Goal: Complete application form: Complete application form

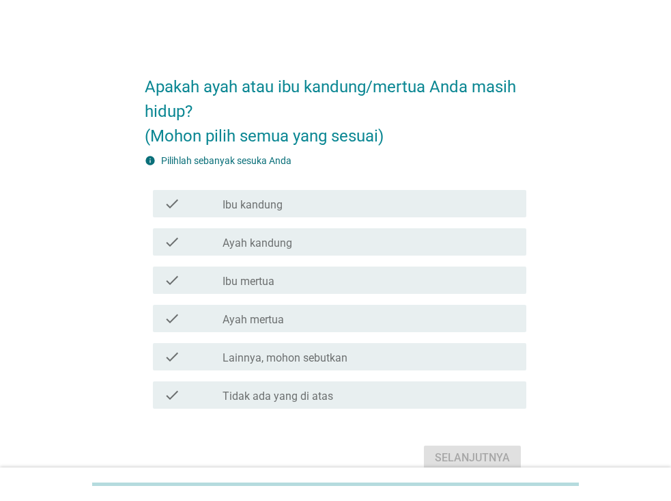
click at [296, 209] on div "check_box_outline_blank Ibu kandung" at bounding box center [369, 203] width 293 height 16
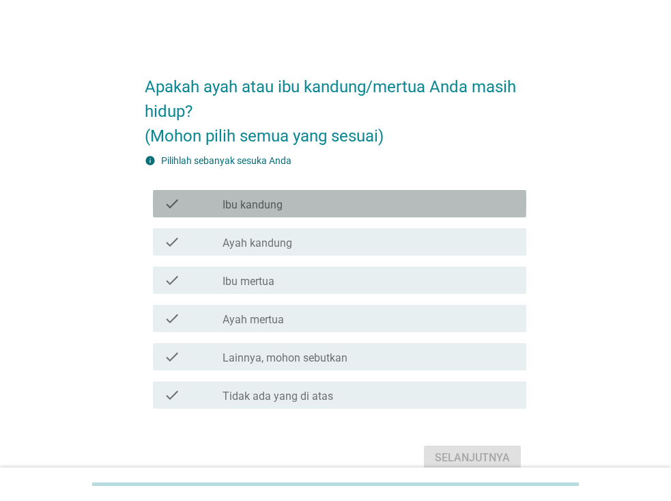
drag, startPoint x: 296, startPoint y: 209, endPoint x: 271, endPoint y: 203, distance: 26.0
click at [271, 203] on label "Ibu kandung" at bounding box center [253, 205] width 60 height 14
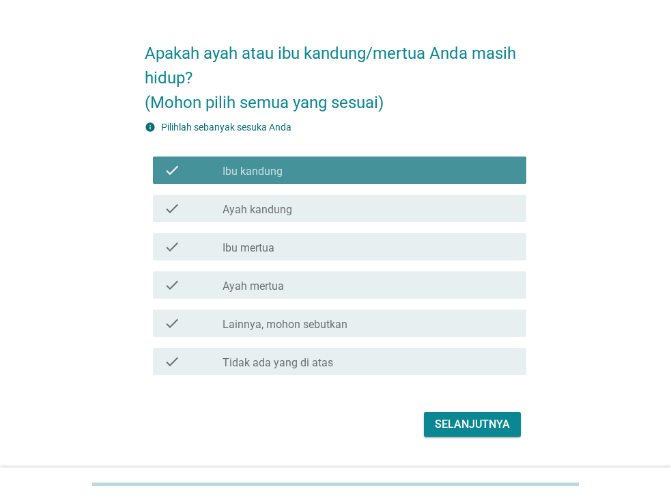
scroll to position [67, 0]
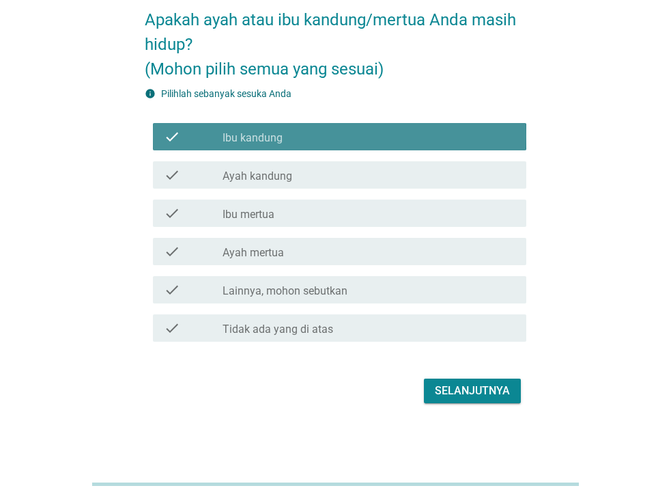
click at [454, 385] on div "Selanjutnya" at bounding box center [472, 391] width 75 height 16
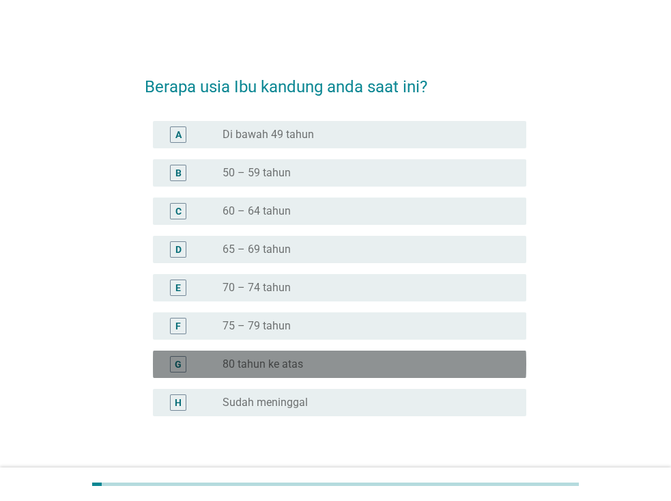
click at [296, 364] on label "80 tahun ke atas" at bounding box center [263, 364] width 81 height 14
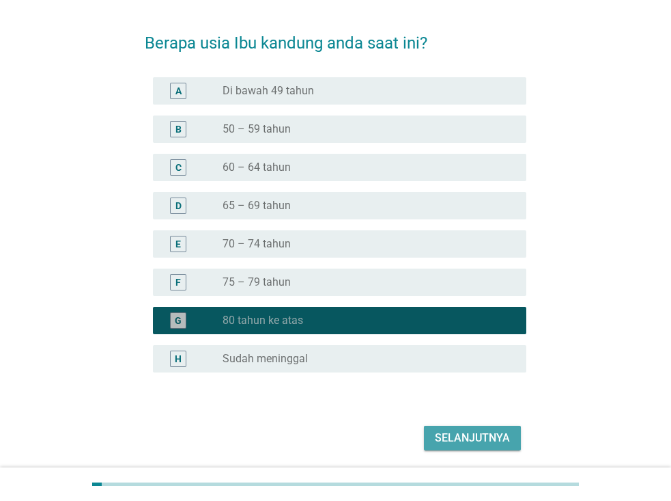
scroll to position [68, 0]
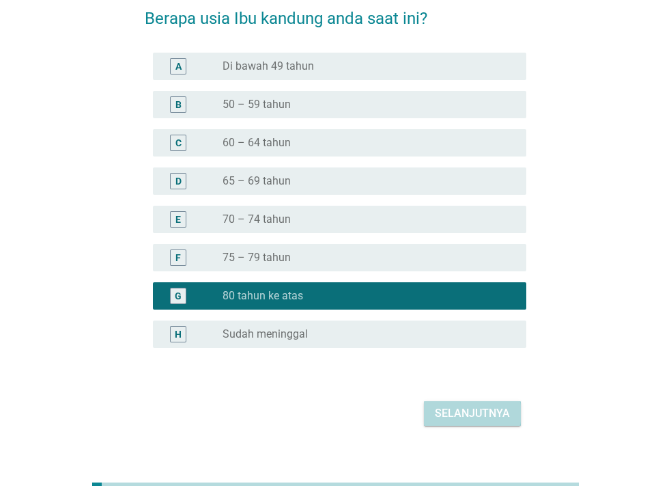
click at [436, 415] on div "Selanjutnya" at bounding box center [472, 413] width 75 height 16
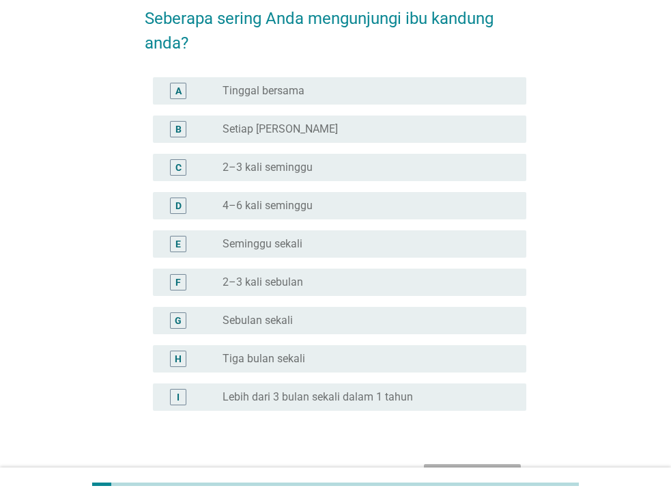
scroll to position [0, 0]
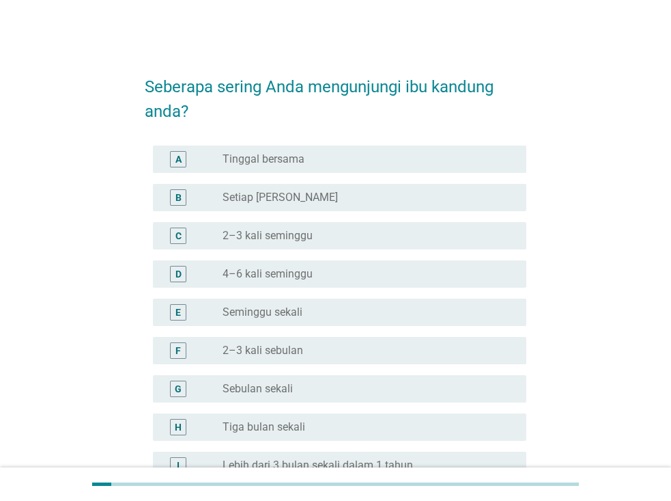
drag, startPoint x: 436, startPoint y: 415, endPoint x: 290, endPoint y: 279, distance: 200.1
click at [290, 279] on label "4–6 kali seminggu" at bounding box center [268, 274] width 90 height 14
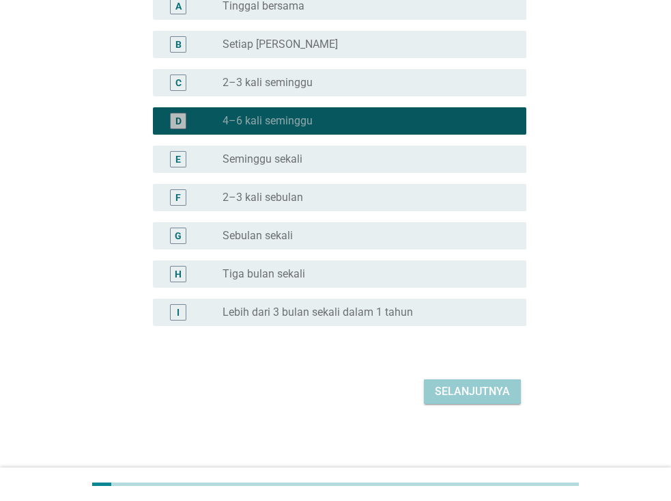
scroll to position [154, 0]
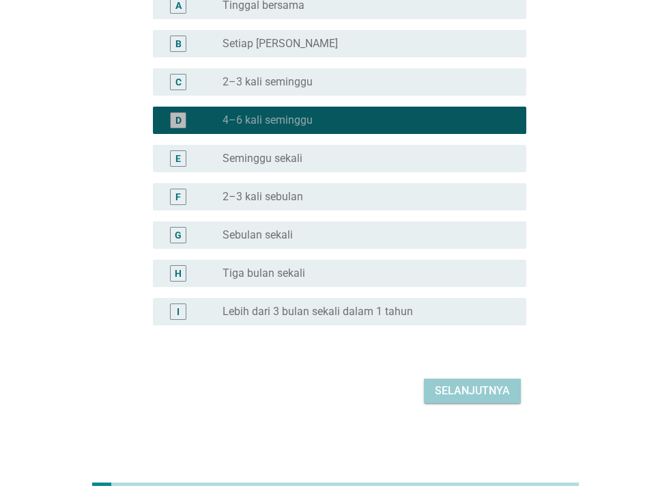
click at [450, 393] on div "Selanjutnya" at bounding box center [472, 391] width 75 height 16
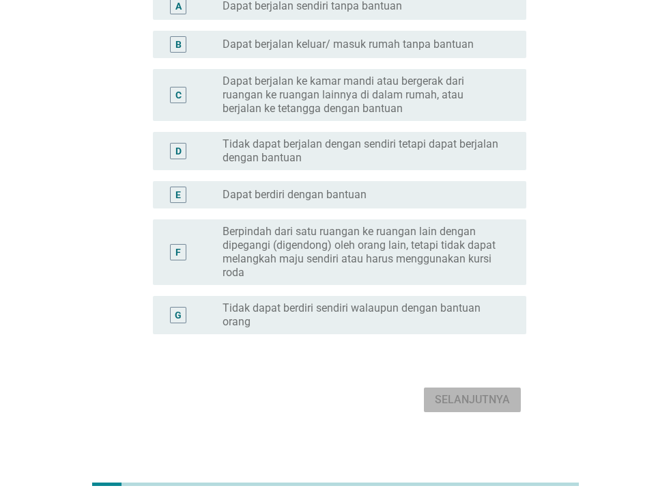
scroll to position [162, 0]
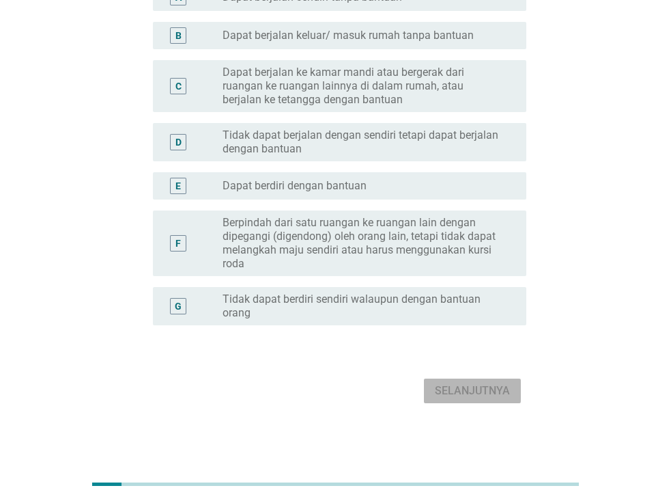
click at [420, 235] on label "Berpindah dari satu ruangan ke ruangan lain dengan dipegangi (digendong) oleh o…" at bounding box center [364, 243] width 282 height 55
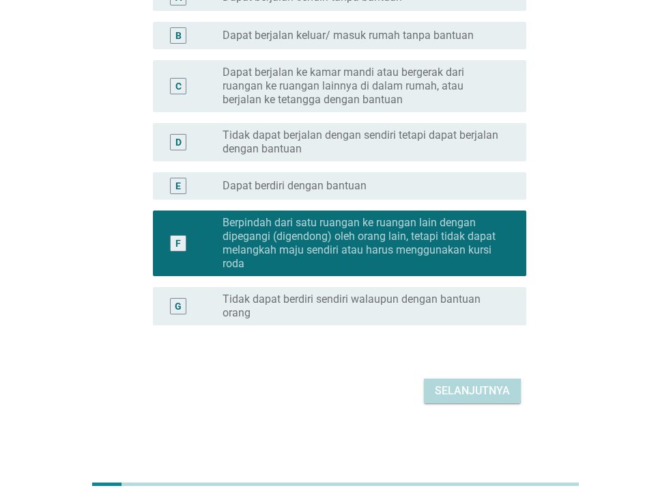
click at [444, 396] on div "Selanjutnya" at bounding box center [472, 391] width 75 height 16
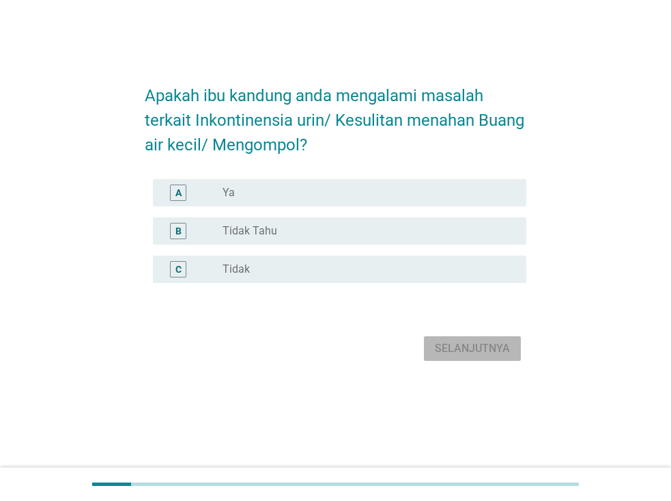
scroll to position [0, 0]
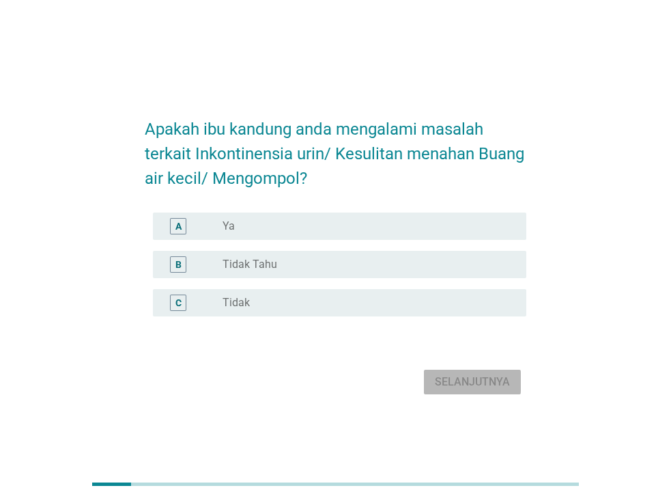
click at [357, 225] on div "radio_button_unchecked Ya" at bounding box center [364, 226] width 282 height 14
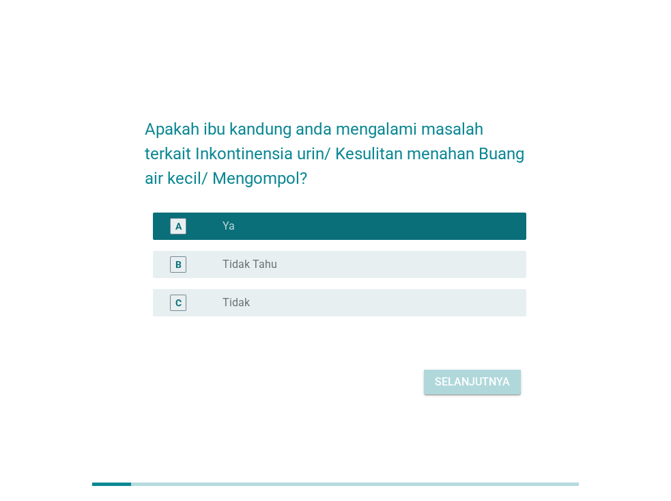
click at [458, 383] on div "Selanjutnya" at bounding box center [472, 382] width 75 height 16
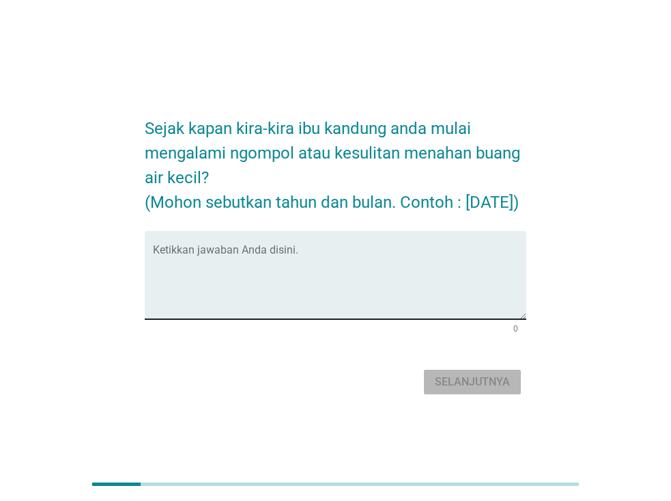
click at [225, 262] on textarea "Ketikkan jawaban Anda disini." at bounding box center [340, 283] width 374 height 72
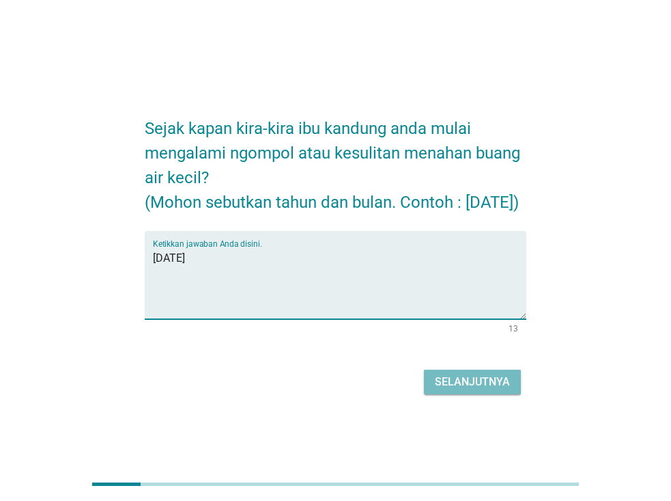
type textarea "[DATE]"
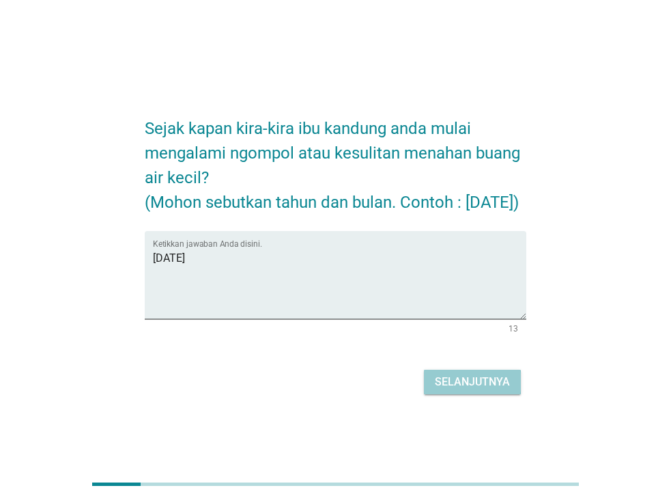
click at [468, 390] on div "Selanjutnya" at bounding box center [472, 382] width 75 height 16
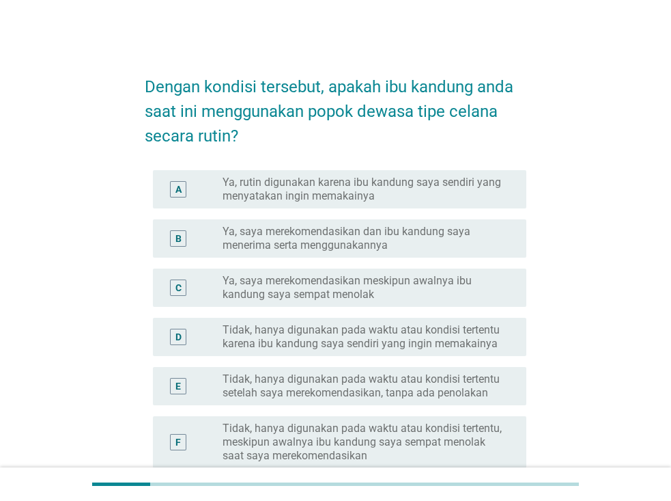
click at [418, 237] on label "Ya, saya merekomendasikan dan ibu kandung saya menerima serta menggunakannya" at bounding box center [364, 238] width 282 height 27
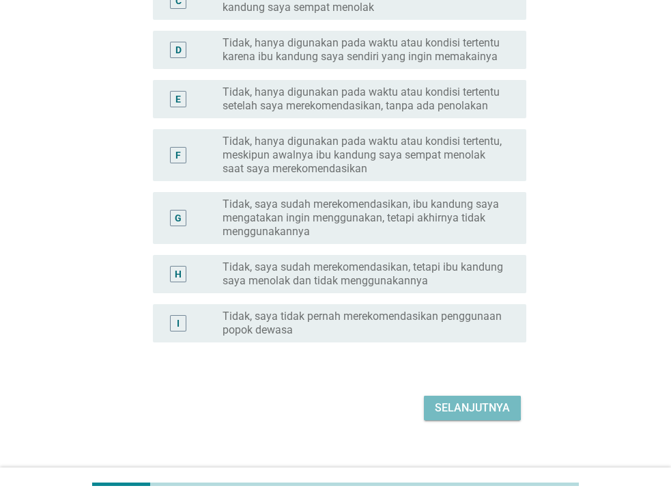
scroll to position [304, 0]
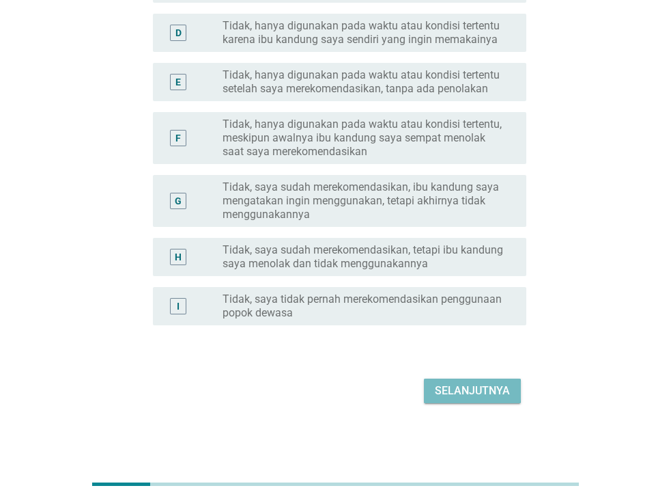
click at [477, 390] on div "Selanjutnya" at bounding box center [472, 391] width 75 height 16
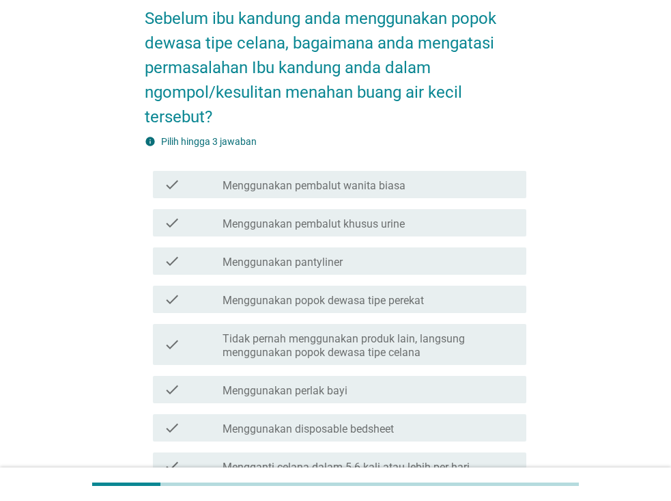
scroll to position [137, 0]
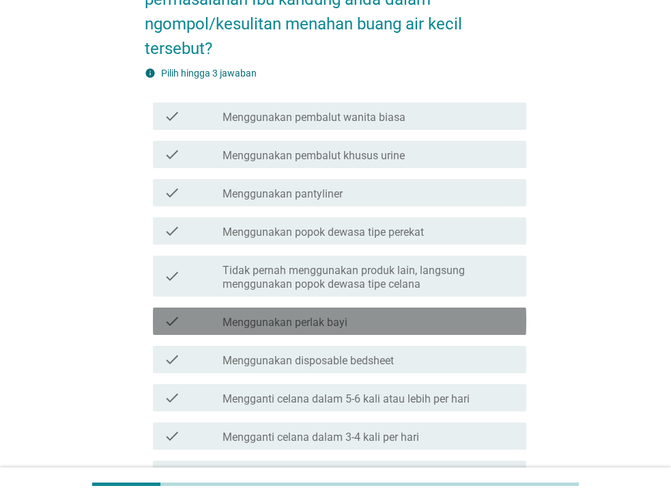
click at [454, 329] on div "check check_box_outline_blank Menggunakan perlak bayi" at bounding box center [340, 320] width 374 height 27
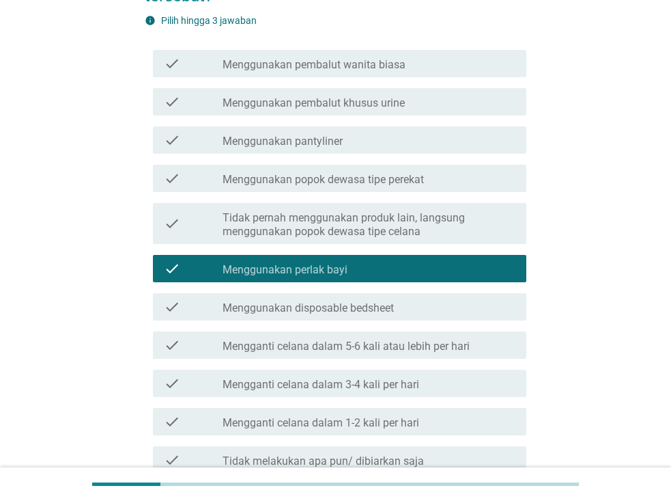
scroll to position [205, 0]
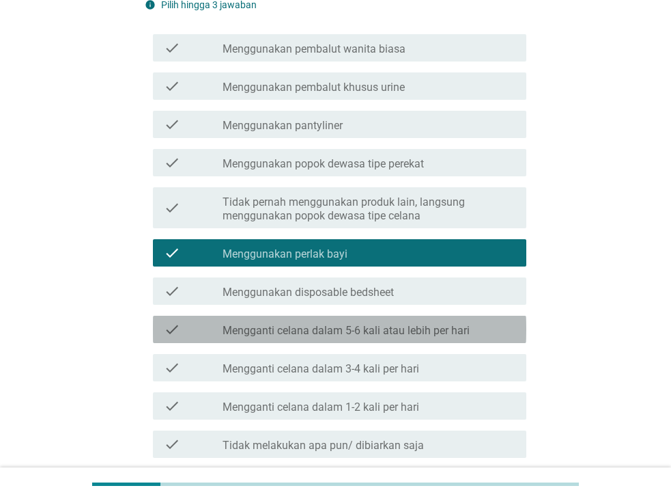
click at [457, 337] on label "Mengganti celana dalam 5-6 kali atau lebih per hari" at bounding box center [346, 331] width 247 height 14
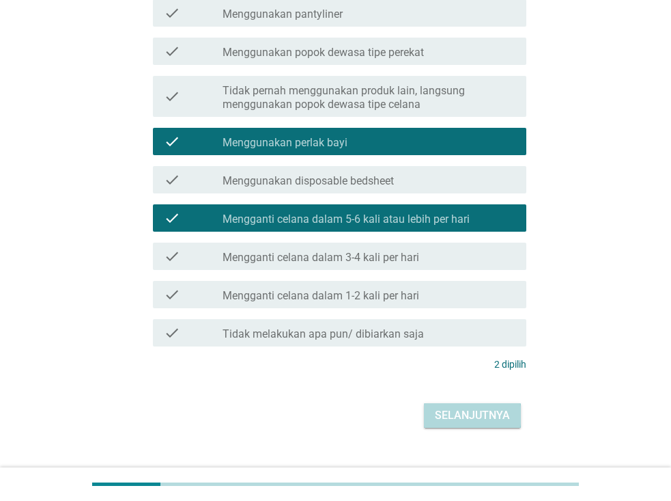
scroll to position [341, 0]
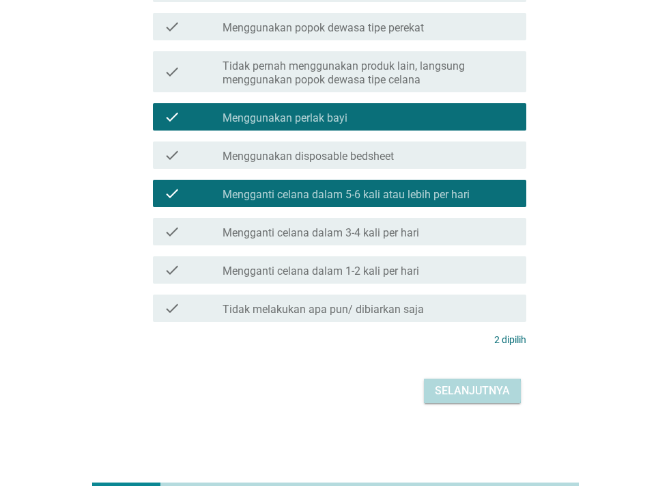
click at [463, 387] on div "Selanjutnya" at bounding box center [472, 391] width 75 height 16
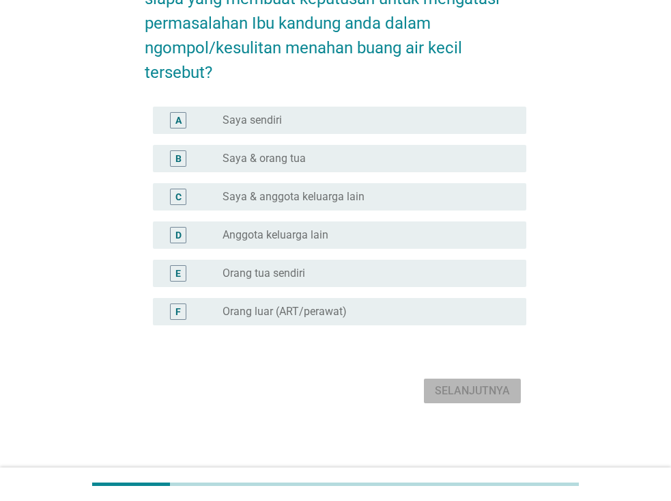
scroll to position [0, 0]
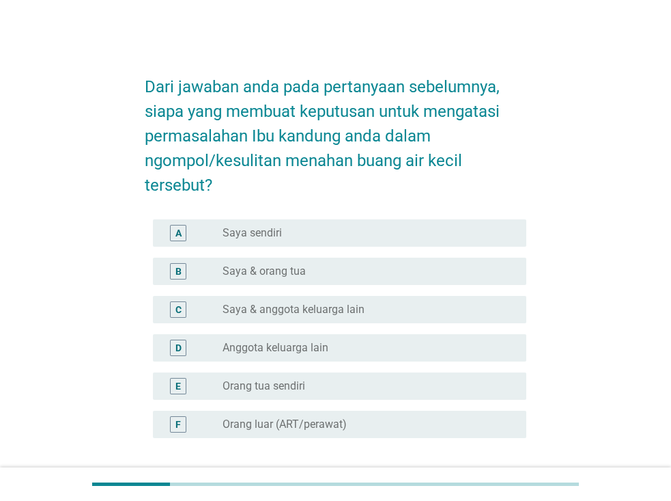
click at [325, 239] on div "radio_button_unchecked Saya sendiri" at bounding box center [364, 233] width 282 height 14
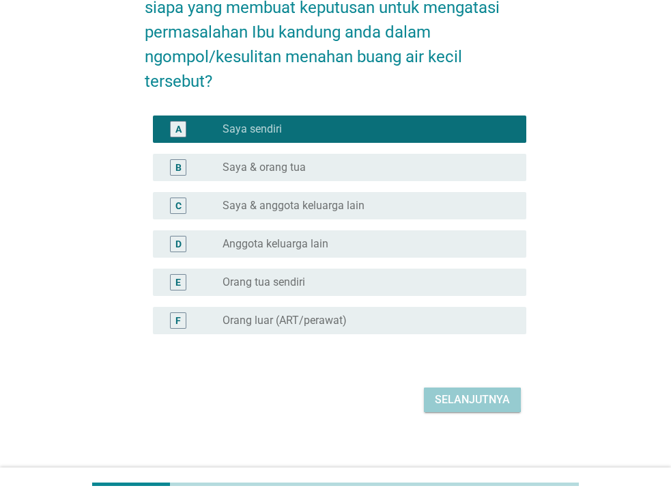
scroll to position [113, 0]
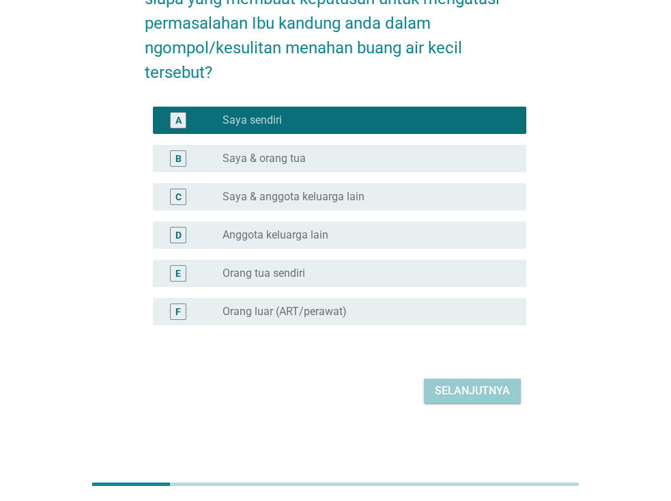
click at [454, 396] on div "Selanjutnya" at bounding box center [472, 391] width 75 height 16
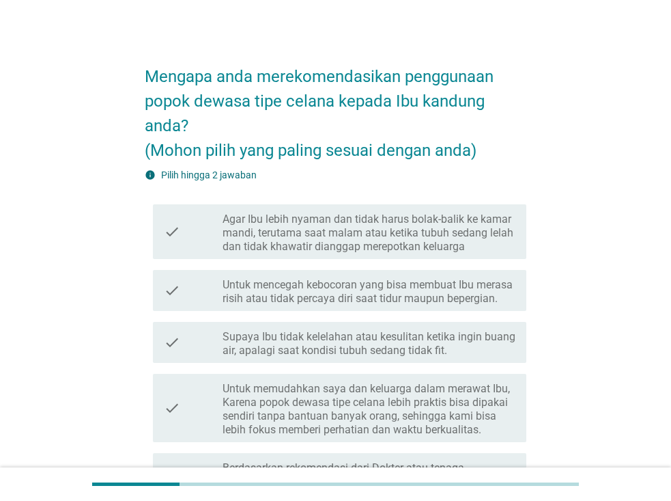
scroll to position [0, 0]
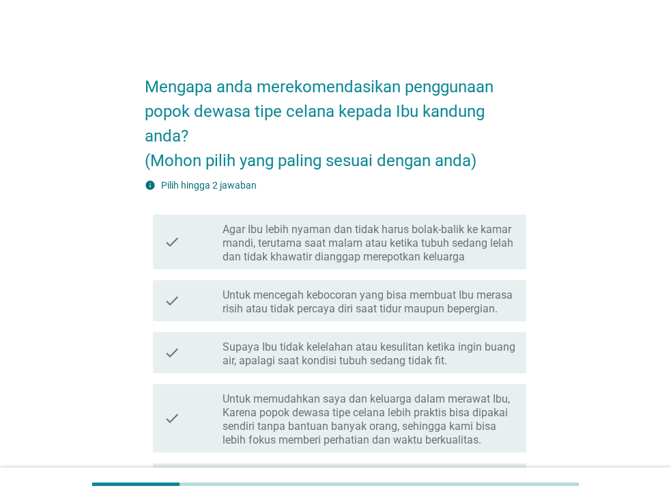
click at [367, 255] on label "Agar Ibu lebih nyaman dan tidak harus bolak-balik ke kamar mandi, terutama saat…" at bounding box center [369, 243] width 293 height 41
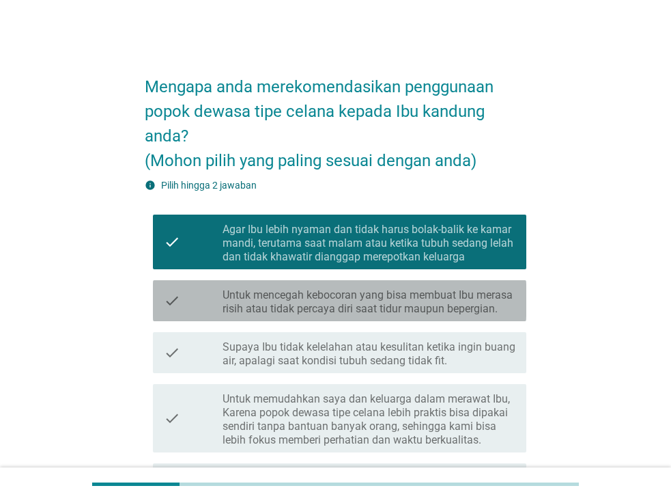
click at [372, 313] on label "Untuk mencegah kebocoran yang bisa membuat Ibu merasa risih atau tidak percaya …" at bounding box center [369, 301] width 293 height 27
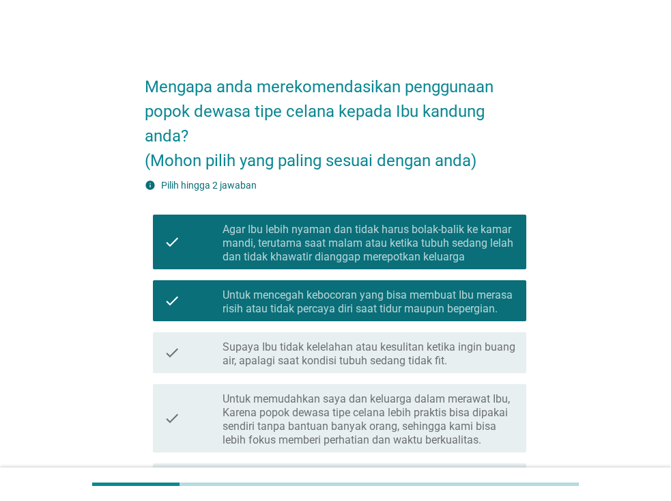
click at [371, 359] on label "Supaya Ibu tidak kelelahan atau kesulitan ketika ingin buang air, apalagi saat …" at bounding box center [369, 353] width 293 height 27
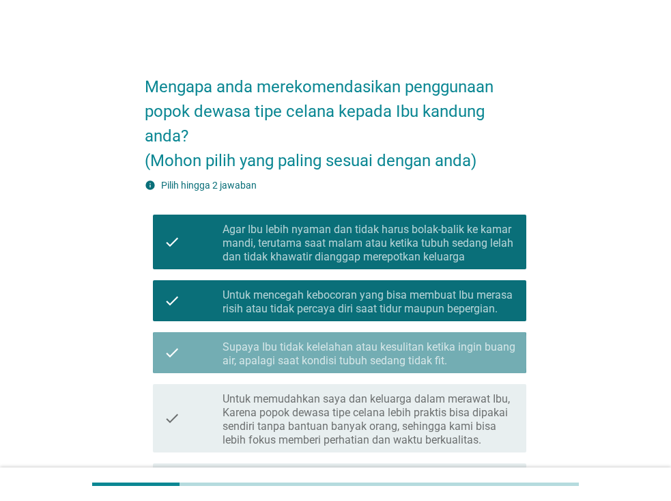
click at [371, 359] on label "Supaya Ibu tidak kelelahan atau kesulitan ketika ingin buang air, apalagi saat …" at bounding box center [369, 353] width 293 height 27
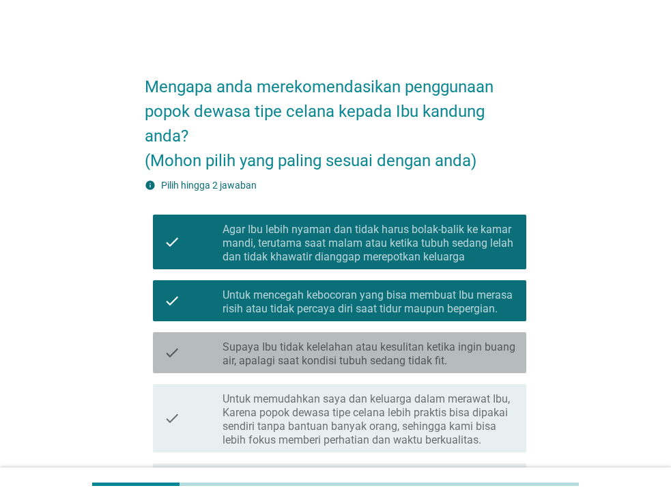
click at [371, 359] on label "Supaya Ibu tidak kelelahan atau kesulitan ketika ingin buang air, apalagi saat …" at bounding box center [369, 353] width 293 height 27
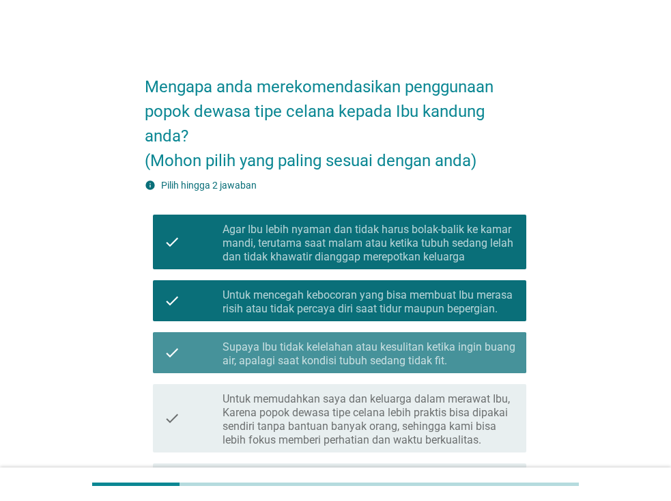
click at [371, 359] on label "Supaya Ibu tidak kelelahan atau kesulitan ketika ingin buang air, apalagi saat …" at bounding box center [369, 353] width 293 height 27
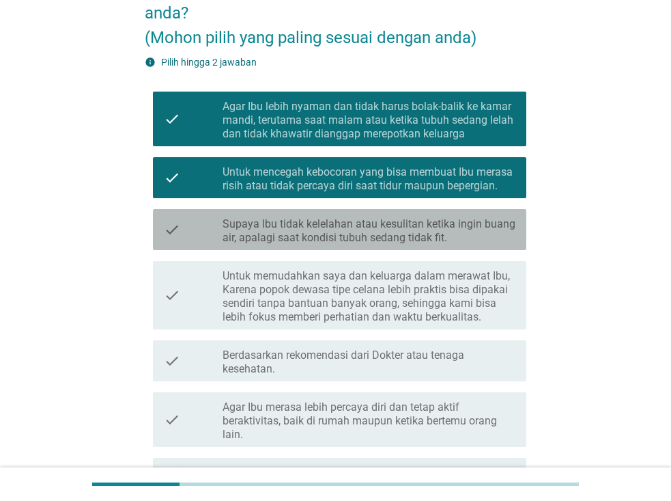
scroll to position [137, 0]
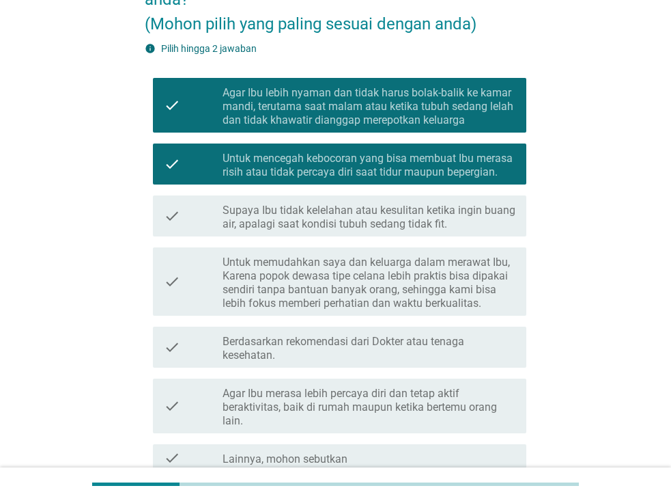
click at [364, 219] on label "Supaya Ibu tidak kelelahan atau kesulitan ketika ingin buang air, apalagi saat …" at bounding box center [369, 217] width 293 height 27
click at [303, 293] on label "Untuk memudahkan saya dan keluarga dalam merawat Ibu, Karena popok dewasa tipe …" at bounding box center [369, 282] width 293 height 55
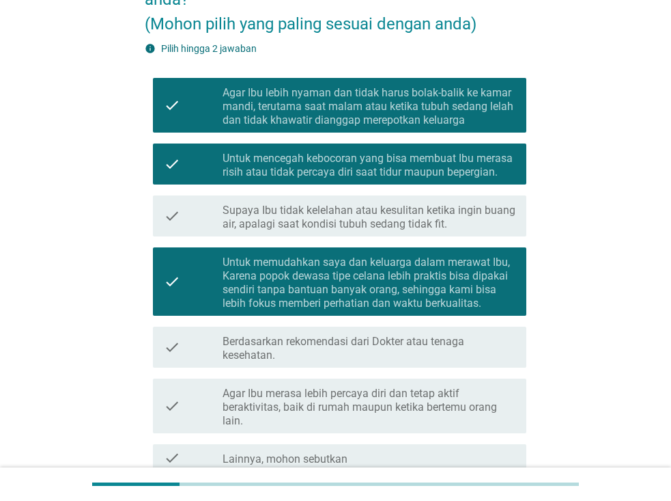
click at [322, 221] on label "Supaya Ibu tidak kelelahan atau kesulitan ketika ingin buang air, apalagi saat …" at bounding box center [369, 217] width 293 height 27
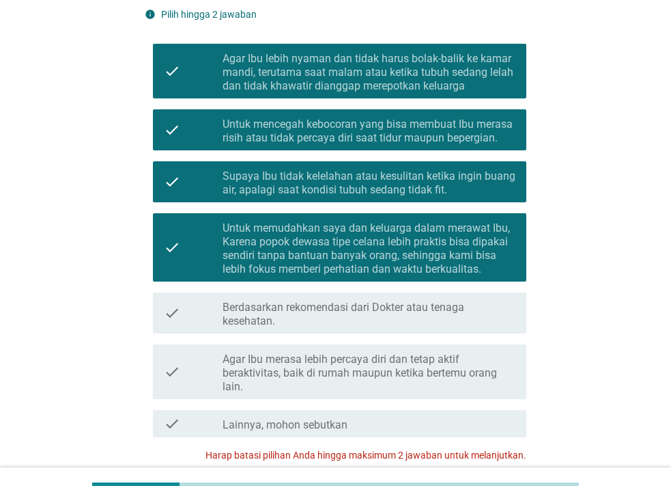
scroll to position [205, 0]
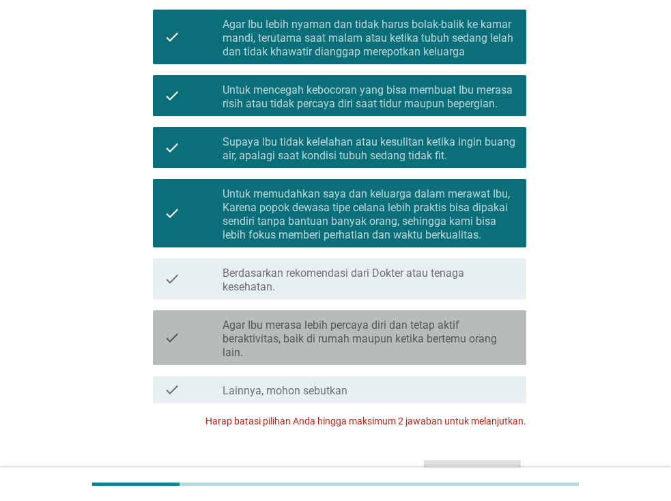
click at [337, 325] on label "Agar Ibu merasa lebih percaya diri dan tetap aktif beraktivitas, baik di rumah …" at bounding box center [369, 338] width 293 height 41
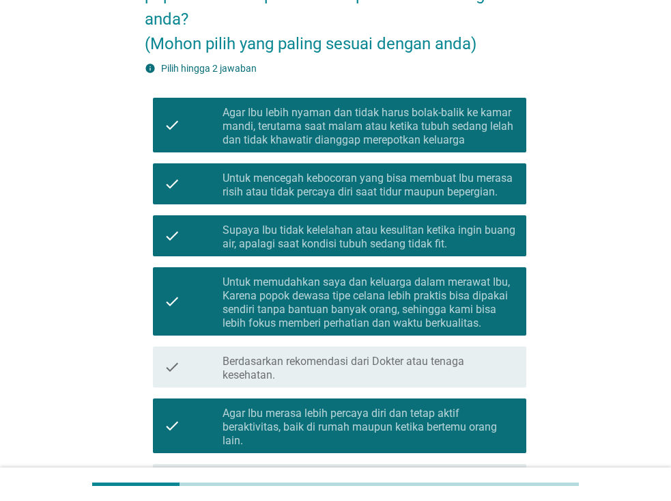
scroll to position [150, 0]
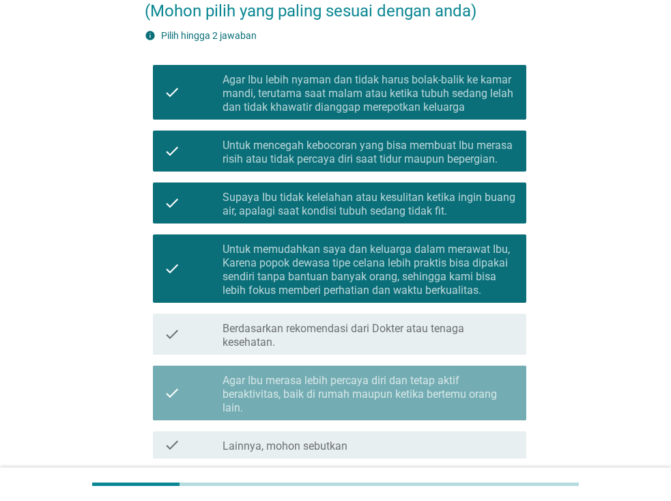
click at [356, 388] on label "Agar Ibu merasa lebih percaya diri dan tetap aktif beraktivitas, baik di rumah …" at bounding box center [369, 394] width 293 height 41
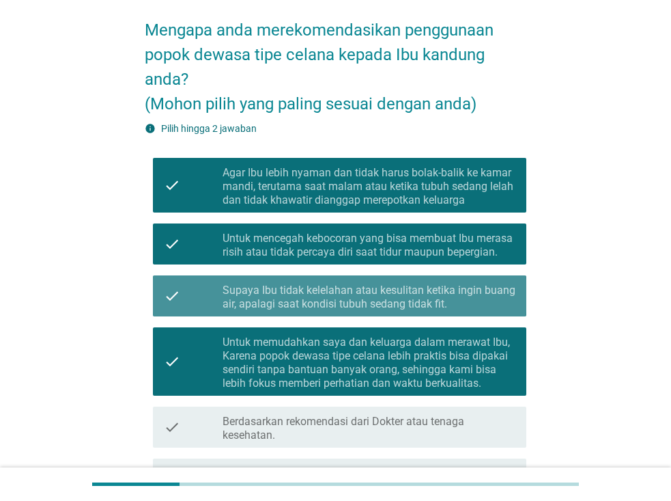
scroll to position [81, 0]
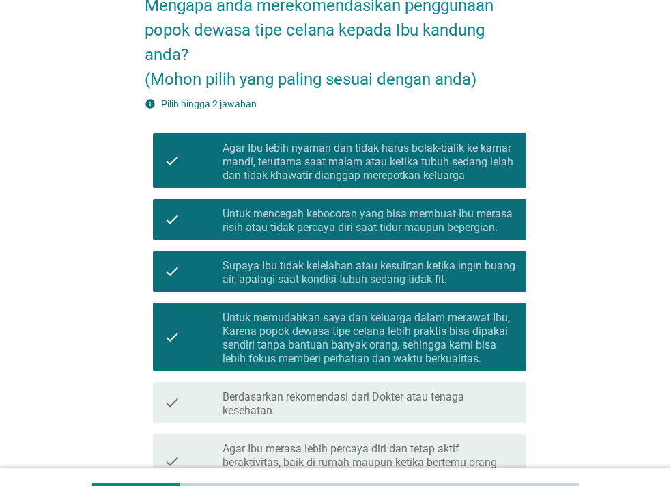
click at [346, 169] on label "Agar Ibu lebih nyaman dan tidak harus bolak-balik ke kamar mandi, terutama saat…" at bounding box center [369, 161] width 293 height 41
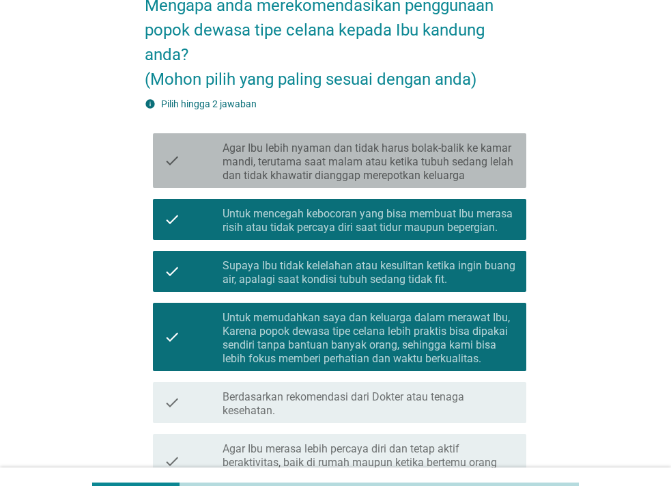
drag, startPoint x: 346, startPoint y: 169, endPoint x: 282, endPoint y: 227, distance: 86.1
click at [282, 227] on label "Untuk mencegah kebocoran yang bisa membuat Ibu merasa risih atau tidak percaya …" at bounding box center [369, 220] width 293 height 27
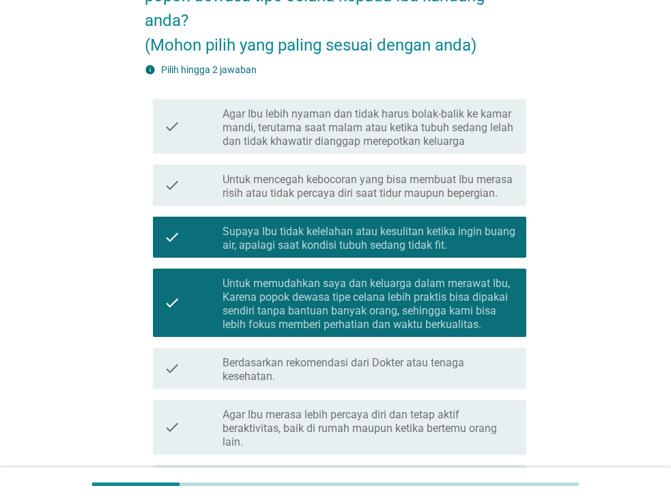
scroll to position [150, 0]
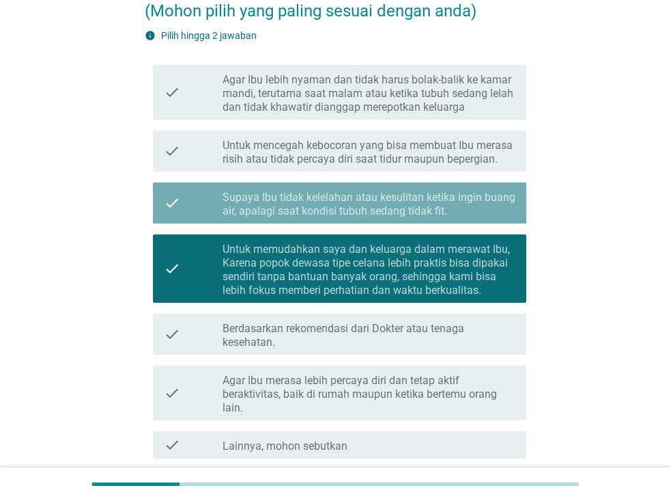
click at [418, 196] on label "Supaya Ibu tidak kelelahan atau kesulitan ketika ingin buang air, apalagi saat …" at bounding box center [369, 204] width 293 height 27
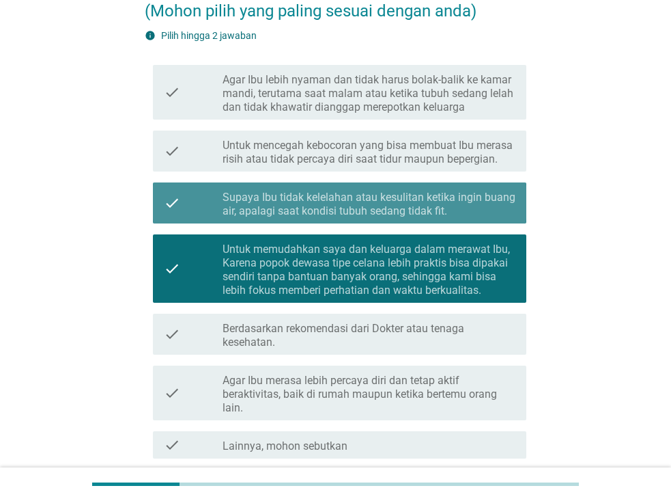
drag, startPoint x: 418, startPoint y: 196, endPoint x: 371, endPoint y: 94, distance: 112.2
click at [371, 94] on label "Agar Ibu lebih nyaman dan tidak harus bolak-balik ke kamar mandi, terutama saat…" at bounding box center [369, 93] width 293 height 41
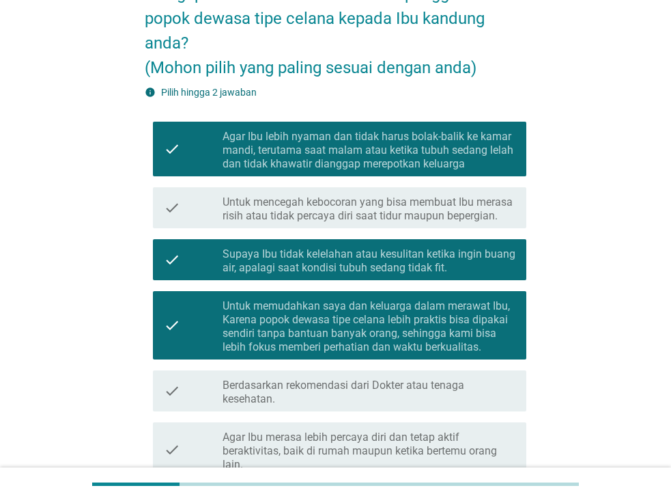
scroll to position [81, 0]
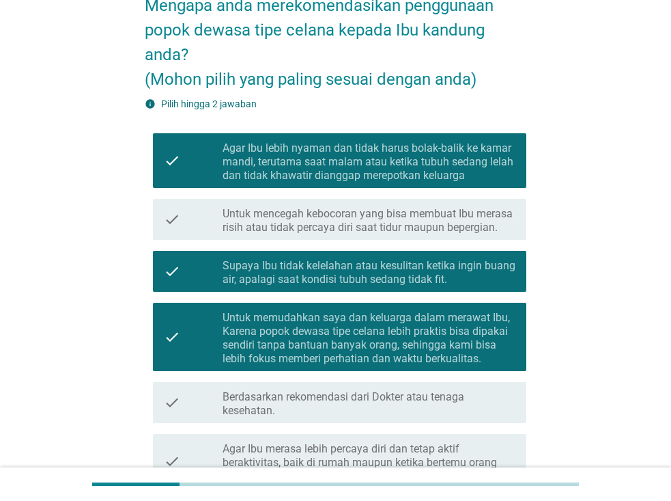
click at [514, 264] on label "Supaya Ibu tidak kelelahan atau kesulitan ketika ingin buang air, apalagi saat …" at bounding box center [369, 272] width 293 height 27
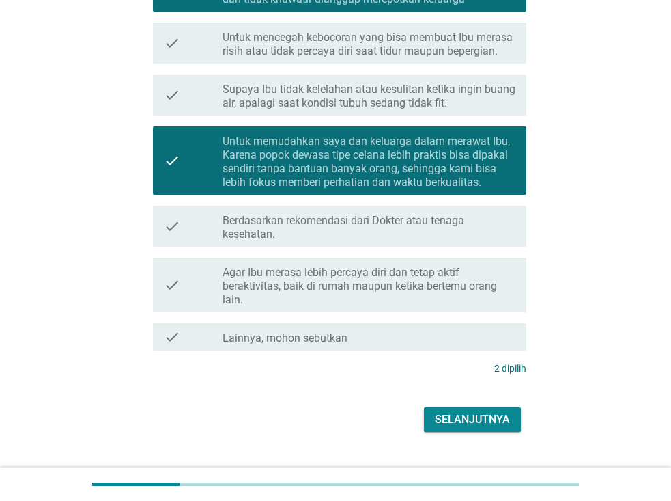
scroll to position [286, 0]
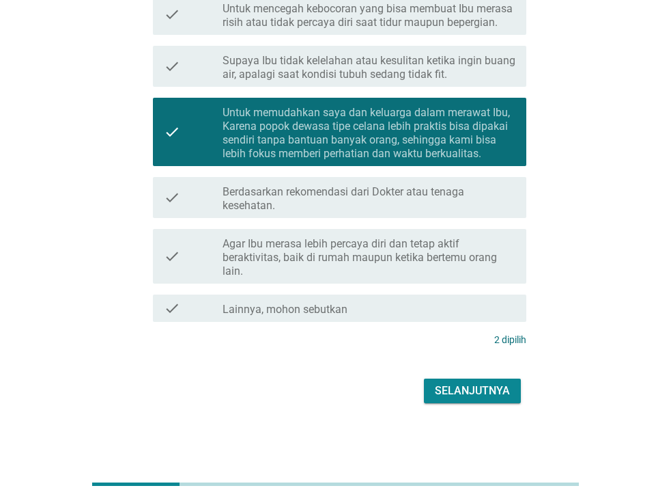
click at [452, 393] on div "Selanjutnya" at bounding box center [472, 391] width 75 height 16
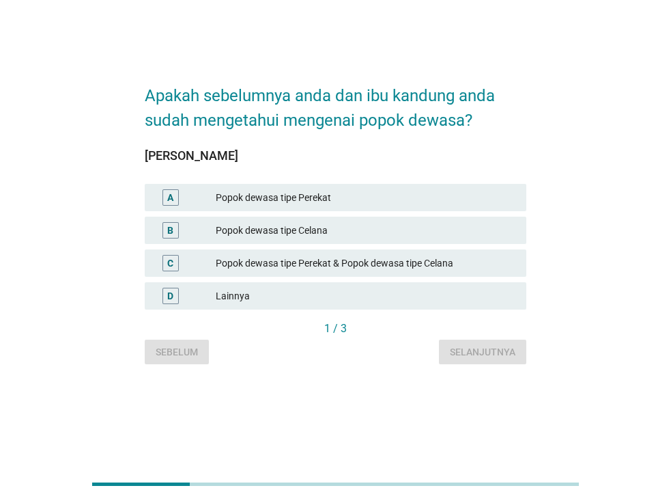
scroll to position [0, 0]
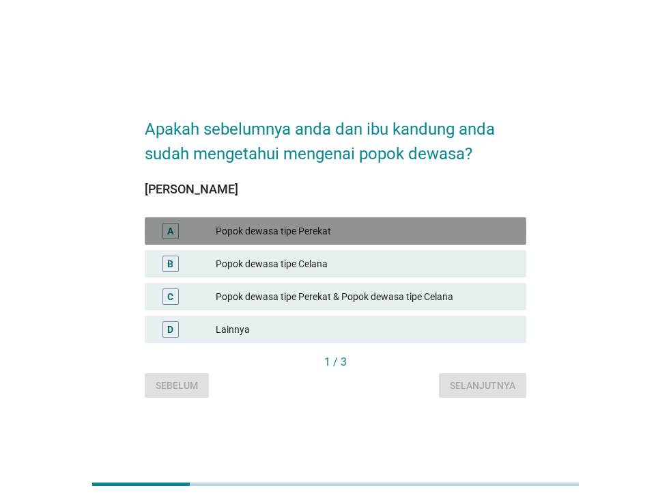
click at [322, 240] on div "A Popok dewasa tipe Perekat" at bounding box center [336, 230] width 382 height 27
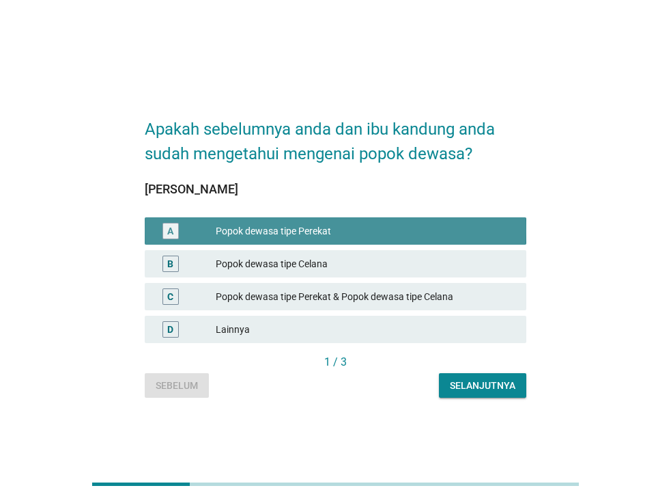
drag, startPoint x: 322, startPoint y: 240, endPoint x: 300, endPoint y: 263, distance: 32.4
click at [300, 263] on div "Popok dewasa tipe Celana" at bounding box center [366, 263] width 300 height 16
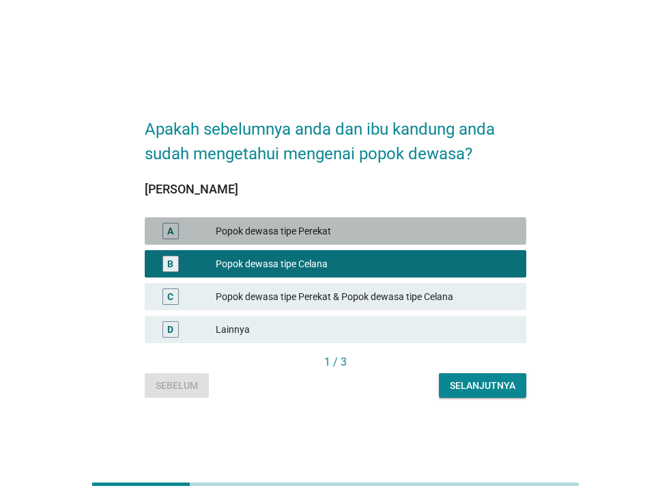
click at [322, 236] on div "Popok dewasa tipe Perekat" at bounding box center [366, 231] width 300 height 16
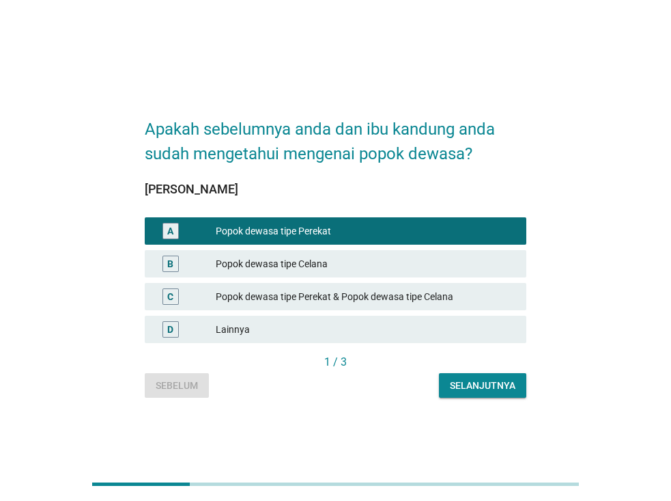
click at [318, 260] on div "Popok dewasa tipe Celana" at bounding box center [366, 263] width 300 height 16
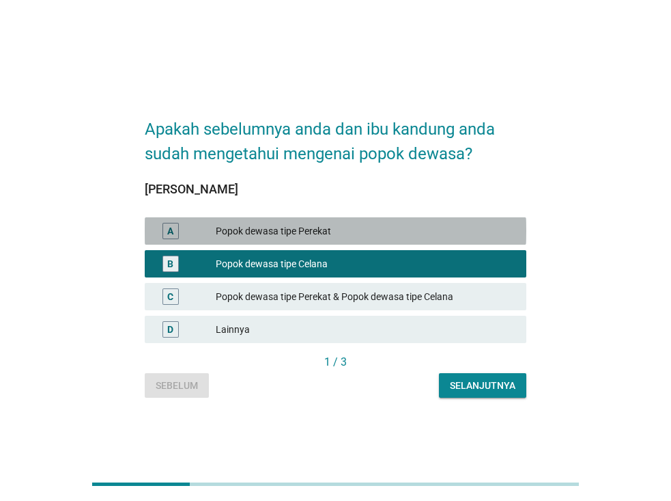
drag, startPoint x: 318, startPoint y: 260, endPoint x: 299, endPoint y: 232, distance: 33.4
click at [299, 232] on div "Popok dewasa tipe Perekat" at bounding box center [366, 231] width 300 height 16
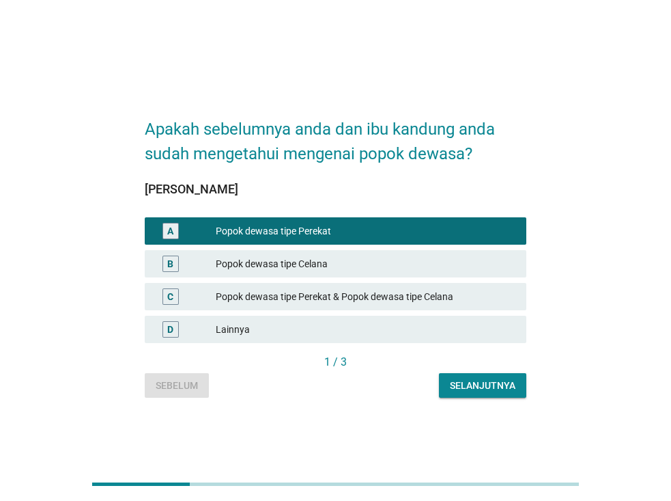
click at [355, 299] on div "Popok dewasa tipe Perekat & Popok dewasa tipe Celana" at bounding box center [366, 296] width 300 height 16
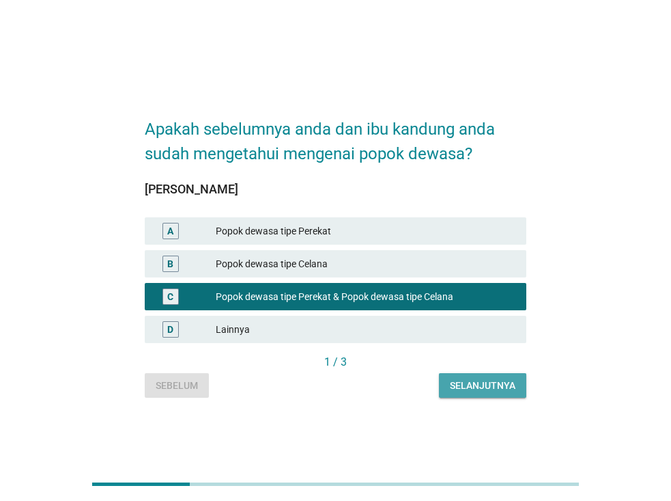
click at [469, 384] on div "Selanjutnya" at bounding box center [483, 385] width 66 height 14
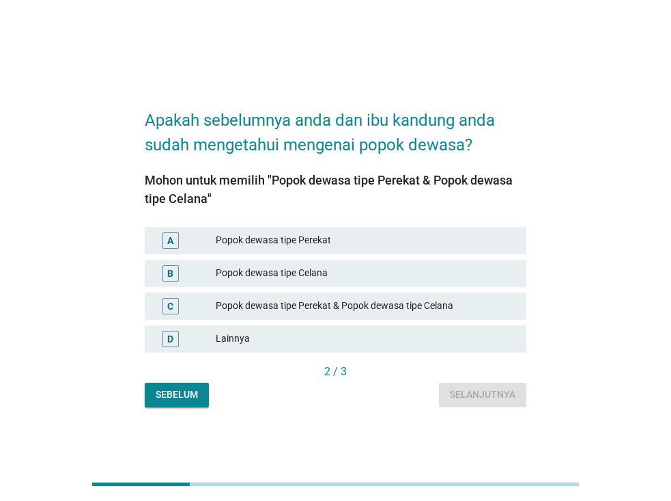
click at [408, 310] on div "Popok dewasa tipe Perekat & Popok dewasa tipe Celana" at bounding box center [366, 306] width 300 height 16
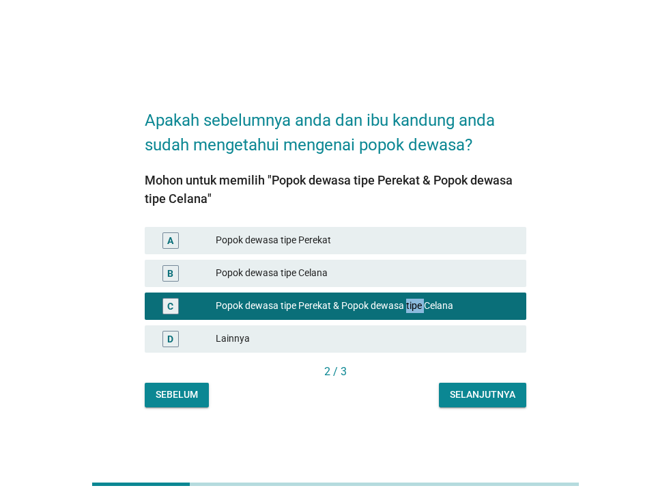
click at [462, 399] on div "Selanjutnya" at bounding box center [483, 394] width 66 height 14
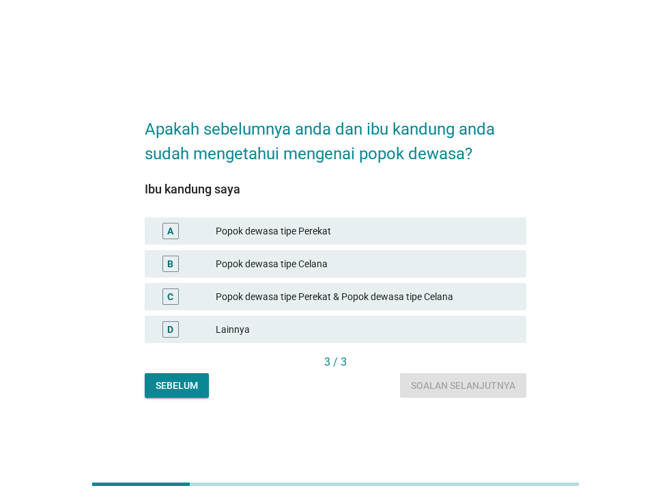
click at [388, 234] on div "Popok dewasa tipe Perekat" at bounding box center [366, 231] width 300 height 16
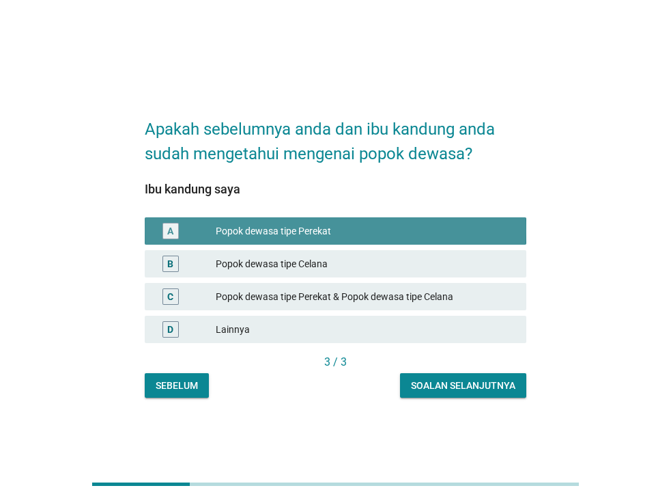
click at [388, 234] on div "Popok dewasa tipe Perekat" at bounding box center [366, 231] width 300 height 16
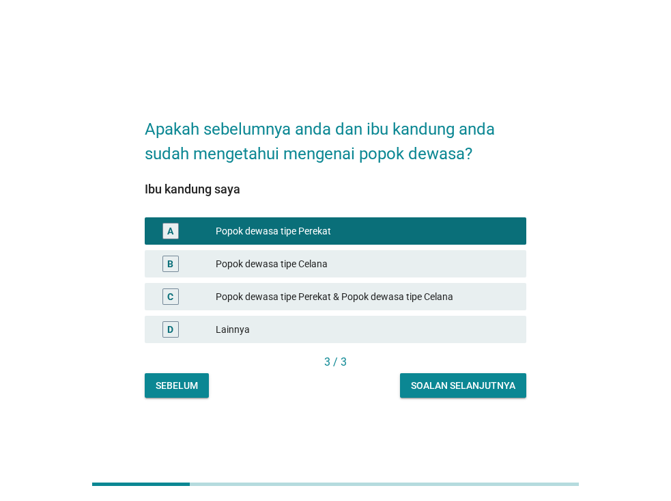
click at [462, 387] on div "Soalan selanjutnya" at bounding box center [463, 385] width 105 height 14
click at [462, 387] on div "Sebelum Soalan selanjutnya" at bounding box center [336, 385] width 382 height 25
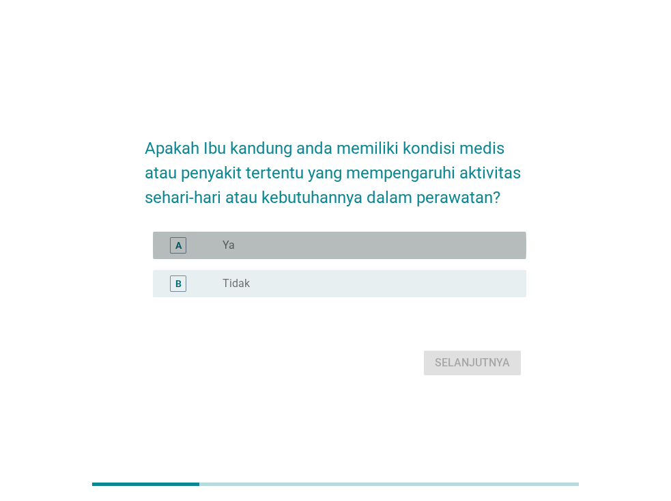
click at [380, 247] on div "radio_button_unchecked Ya" at bounding box center [364, 245] width 282 height 14
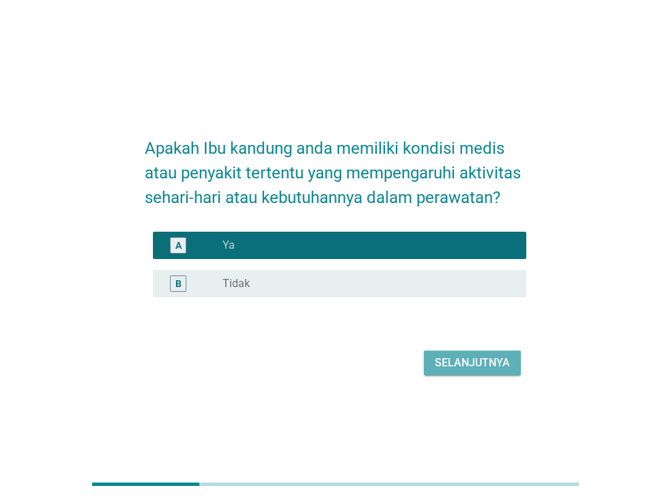
drag, startPoint x: 454, startPoint y: 362, endPoint x: 434, endPoint y: 368, distance: 20.7
click at [434, 368] on button "Selanjutnya" at bounding box center [472, 362] width 97 height 25
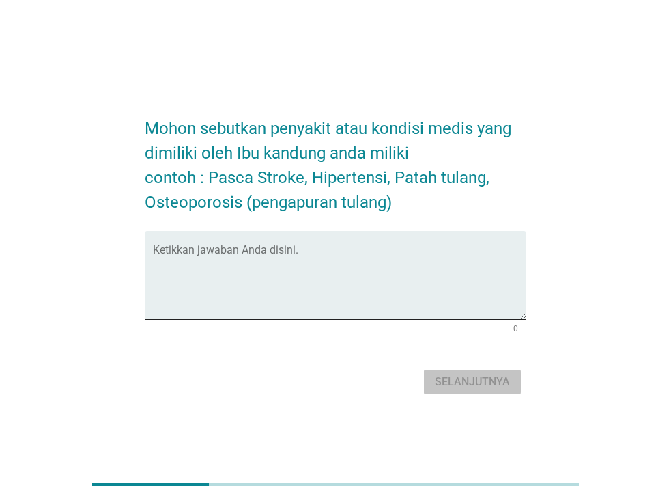
click at [289, 260] on textarea "Ketikkan jawaban Anda disini." at bounding box center [340, 283] width 374 height 72
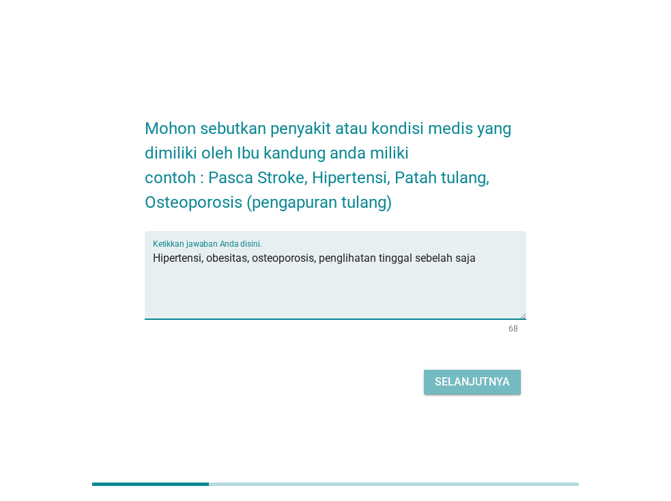
type textarea "Hipertensi, obesitas, osteoporosis, penglihatan tinggal sebelah saja"
click at [452, 380] on div "Selanjutnya" at bounding box center [472, 382] width 75 height 16
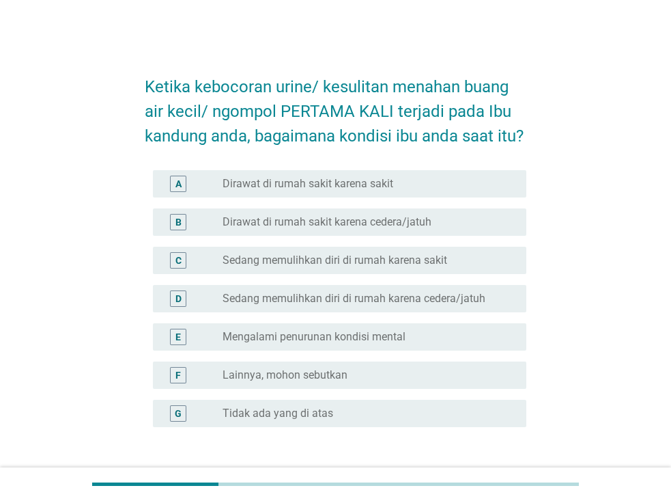
click at [353, 297] on label "Sedang memulihkan diri di rumah karena cedera/jatuh" at bounding box center [354, 299] width 263 height 14
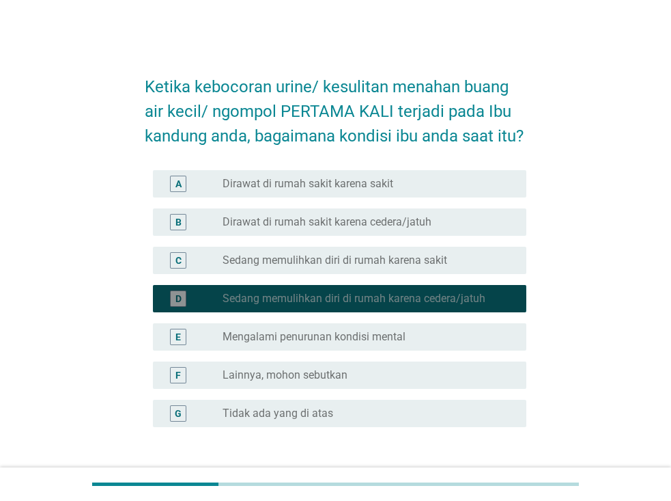
click at [353, 297] on label "Sedang memulihkan diri di rumah karena cedera/jatuh" at bounding box center [354, 299] width 263 height 14
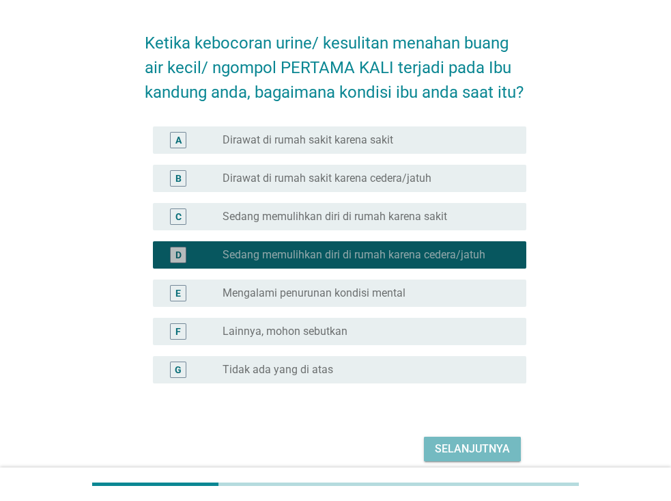
scroll to position [68, 0]
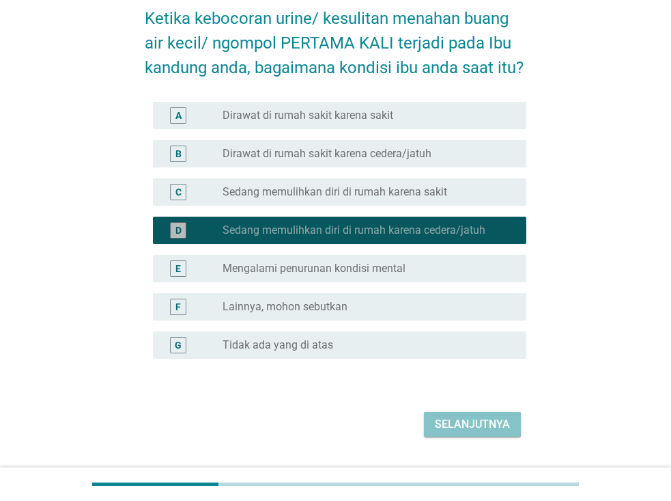
click at [463, 426] on div "Selanjutnya" at bounding box center [472, 424] width 75 height 16
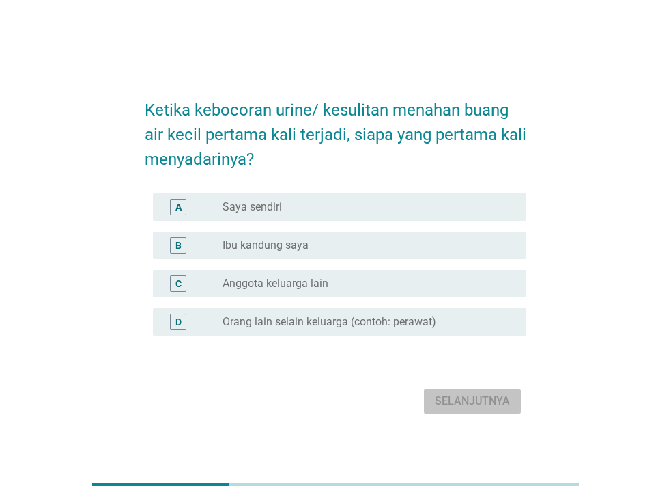
click at [276, 247] on label "Ibu kandung saya" at bounding box center [266, 245] width 86 height 14
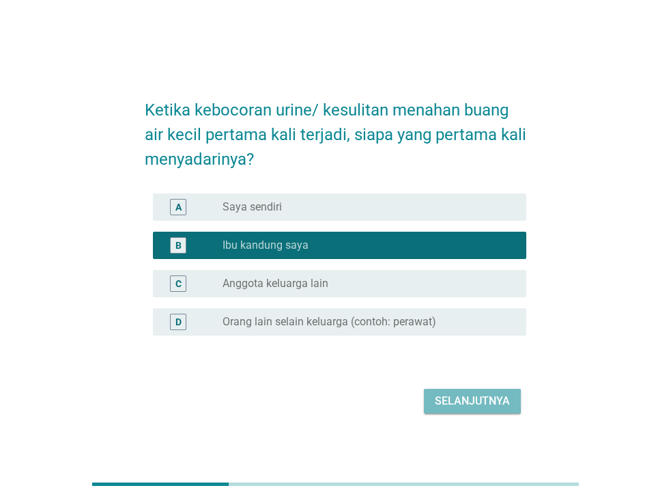
click at [275, 207] on label "Saya sendiri" at bounding box center [252, 207] width 59 height 14
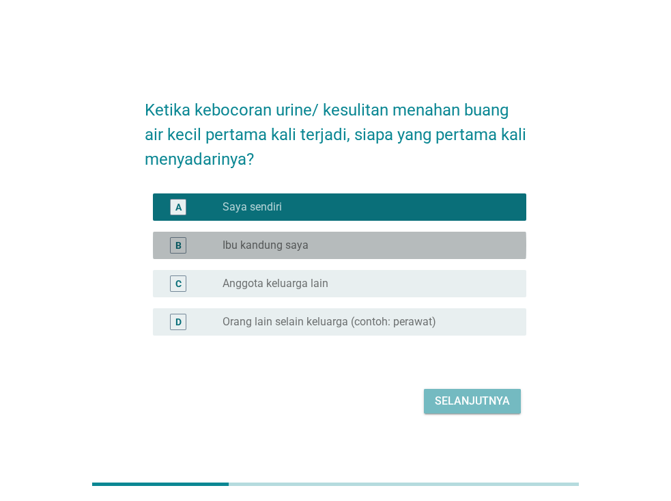
drag, startPoint x: 275, startPoint y: 207, endPoint x: 246, endPoint y: 245, distance: 47.3
click at [246, 245] on label "Ibu kandung saya" at bounding box center [266, 245] width 86 height 14
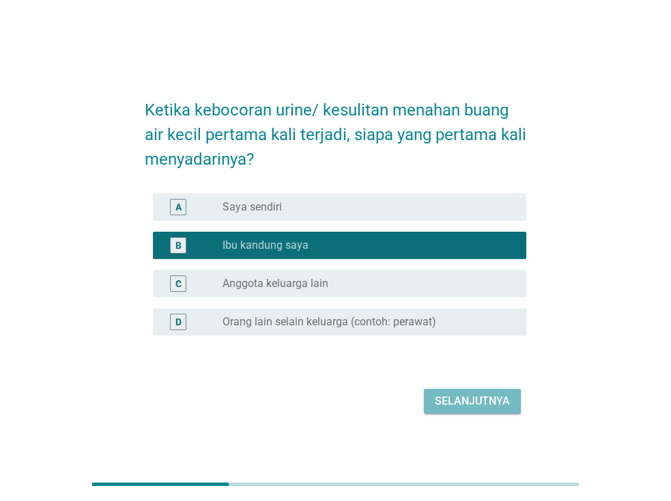
click at [447, 402] on div "Selanjutnya" at bounding box center [472, 401] width 75 height 16
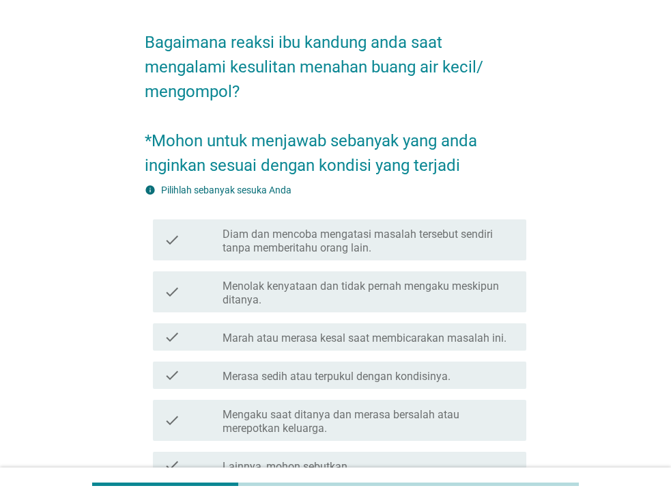
scroll to position [68, 0]
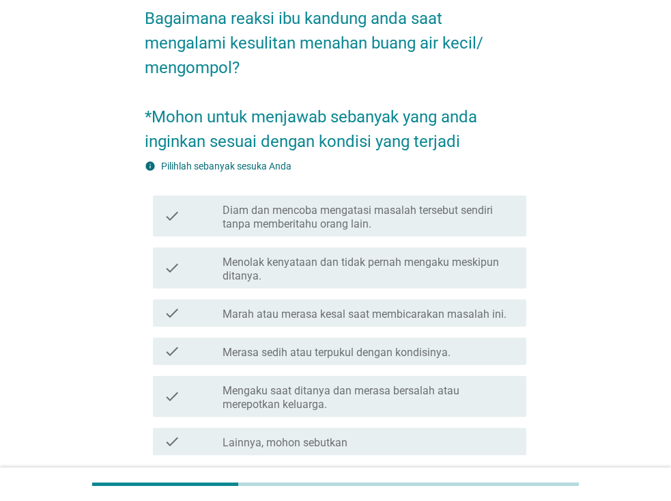
click at [448, 396] on label "Mengaku saat ditanya dan merasa bersalah atau merepotkan keluarga." at bounding box center [369, 397] width 293 height 27
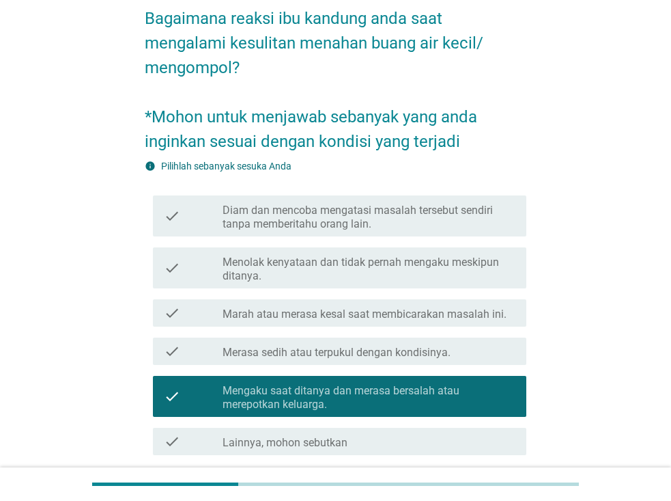
click at [498, 315] on label "Marah atau merasa kesal saat membicarakan masalah ini." at bounding box center [365, 314] width 284 height 14
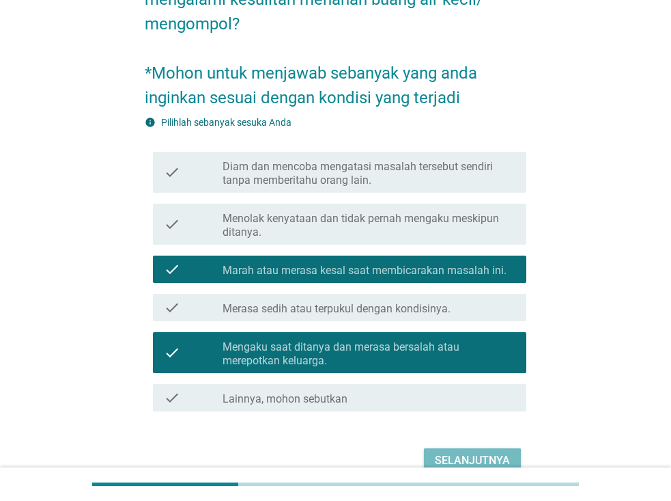
scroll to position [137, 0]
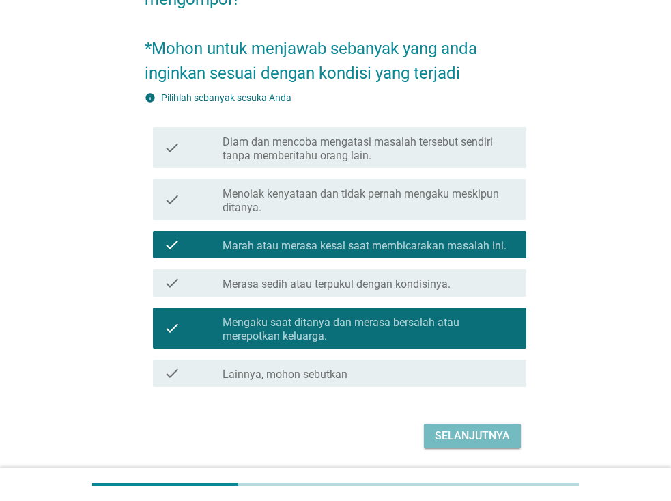
click at [482, 288] on div "check_box_outline_blank Merasa sedih atau terpukul dengan kondisinya." at bounding box center [369, 283] width 293 height 16
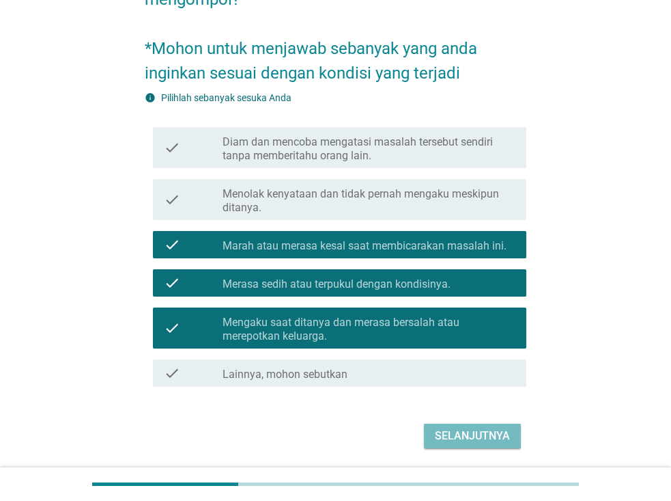
click at [477, 434] on div "Selanjutnya" at bounding box center [472, 436] width 75 height 16
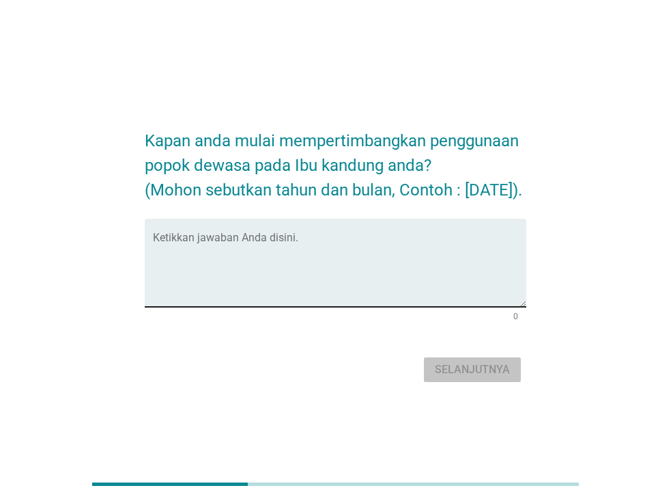
click at [436, 279] on textarea "Ketikkan jawaban Anda disini." at bounding box center [340, 271] width 374 height 72
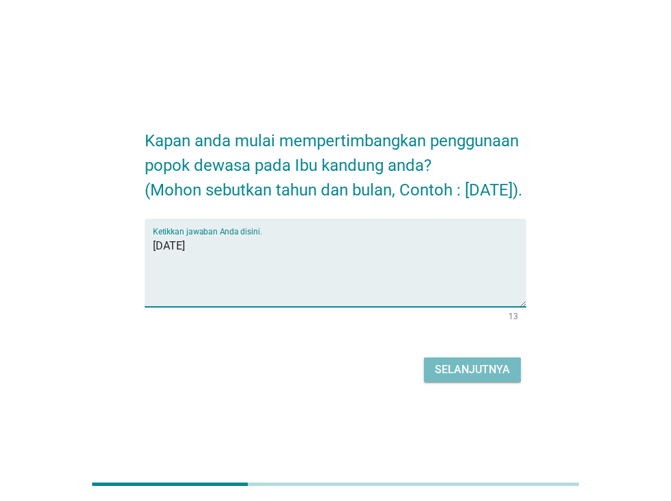
type textarea "[DATE]"
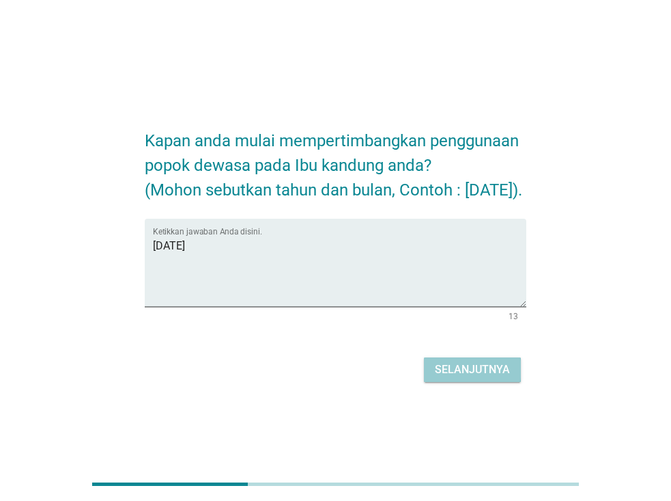
click at [490, 378] on div "Selanjutnya" at bounding box center [472, 369] width 75 height 16
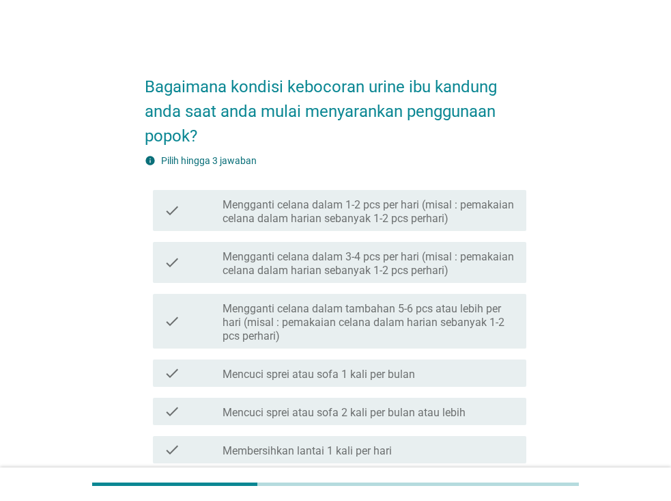
click at [479, 276] on label "Mengganti celana dalam 3-4 pcs per hari (misal : pemakaian celana dalam harian …" at bounding box center [369, 263] width 293 height 27
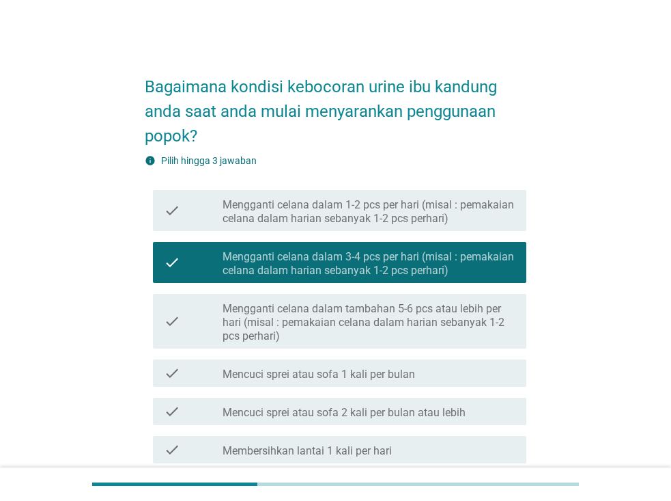
click at [498, 335] on label "Mengganti celana dalam tambahan 5-6 pcs atau lebih per hari (misal : pemakaian …" at bounding box center [369, 322] width 293 height 41
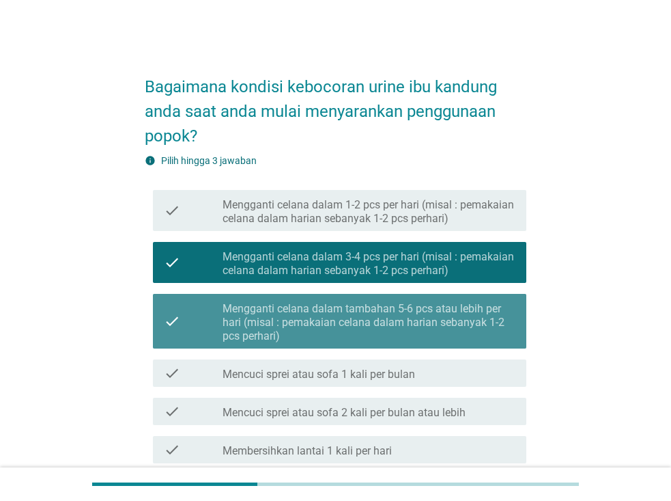
drag, startPoint x: 498, startPoint y: 335, endPoint x: 415, endPoint y: 326, distance: 83.2
click at [415, 326] on label "Mengganti celana dalam tambahan 5-6 pcs atau lebih per hari (misal : pemakaian …" at bounding box center [369, 322] width 293 height 41
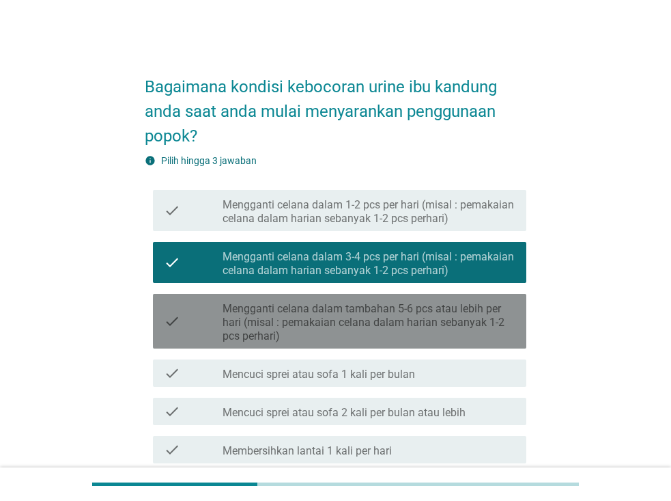
drag, startPoint x: 415, startPoint y: 326, endPoint x: 361, endPoint y: 261, distance: 84.8
click at [361, 261] on label "Mengganti celana dalam 3-4 pcs per hari (misal : pemakaian celana dalam harian …" at bounding box center [369, 263] width 293 height 27
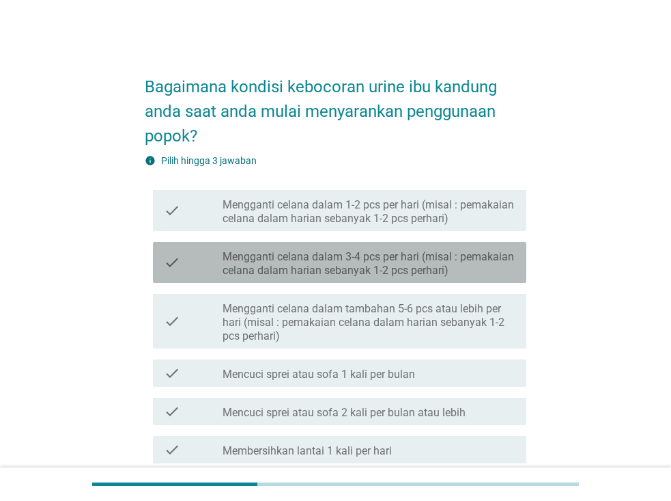
click at [418, 281] on div "check check_box_outline_blank Mengganti celana dalam 3-4 pcs per hari (misal : …" at bounding box center [340, 262] width 374 height 41
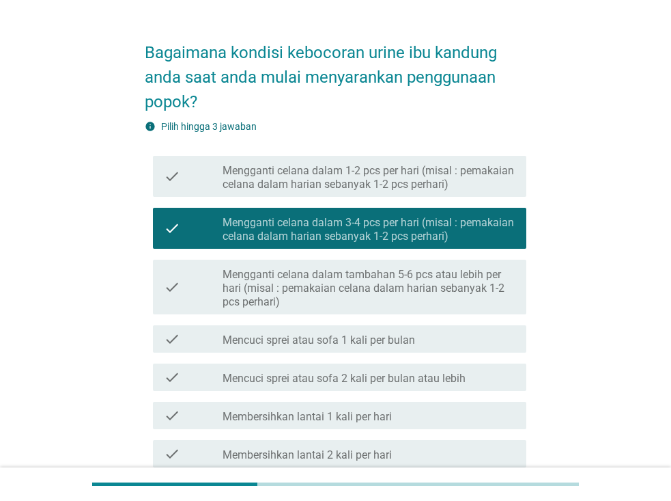
scroll to position [68, 0]
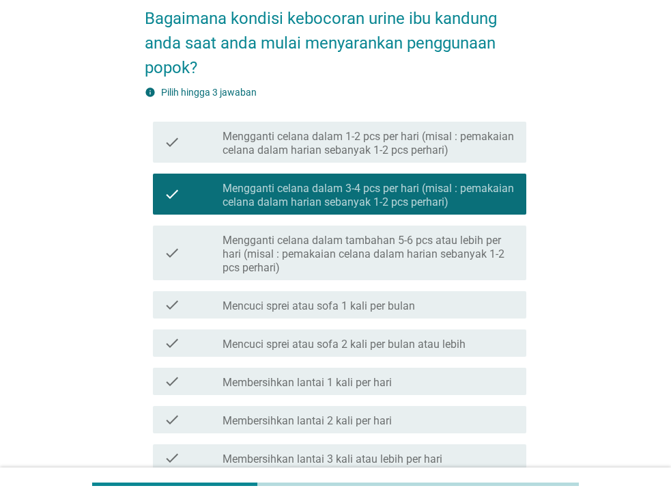
click at [415, 424] on div "check_box_outline_blank Membersihkan lantai 2 kali per hari" at bounding box center [369, 419] width 293 height 16
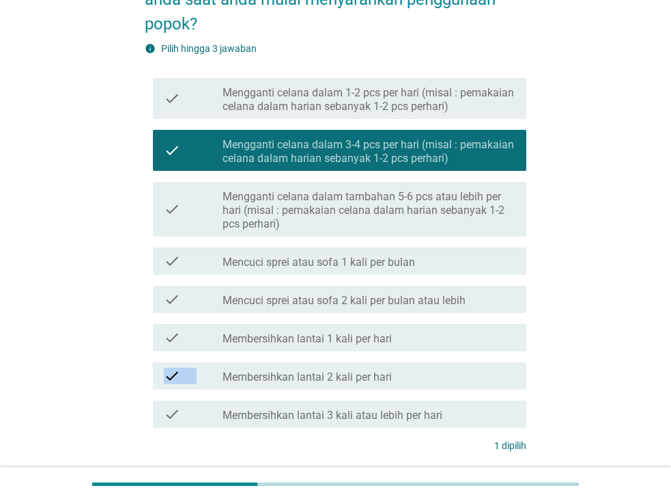
scroll to position [137, 0]
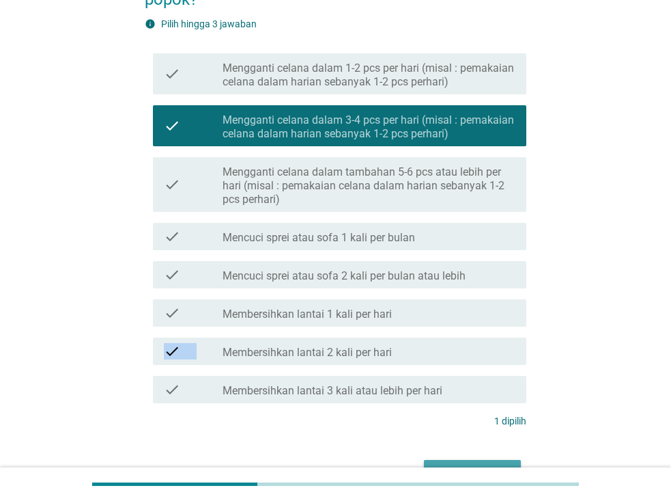
click at [400, 340] on div "check check_box_outline_blank Membersihkan lantai 2 kali per hari" at bounding box center [340, 350] width 374 height 27
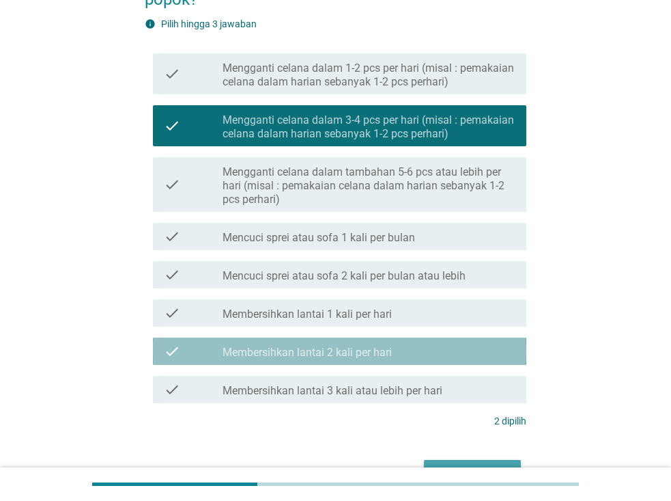
drag, startPoint x: 400, startPoint y: 340, endPoint x: 384, endPoint y: 357, distance: 22.7
click at [384, 357] on label "Membersihkan lantai 2 kali per hari" at bounding box center [307, 353] width 169 height 14
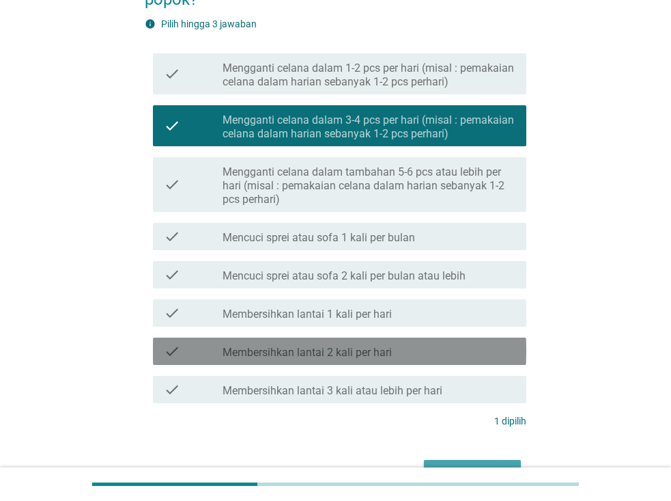
click at [424, 281] on label "Mencuci sprei atau sofa 2 kali per bulan atau lebih" at bounding box center [344, 276] width 243 height 14
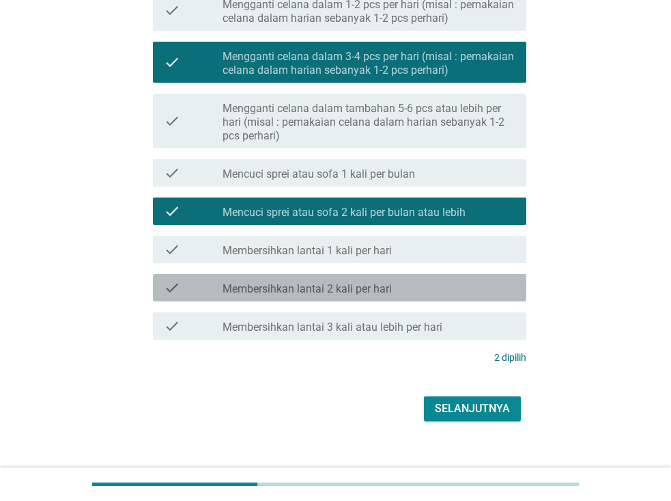
scroll to position [205, 0]
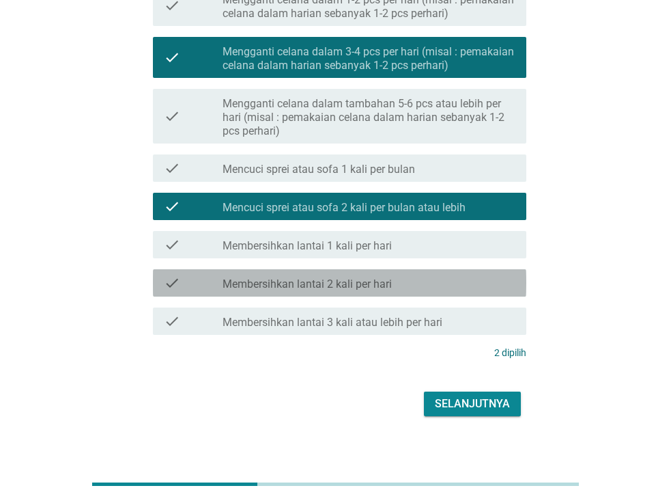
click at [303, 283] on label "Membersihkan lantai 2 kali per hari" at bounding box center [307, 284] width 169 height 14
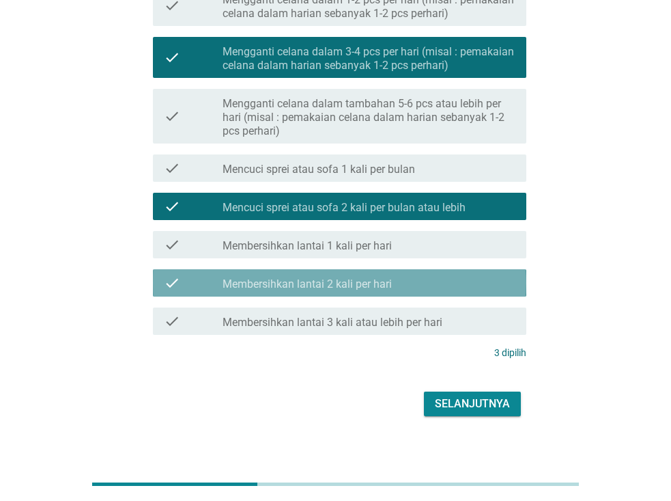
click at [303, 283] on label "Membersihkan lantai 2 kali per hari" at bounding box center [307, 284] width 169 height 14
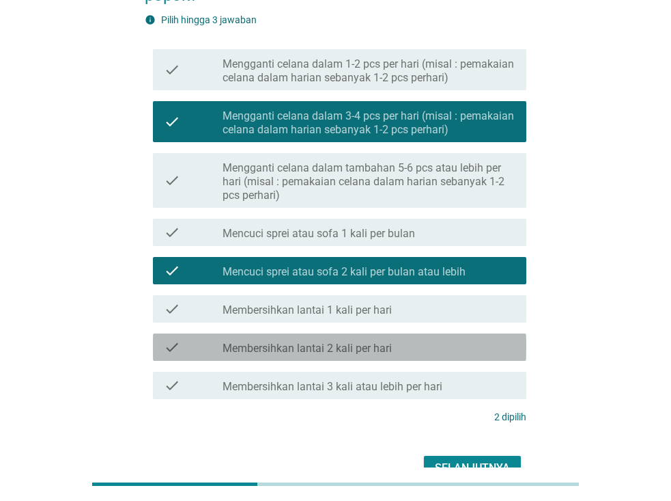
scroll to position [137, 0]
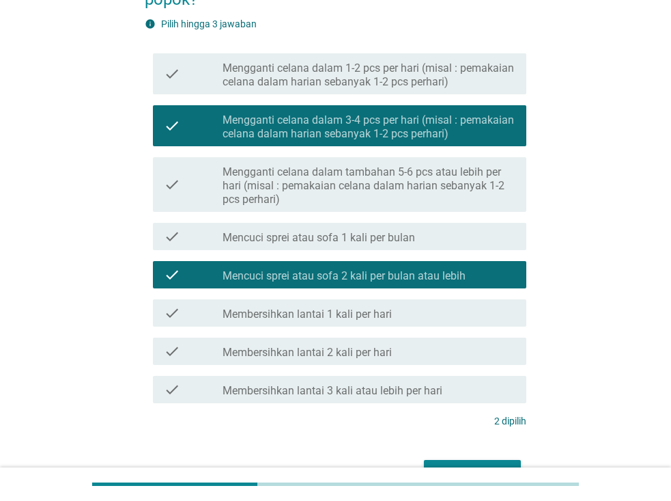
click at [594, 306] on div "Bagaimana kondisi kebocoran urine ibu kandung anda saat anda mulai menyarankan …" at bounding box center [336, 206] width 606 height 586
drag, startPoint x: 594, startPoint y: 306, endPoint x: 575, endPoint y: 309, distance: 19.3
click at [575, 309] on div "Bagaimana kondisi kebocoran urine ibu kandung anda saat anda mulai menyarankan …" at bounding box center [336, 206] width 606 height 586
click at [448, 351] on div "check_box Membersihkan lantai 2 kali per hari" at bounding box center [369, 351] width 293 height 16
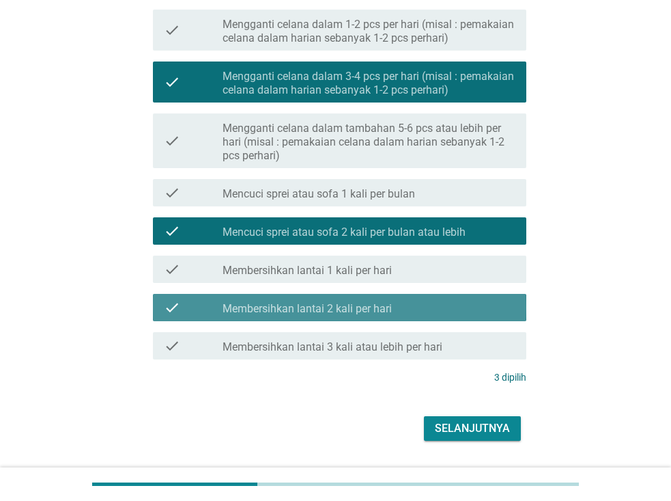
scroll to position [205, 0]
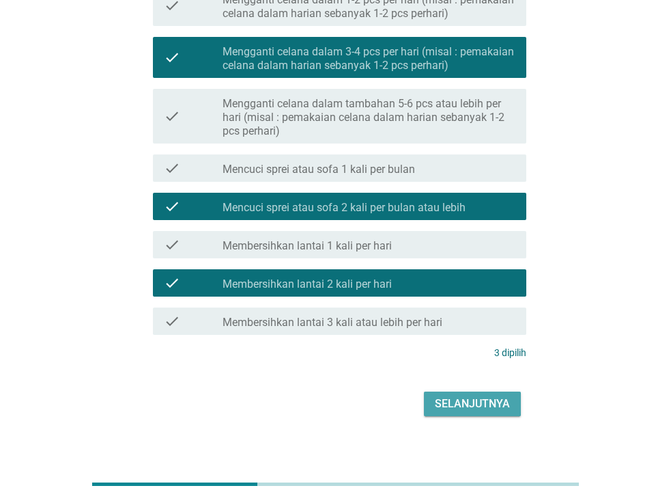
click at [462, 406] on div "Selanjutnya" at bounding box center [472, 403] width 75 height 16
click at [462, 406] on div "Selanjutnya" at bounding box center [336, 403] width 382 height 33
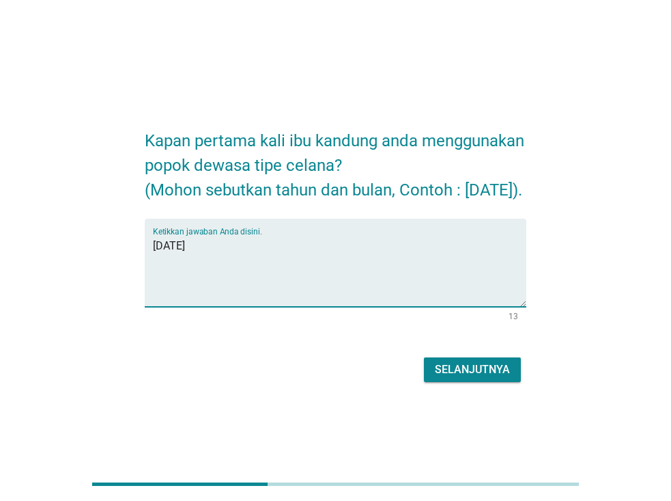
type textarea "[DATE]"
click at [443, 378] on div "Selanjutnya" at bounding box center [472, 369] width 75 height 16
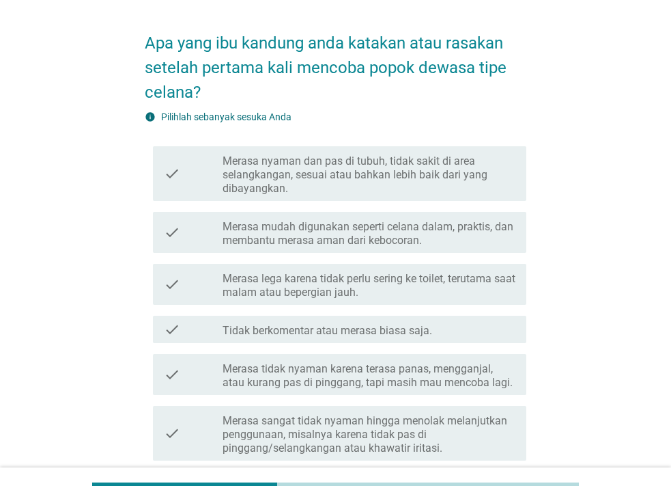
scroll to position [68, 0]
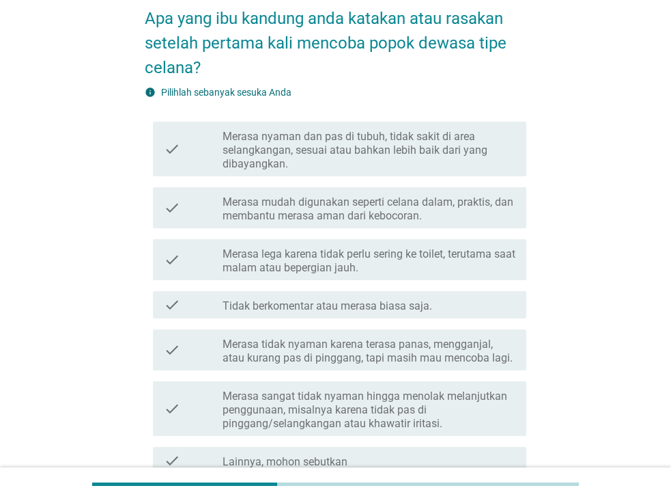
click at [431, 210] on label "Merasa mudah digunakan seperti celana dalam, praktis, dan membantu merasa aman …" at bounding box center [369, 208] width 293 height 27
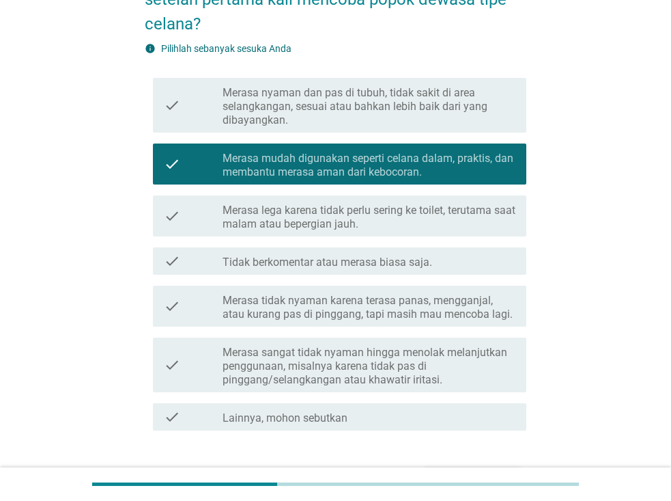
scroll to position [137, 0]
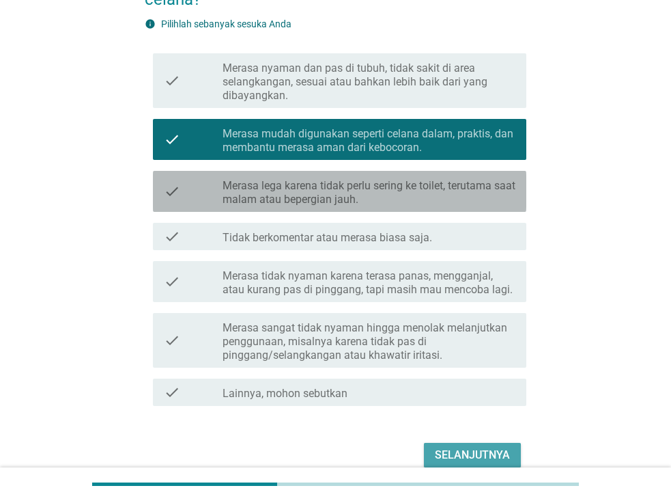
click at [421, 189] on label "Merasa lega karena tidak perlu sering ke toilet, terutama saat malam atau beper…" at bounding box center [369, 192] width 293 height 27
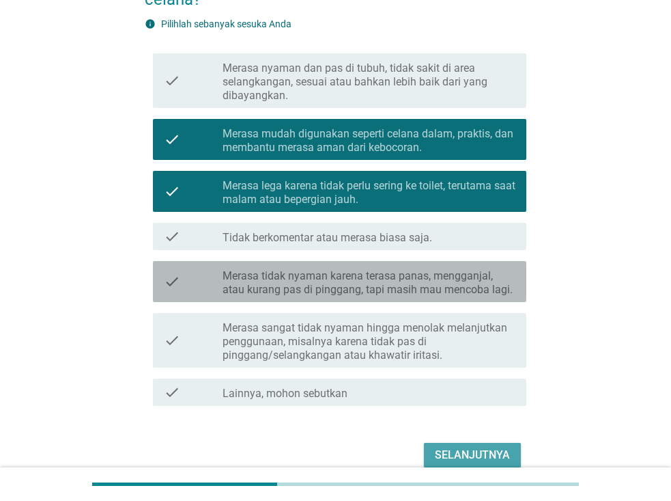
click at [433, 281] on label "Merasa tidak nyaman karena terasa panas, mengganjal, atau kurang pas di pinggan…" at bounding box center [369, 282] width 293 height 27
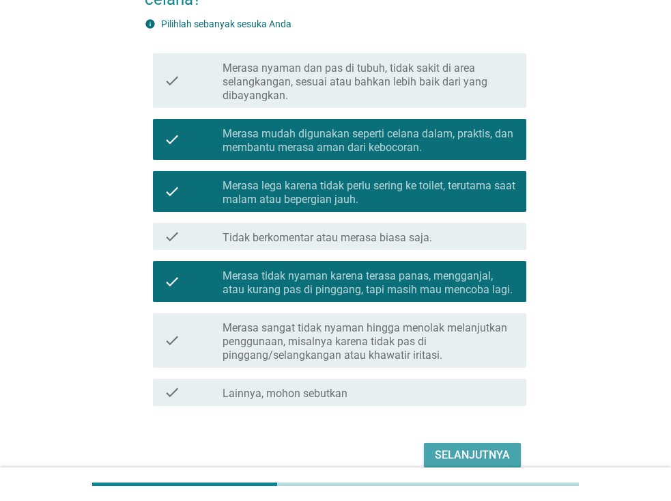
click at [464, 454] on div "Selanjutnya" at bounding box center [472, 455] width 75 height 16
click at [464, 454] on div "Selanjutnya" at bounding box center [336, 455] width 382 height 33
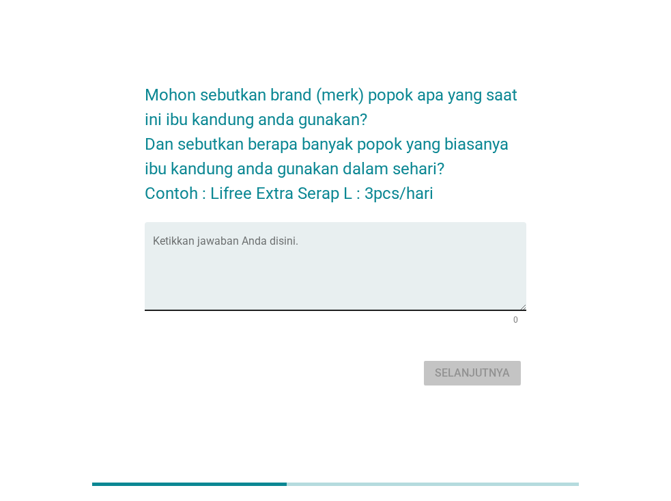
scroll to position [33, 0]
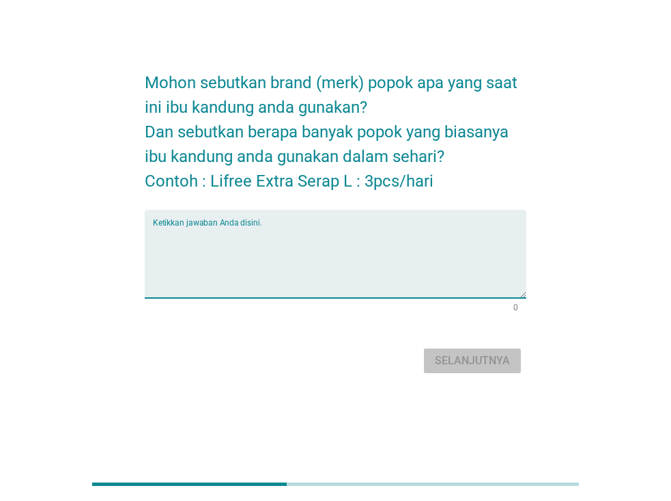
click at [283, 237] on textarea "Ketikkan jawaban Anda disini." at bounding box center [340, 262] width 374 height 72
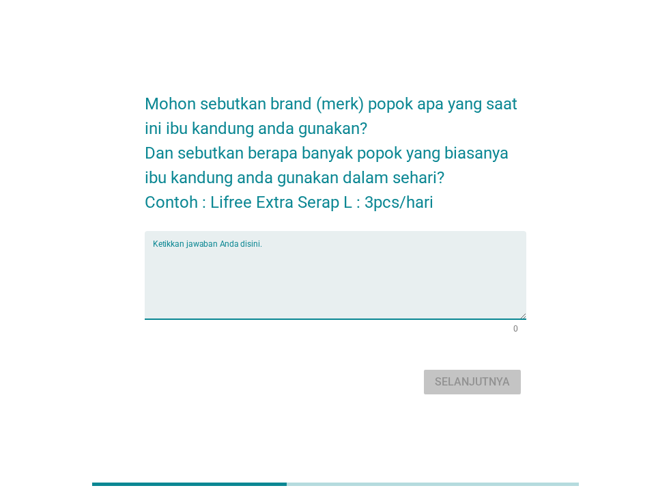
scroll to position [0, 0]
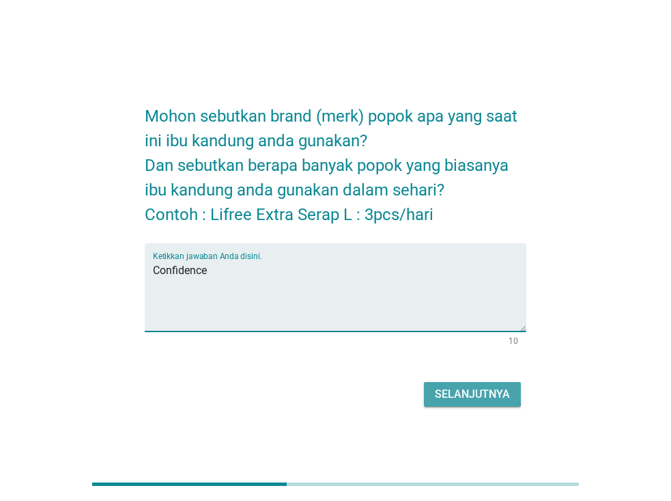
type textarea "Confidence"
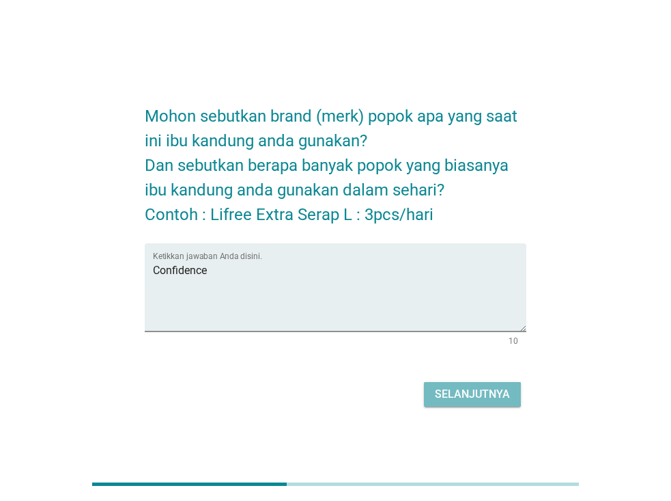
click at [471, 402] on div "Selanjutnya" at bounding box center [472, 394] width 75 height 16
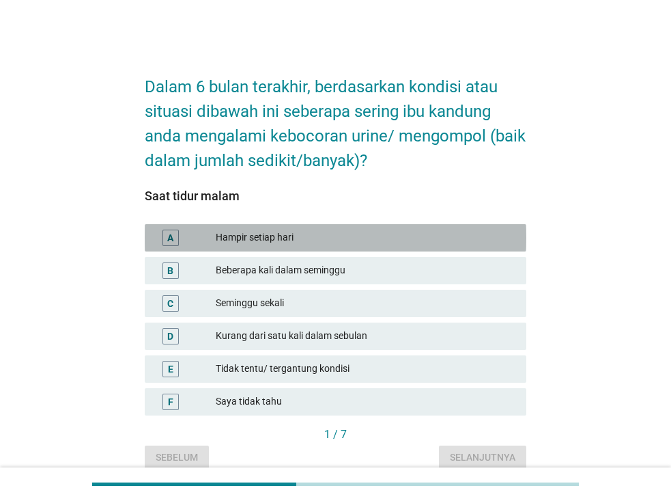
click at [286, 237] on div "Hampir setiap hari" at bounding box center [366, 238] width 300 height 16
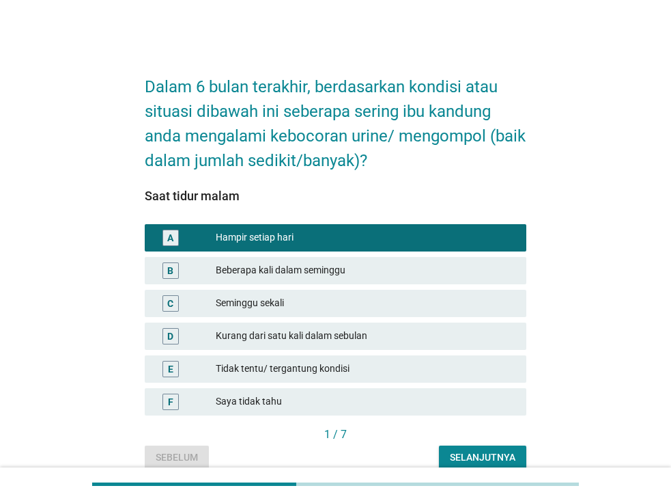
click at [454, 455] on div "Selanjutnya" at bounding box center [483, 457] width 66 height 14
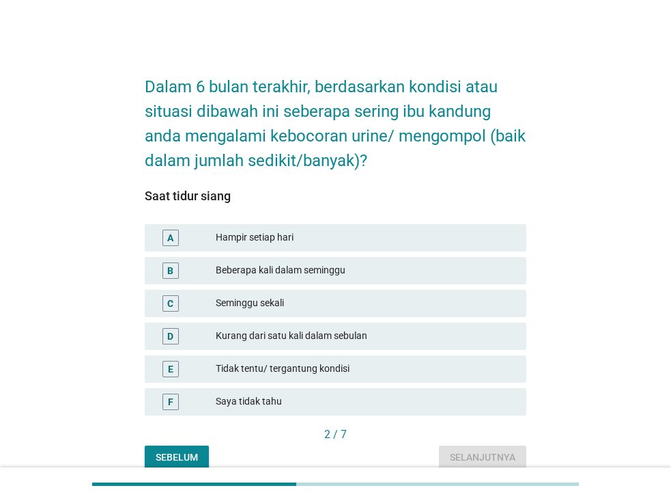
click at [282, 270] on div "Beberapa kali dalam seminggu" at bounding box center [366, 270] width 300 height 16
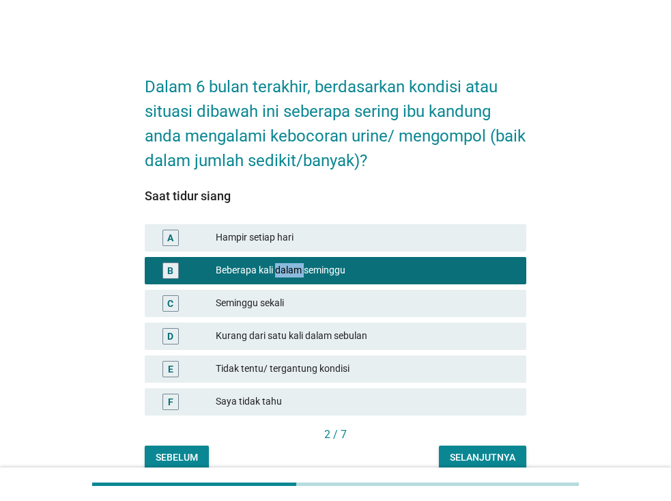
click at [466, 457] on div "Selanjutnya" at bounding box center [483, 457] width 66 height 14
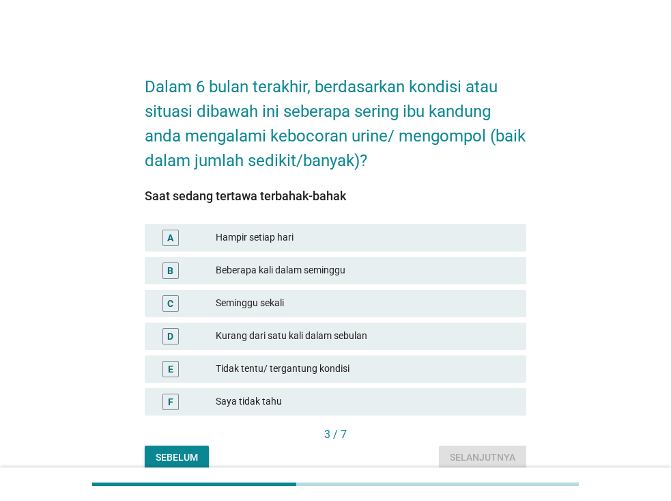
click at [279, 273] on div "Beberapa kali dalam seminggu" at bounding box center [366, 270] width 300 height 16
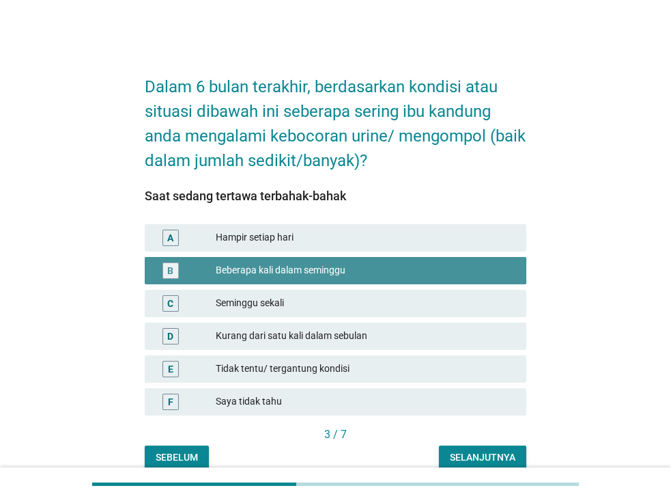
drag, startPoint x: 279, startPoint y: 273, endPoint x: 520, endPoint y: 458, distance: 303.4
click at [520, 458] on button "Selanjutnya" at bounding box center [482, 457] width 87 height 25
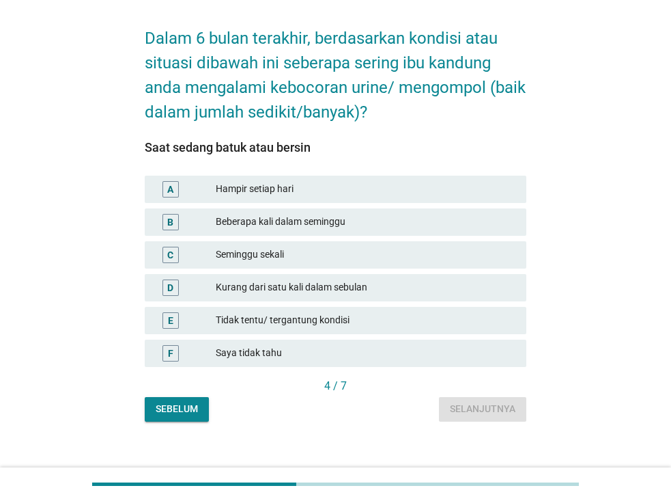
scroll to position [63, 0]
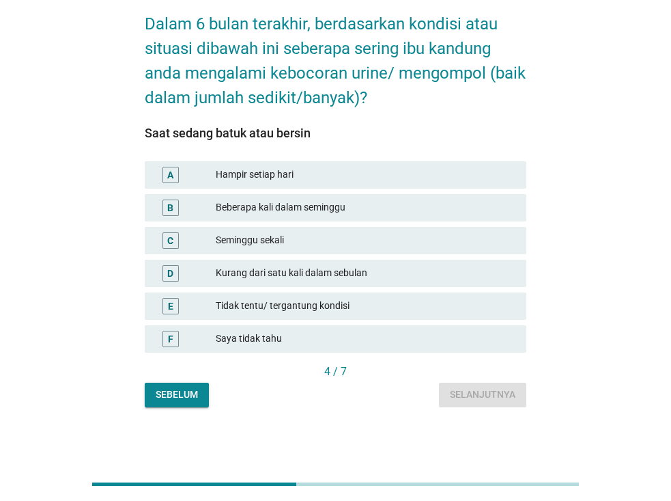
click at [411, 273] on div "Kurang dari satu kali dalam sebulan" at bounding box center [366, 273] width 300 height 16
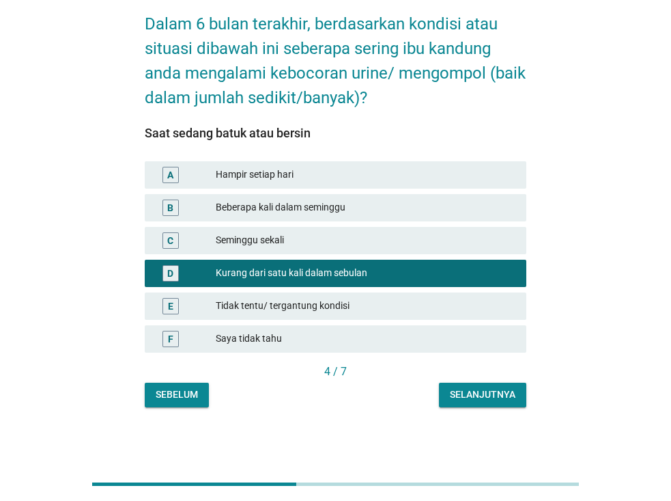
click at [451, 395] on div "Selanjutnya" at bounding box center [483, 394] width 66 height 14
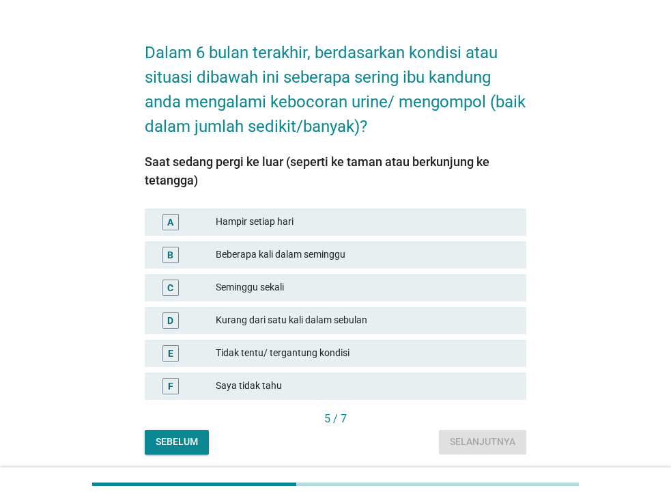
scroll to position [68, 0]
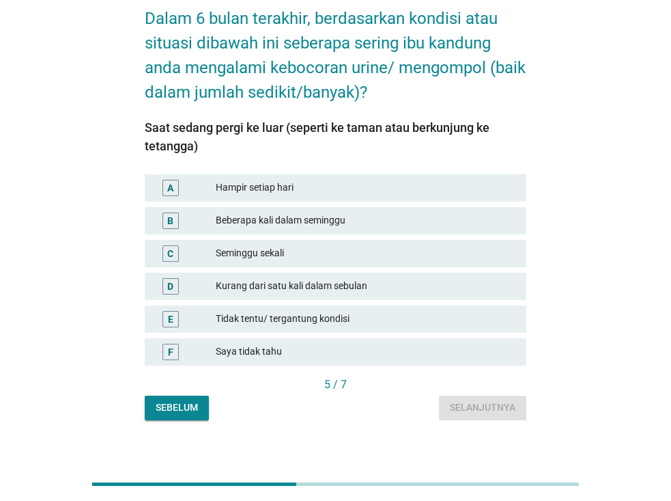
click at [281, 320] on div "Tidak tentu/ tergantung kondisi" at bounding box center [366, 319] width 300 height 16
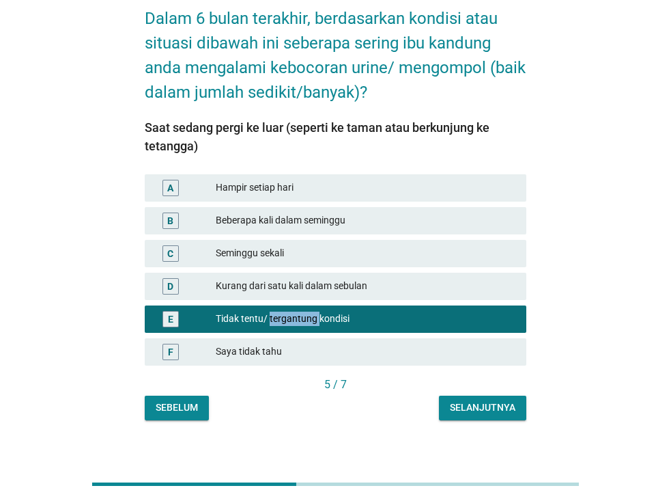
click at [477, 406] on div "Selanjutnya" at bounding box center [483, 407] width 66 height 14
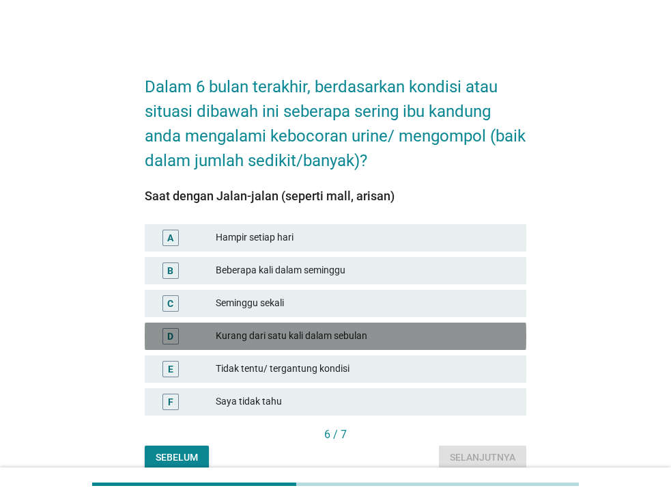
click at [377, 340] on div "Kurang dari satu kali dalam sebulan" at bounding box center [366, 336] width 300 height 16
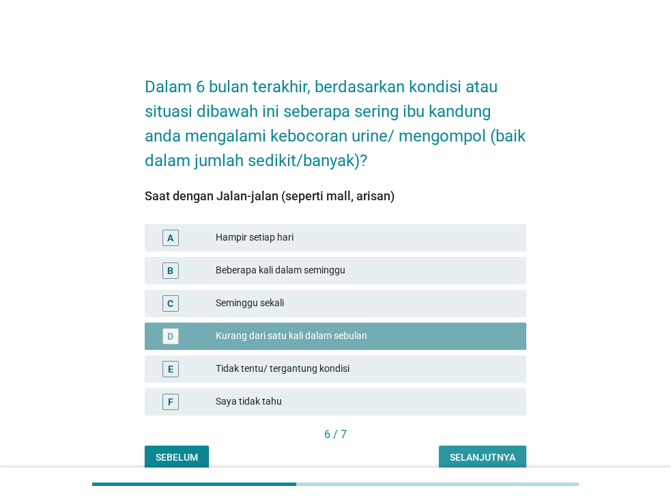
drag, startPoint x: 377, startPoint y: 340, endPoint x: 461, endPoint y: 449, distance: 137.9
click at [461, 449] on button "Selanjutnya" at bounding box center [482, 457] width 87 height 25
click at [461, 449] on div "Sebelum Selanjutnya" at bounding box center [336, 457] width 382 height 25
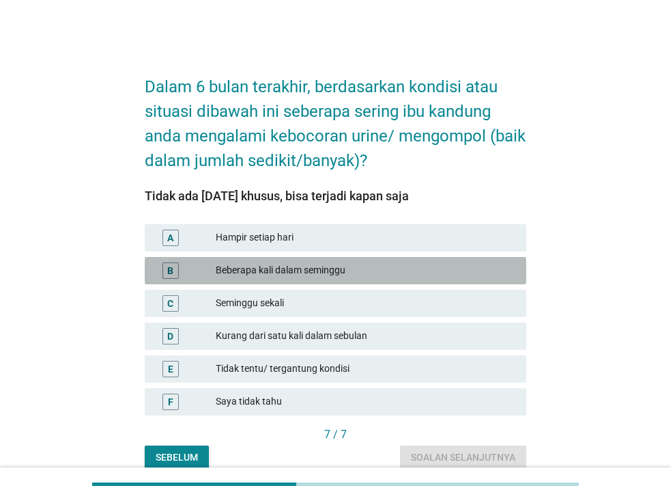
click at [348, 269] on div "Beberapa kali dalam seminggu" at bounding box center [366, 270] width 300 height 16
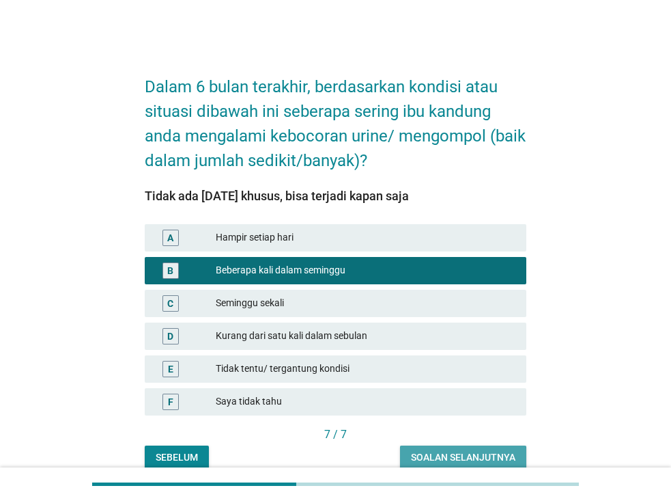
click at [456, 456] on div "Soalan selanjutnya" at bounding box center [463, 457] width 105 height 14
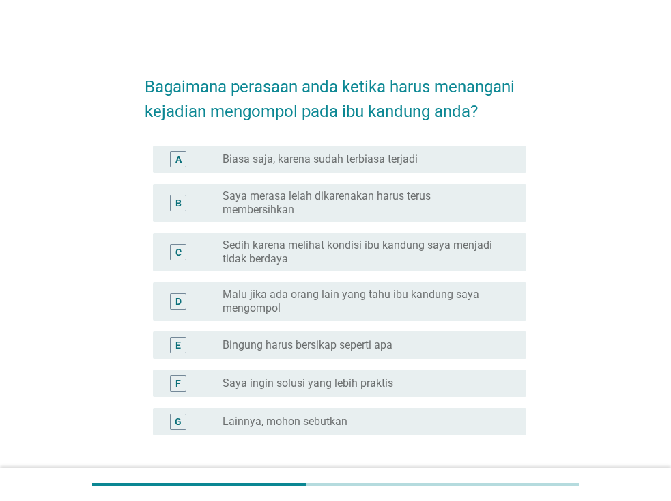
drag, startPoint x: 196, startPoint y: 429, endPoint x: 564, endPoint y: 128, distance: 474.7
click at [564, 128] on div "Bagaimana perasaan anda ketika harus menangani kejadian mengompol pada ibu kand…" at bounding box center [336, 289] width 606 height 478
drag, startPoint x: 376, startPoint y: 377, endPoint x: 49, endPoint y: 345, distance: 328.1
click at [49, 345] on div "Bagaimana perasaan anda ketika harus menangani kejadian mengompol pada ibu kand…" at bounding box center [336, 289] width 606 height 478
click at [235, 376] on label "Saya ingin solusi yang lebih praktis" at bounding box center [308, 383] width 171 height 14
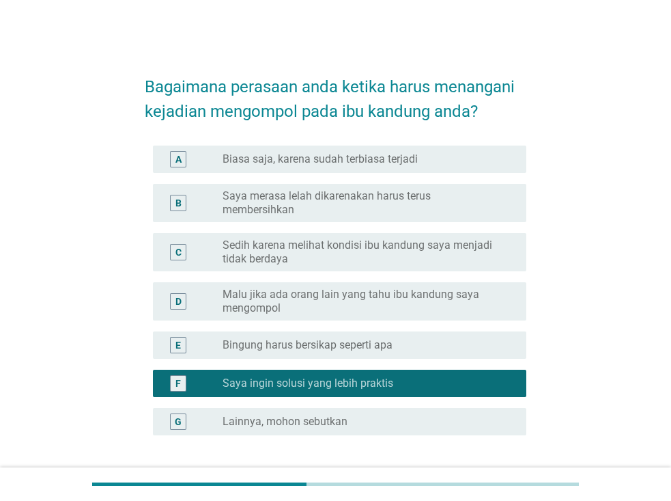
click at [234, 239] on label "Sedih karena melihat kondisi ibu kandung saya menjadi tidak berdaya" at bounding box center [364, 251] width 282 height 27
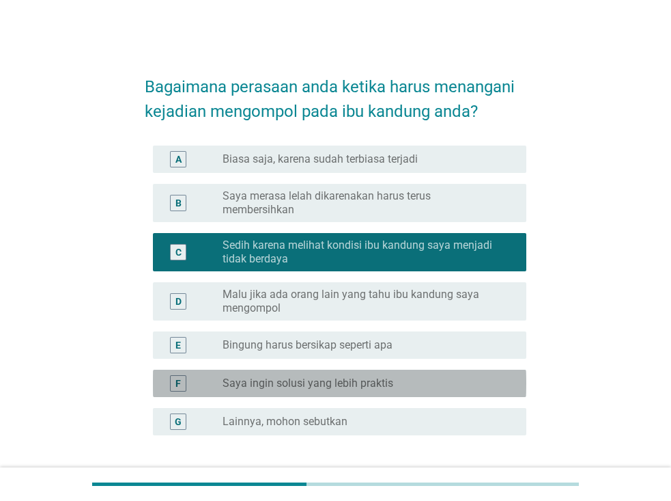
click at [260, 376] on label "Saya ingin solusi yang lebih praktis" at bounding box center [308, 383] width 171 height 14
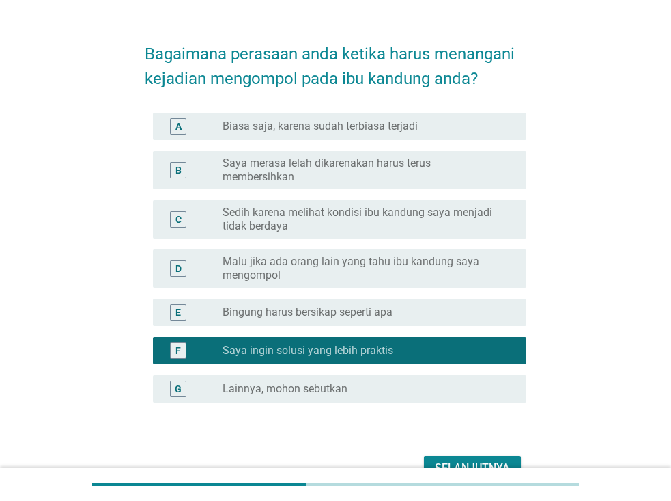
scroll to position [99, 0]
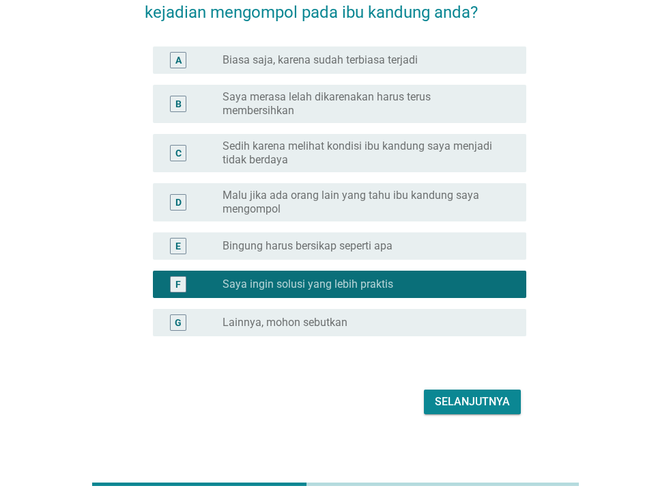
click at [470, 393] on div "Selanjutnya" at bounding box center [472, 401] width 75 height 16
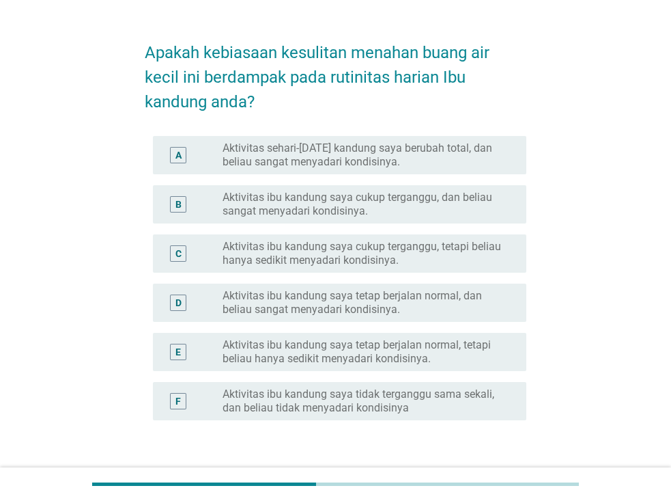
scroll to position [68, 0]
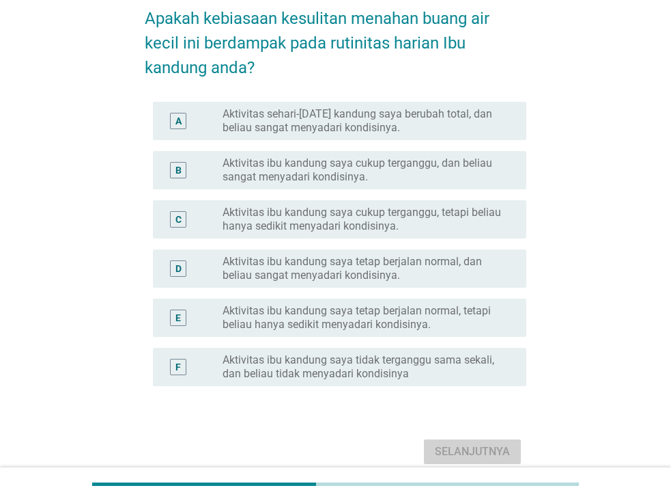
click at [425, 129] on label "Aktivitas sehari-[DATE] kandung saya berubah total, dan beliau sangat menyadari…" at bounding box center [364, 120] width 282 height 27
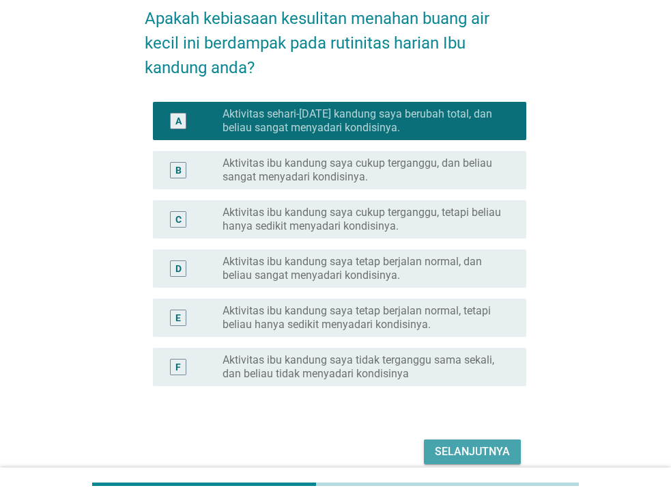
click at [426, 172] on label "Aktivitas ibu kandung saya cukup terganggu, dan beliau sangat menyadari kondisi…" at bounding box center [364, 169] width 282 height 27
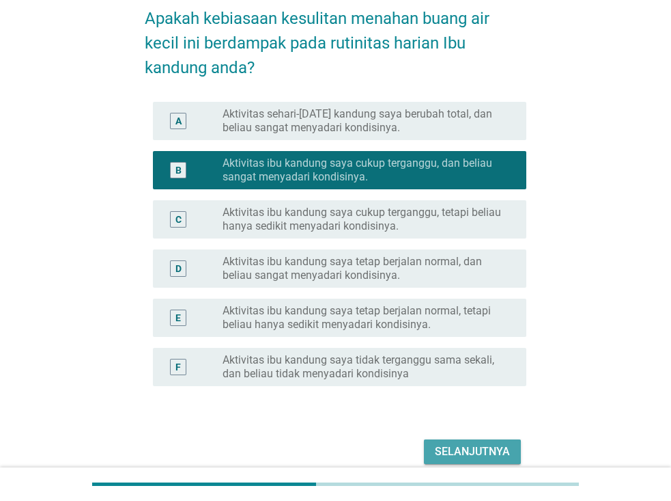
click at [436, 126] on label "Aktivitas sehari-[DATE] kandung saya berubah total, dan beliau sangat menyadari…" at bounding box center [364, 120] width 282 height 27
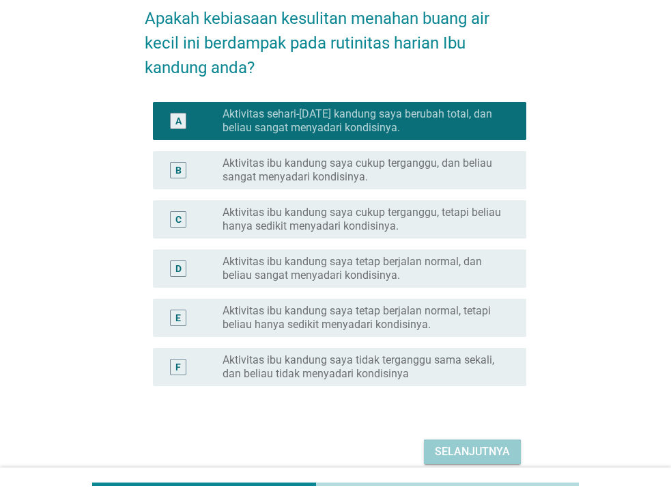
click at [488, 446] on div "Selanjutnya" at bounding box center [472, 451] width 75 height 16
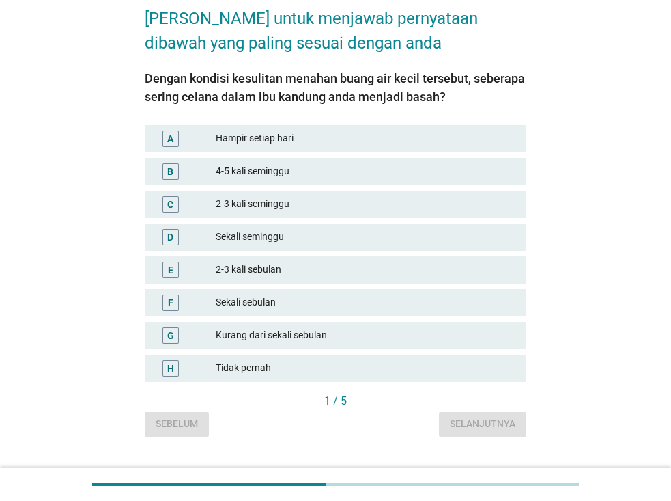
scroll to position [0, 0]
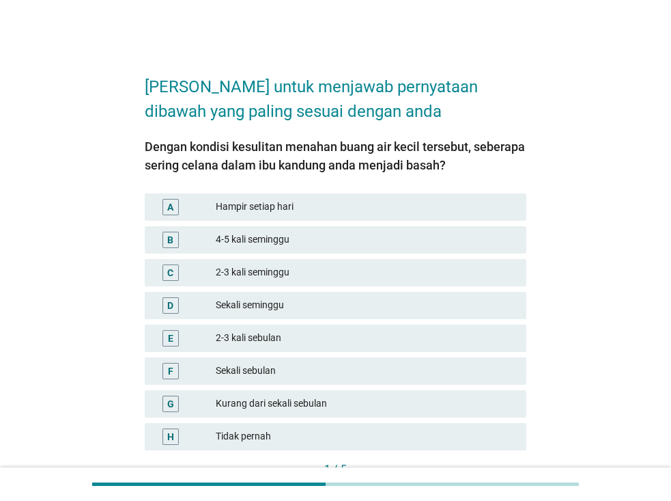
click at [283, 210] on div "Hampir setiap hari" at bounding box center [366, 207] width 300 height 16
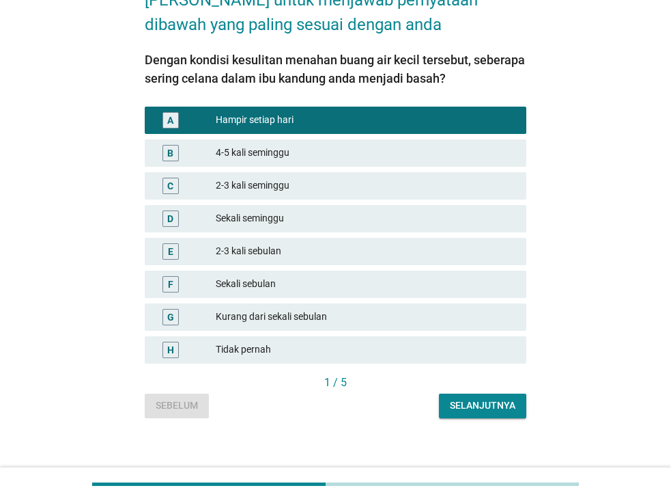
scroll to position [98, 0]
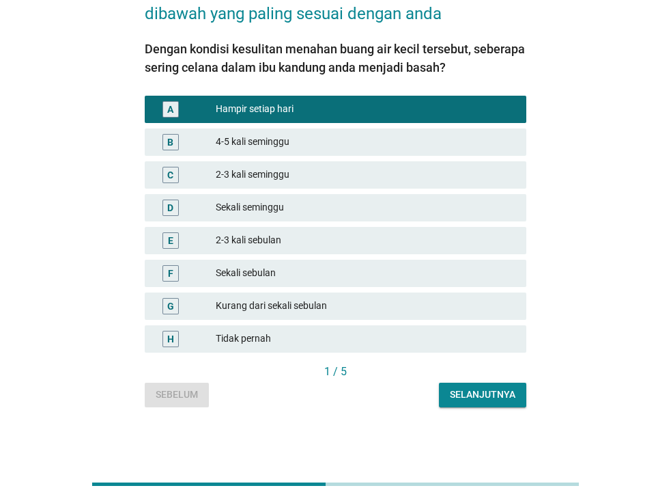
click at [469, 395] on div "Selanjutnya" at bounding box center [483, 394] width 66 height 14
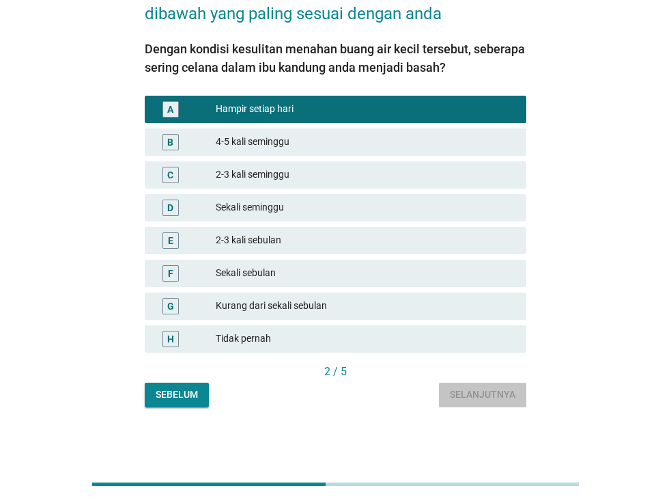
scroll to position [0, 0]
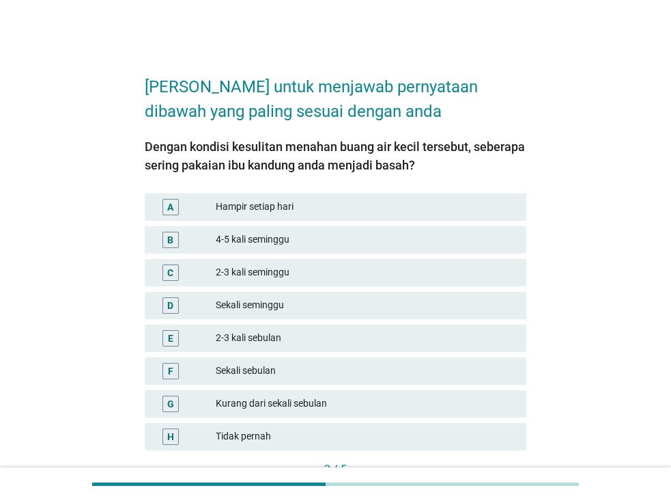
drag, startPoint x: 469, startPoint y: 395, endPoint x: 260, endPoint y: 210, distance: 278.8
click at [260, 210] on div "Hampir setiap hari" at bounding box center [366, 207] width 300 height 16
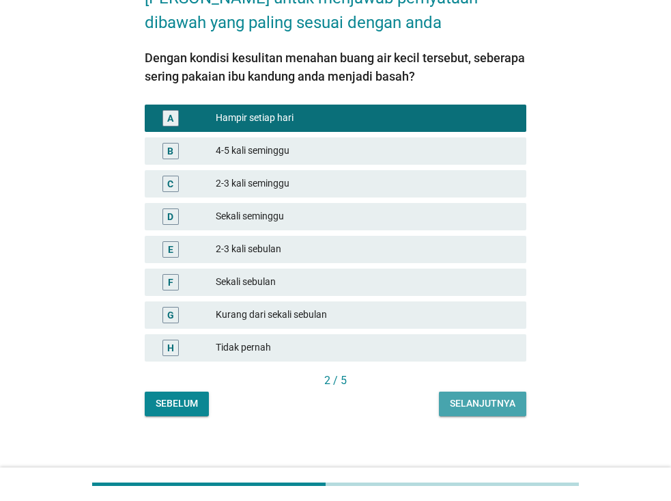
scroll to position [98, 0]
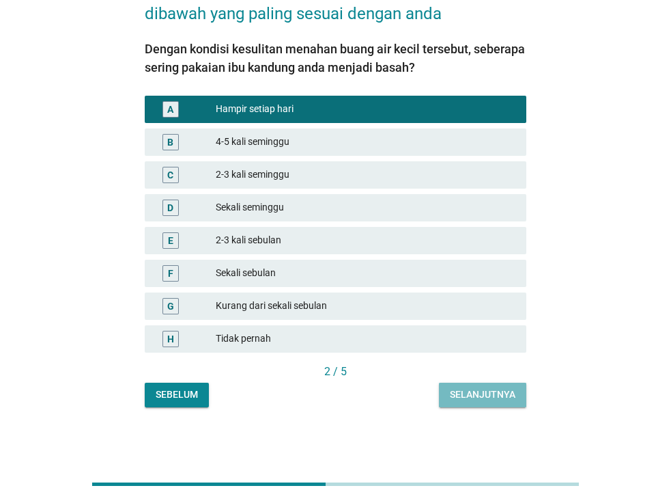
click at [473, 394] on div "Selanjutnya" at bounding box center [483, 394] width 66 height 14
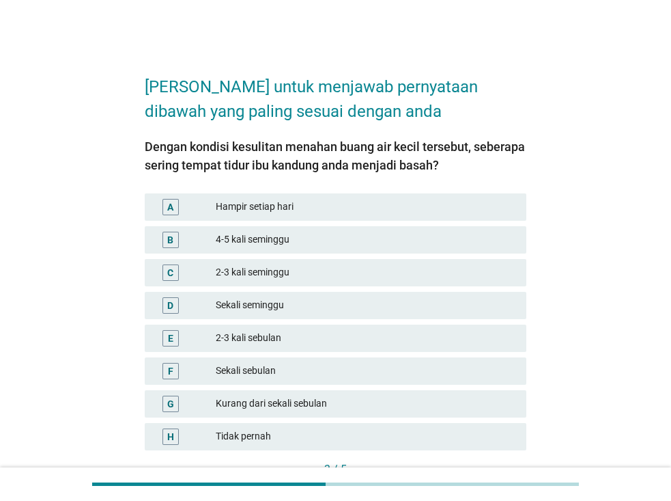
click at [247, 302] on div "Sekali seminggu" at bounding box center [366, 305] width 300 height 16
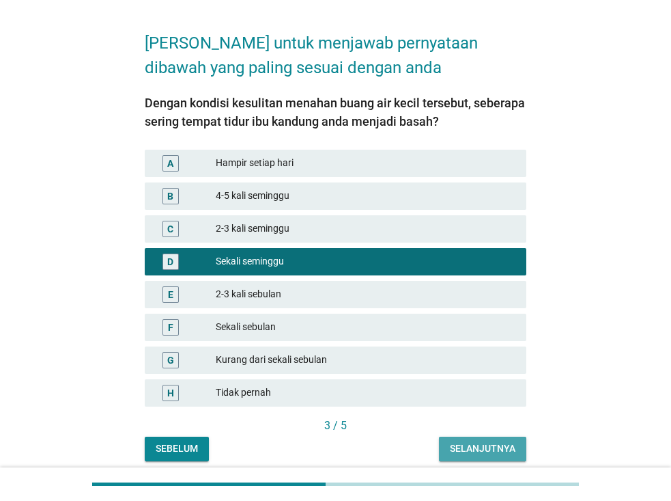
scroll to position [98, 0]
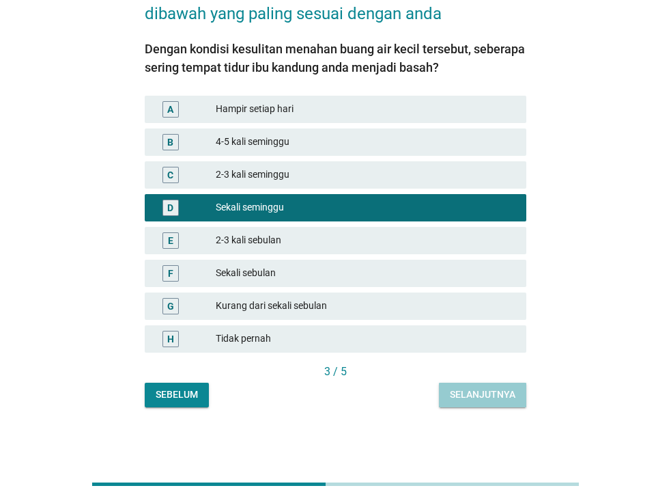
click at [459, 388] on div "Selanjutnya" at bounding box center [483, 394] width 66 height 14
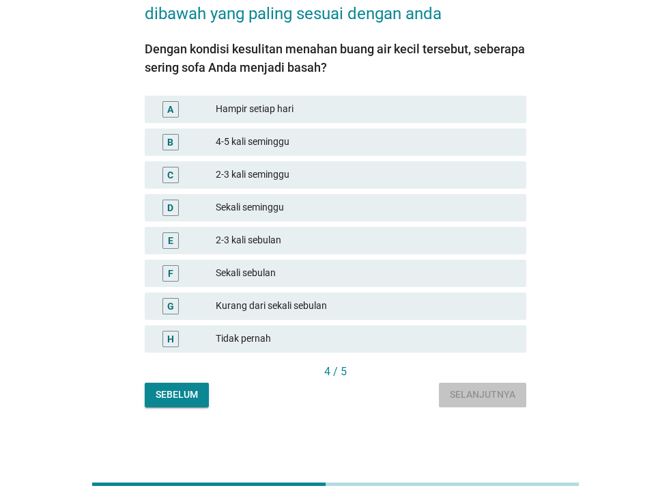
click at [329, 208] on div "Sekali seminggu" at bounding box center [366, 207] width 300 height 16
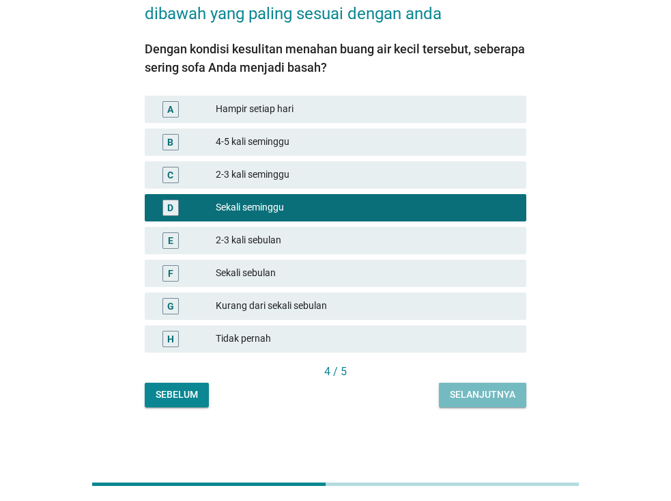
click at [461, 391] on div "Selanjutnya" at bounding box center [483, 394] width 66 height 14
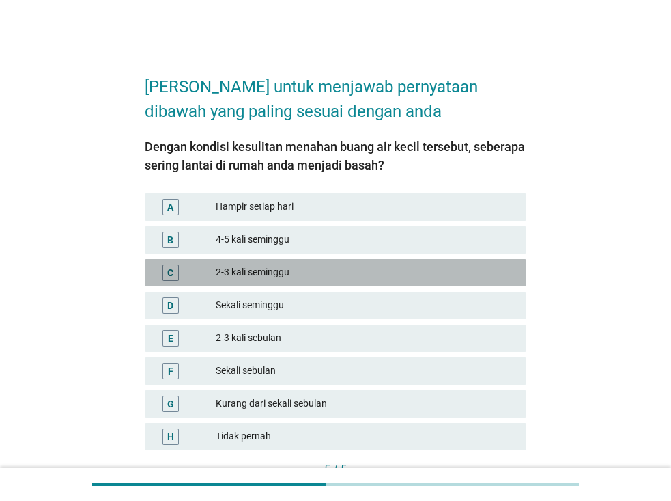
click at [297, 270] on div "2-3 kali seminggu" at bounding box center [366, 272] width 300 height 16
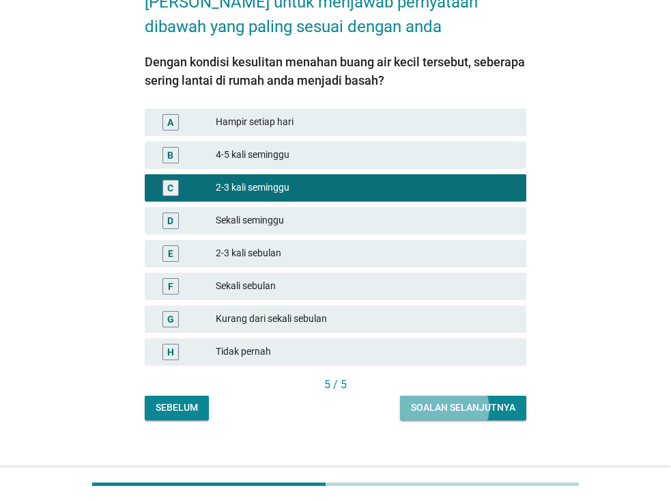
scroll to position [98, 0]
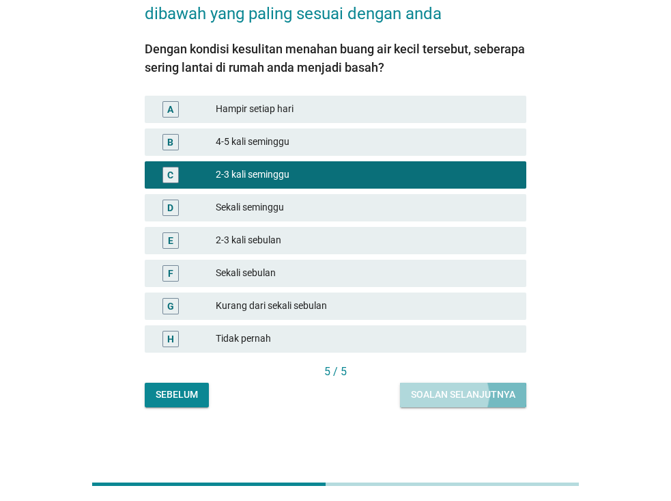
click at [457, 397] on div "Soalan selanjutnya" at bounding box center [463, 394] width 105 height 14
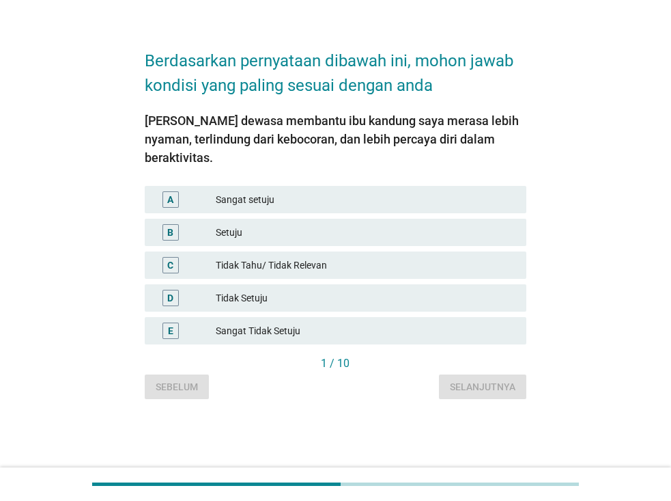
scroll to position [0, 0]
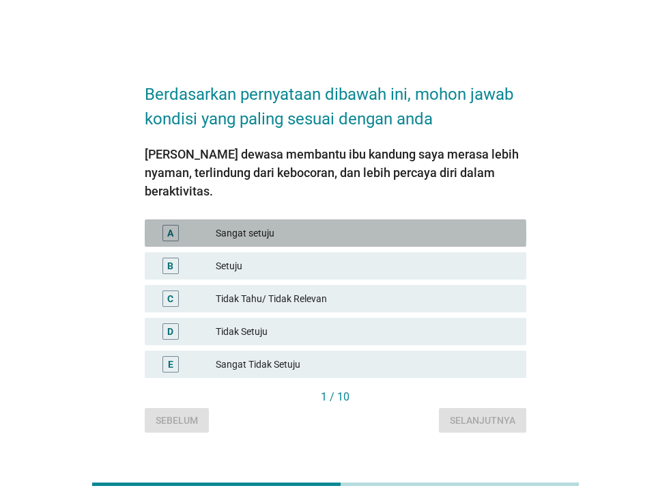
click at [245, 230] on div "Sangat setuju" at bounding box center [366, 233] width 300 height 16
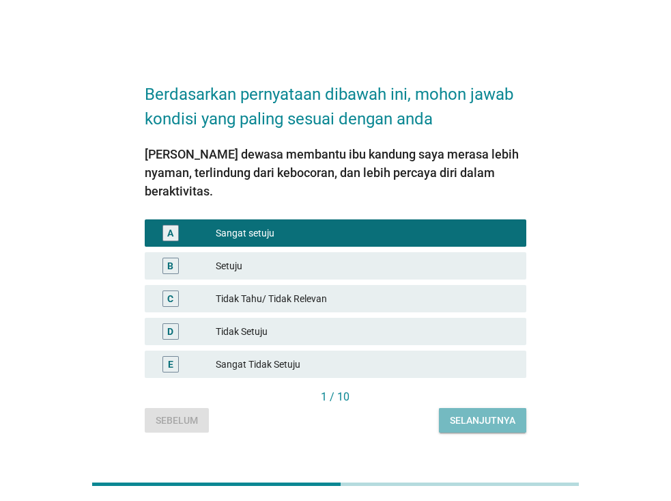
click at [471, 413] on div "Selanjutnya" at bounding box center [483, 420] width 66 height 14
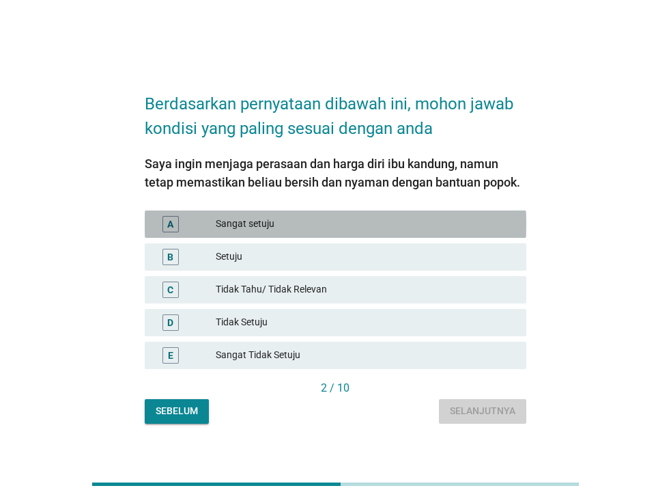
drag, startPoint x: 303, startPoint y: 222, endPoint x: 518, endPoint y: 119, distance: 238.6
click at [518, 119] on h2 "Berdasarkan pernyataan dibawah ini, mohon jawab kondisi yang paling sesuai deng…" at bounding box center [336, 109] width 382 height 63
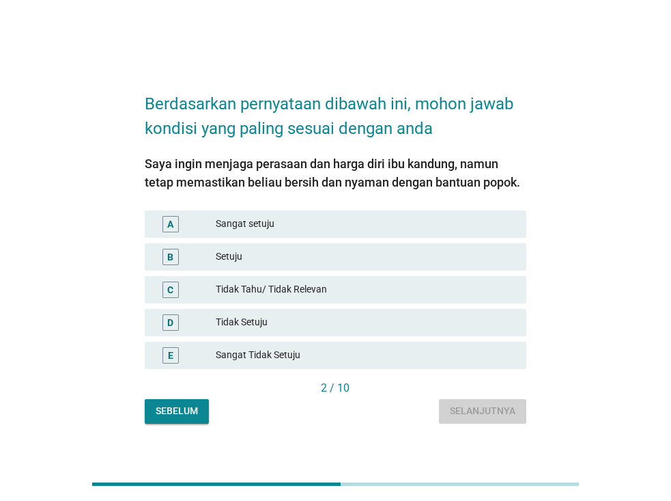
click at [337, 227] on div "Sangat setuju" at bounding box center [366, 224] width 300 height 16
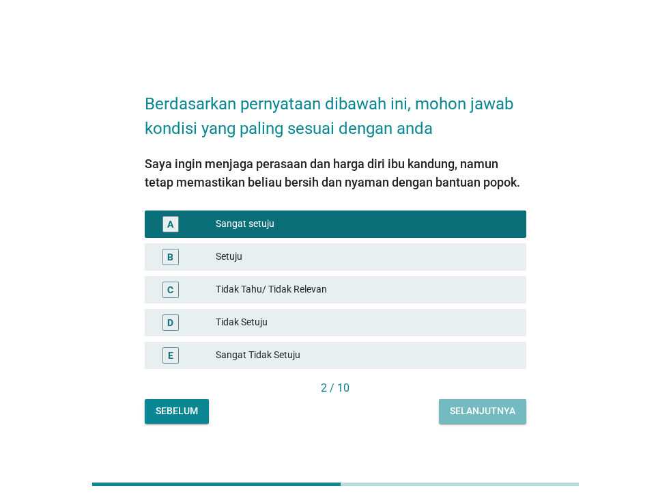
click at [477, 407] on div "Selanjutnya" at bounding box center [483, 411] width 66 height 14
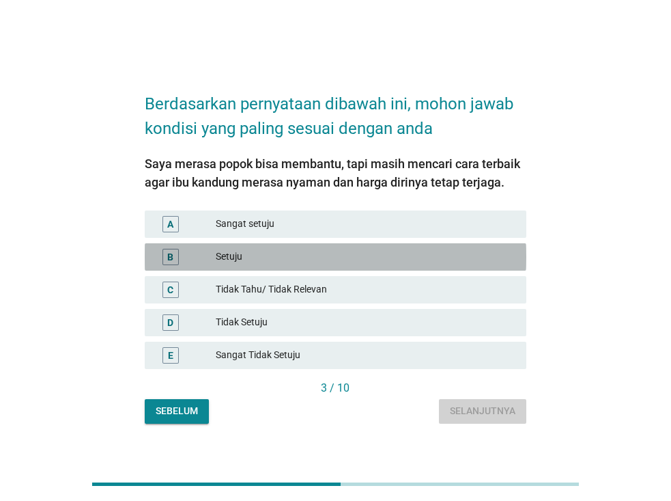
click at [232, 260] on div "Setuju" at bounding box center [366, 257] width 300 height 16
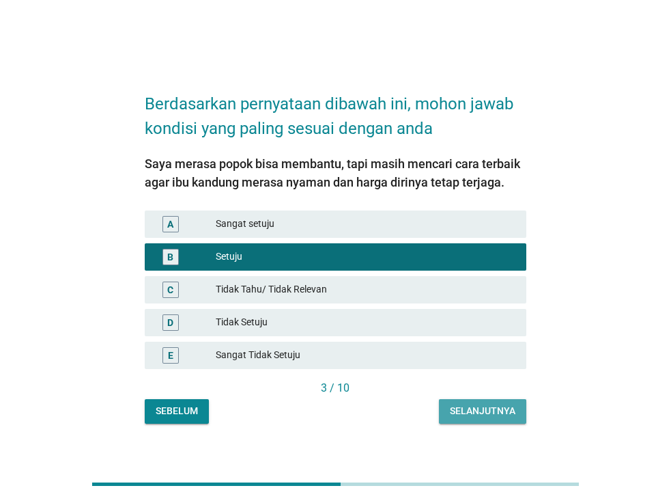
click at [446, 413] on button "Selanjutnya" at bounding box center [482, 411] width 87 height 25
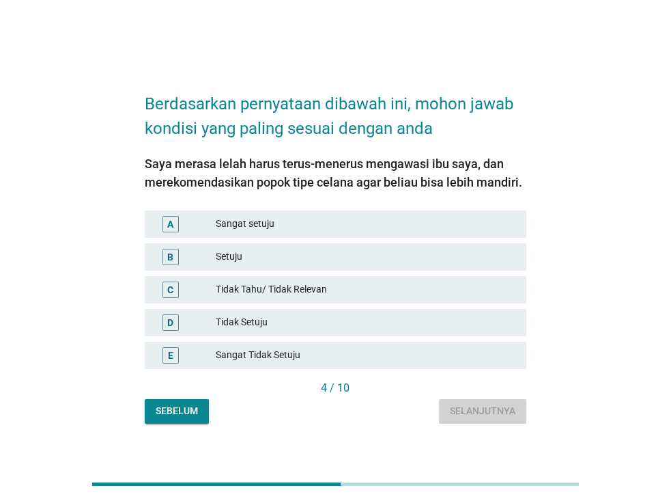
click at [303, 229] on div "Sangat setuju" at bounding box center [366, 224] width 300 height 16
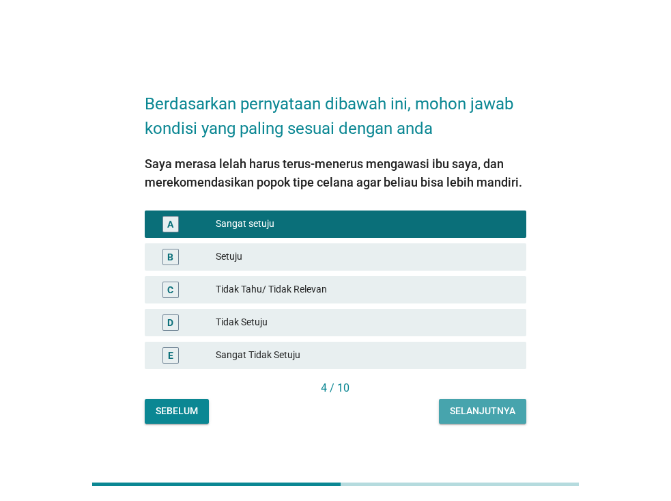
click at [467, 409] on div "Selanjutnya" at bounding box center [483, 411] width 66 height 14
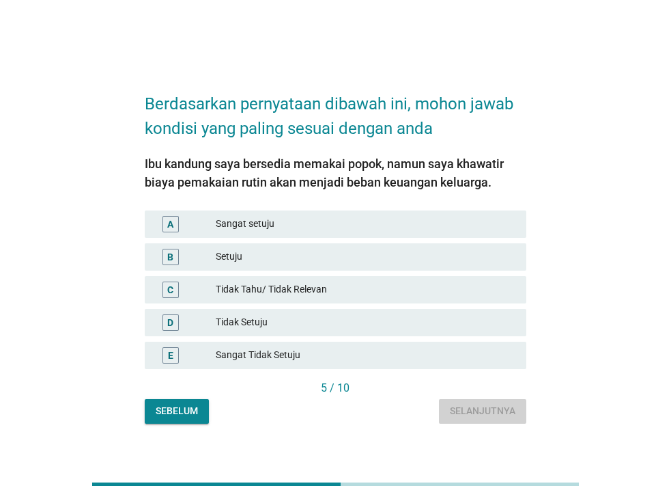
click at [352, 222] on div "Sangat setuju" at bounding box center [366, 224] width 300 height 16
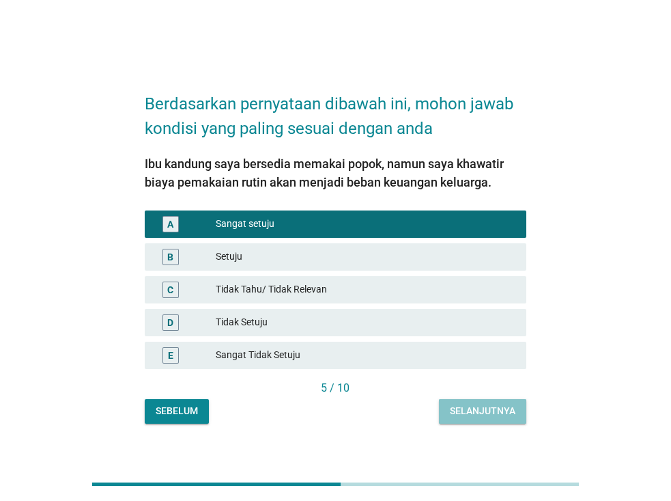
drag, startPoint x: 474, startPoint y: 411, endPoint x: 454, endPoint y: 415, distance: 20.4
click at [454, 415] on div "Selanjutnya" at bounding box center [483, 411] width 66 height 14
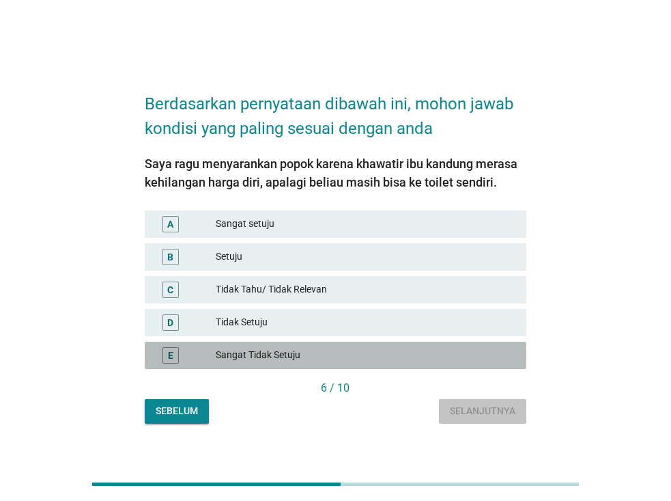
click at [377, 357] on div "Sangat Tidak Setuju" at bounding box center [366, 355] width 300 height 16
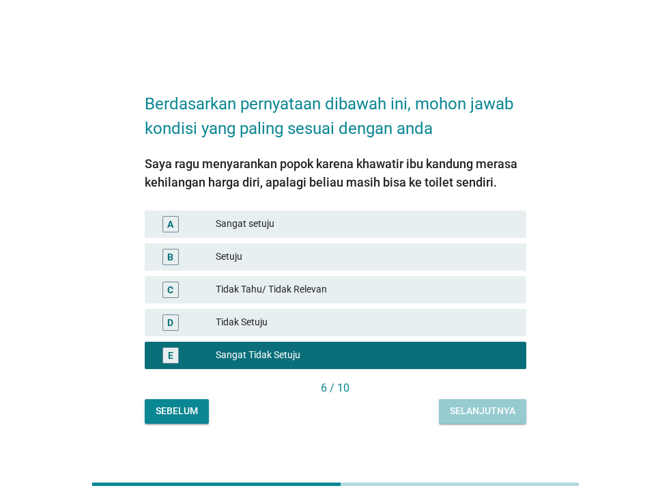
click at [465, 411] on div "Selanjutnya" at bounding box center [483, 411] width 66 height 14
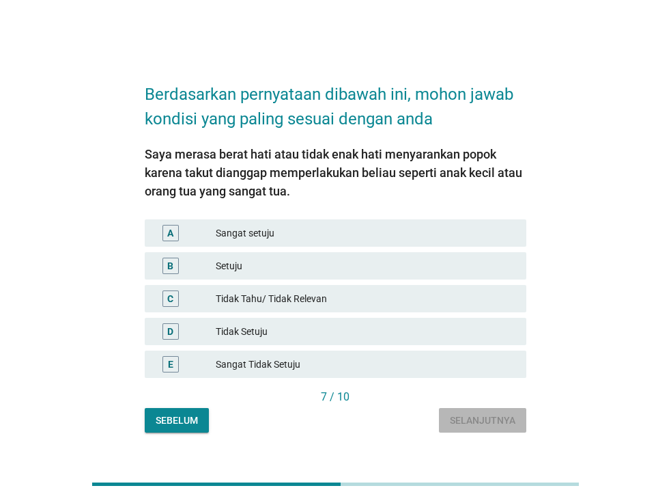
click at [372, 367] on div "Sangat Tidak Setuju" at bounding box center [366, 364] width 300 height 16
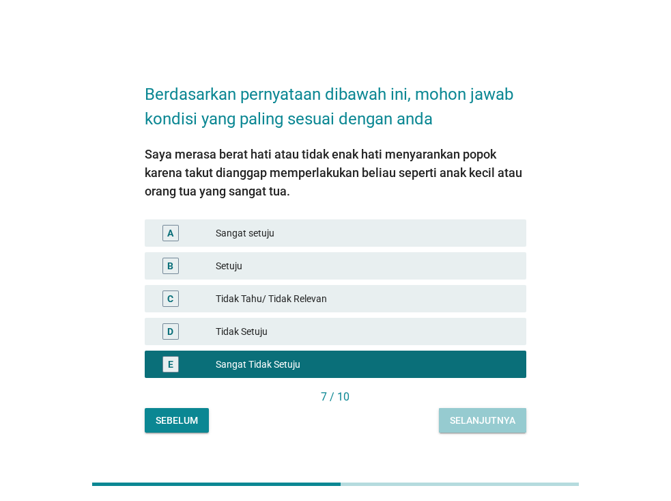
click at [470, 426] on div "Selanjutnya" at bounding box center [483, 420] width 66 height 14
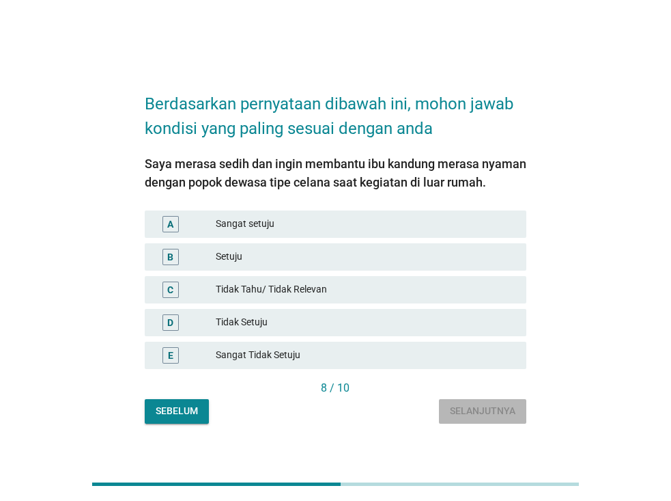
click at [372, 223] on div "Sangat setuju" at bounding box center [366, 224] width 300 height 16
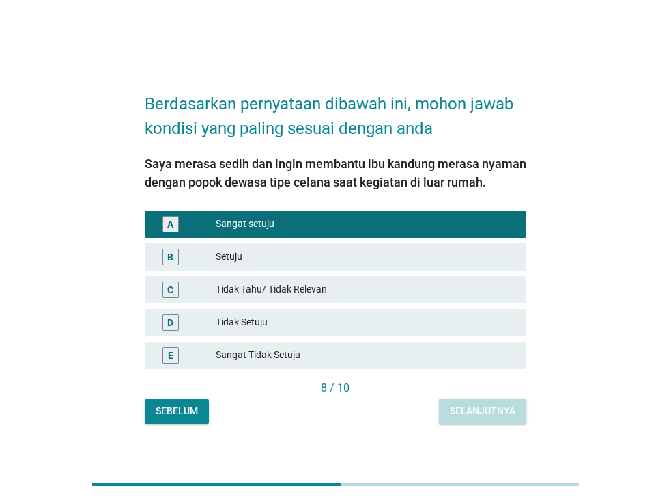
drag, startPoint x: 484, startPoint y: 413, endPoint x: 446, endPoint y: 416, distance: 37.7
click at [446, 416] on button "Selanjutnya" at bounding box center [482, 411] width 87 height 25
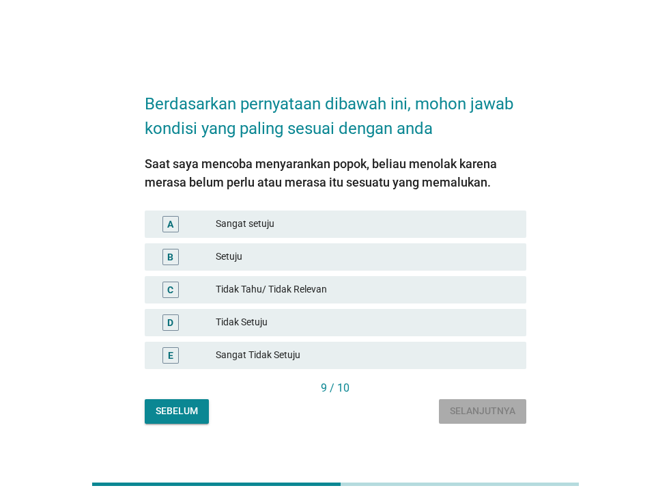
click at [321, 352] on div "Sangat Tidak Setuju" at bounding box center [366, 355] width 300 height 16
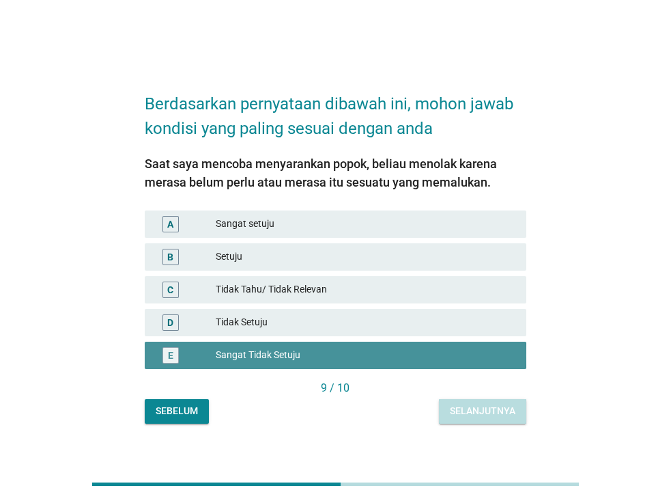
drag, startPoint x: 321, startPoint y: 352, endPoint x: 467, endPoint y: 408, distance: 156.2
click at [467, 408] on div "Selanjutnya" at bounding box center [483, 411] width 66 height 14
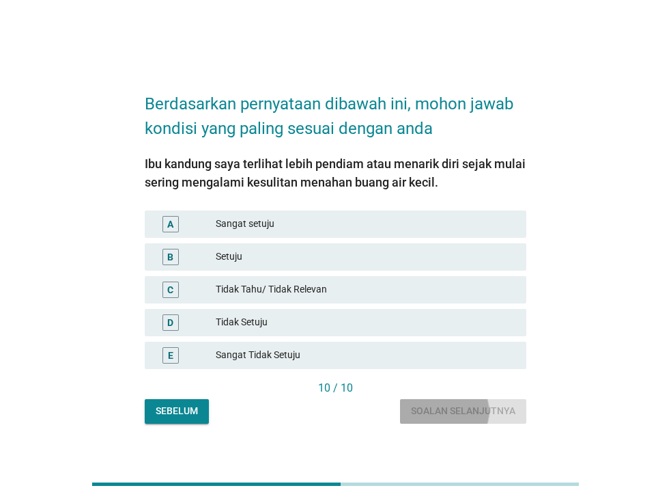
click at [262, 225] on div "Sangat setuju" at bounding box center [366, 224] width 300 height 16
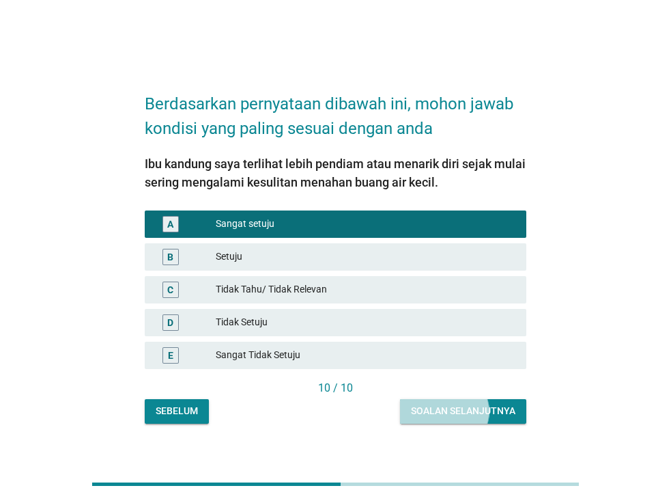
click at [467, 412] on div "Soalan selanjutnya" at bounding box center [463, 411] width 105 height 14
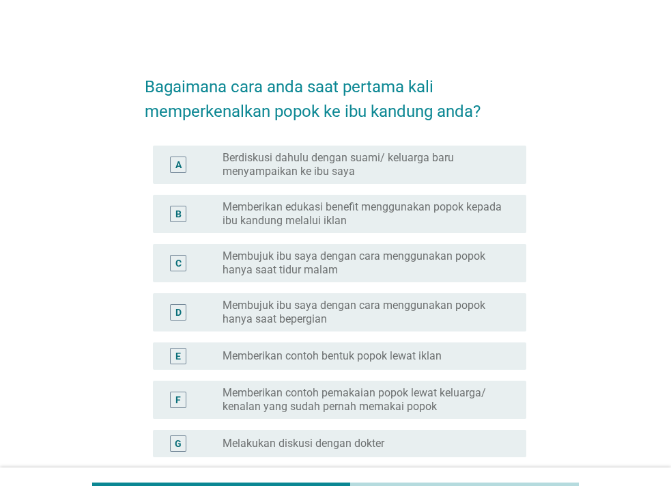
click at [423, 268] on label "Membujuk ibu saya dengan cara menggunakan popok hanya saat tidur malam" at bounding box center [364, 262] width 282 height 27
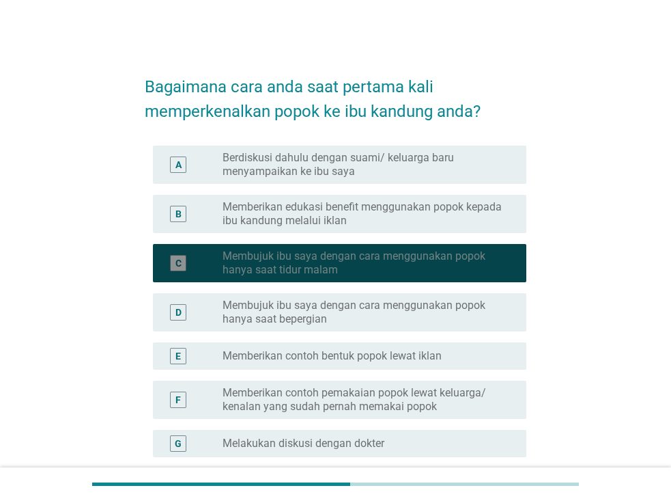
click at [423, 268] on label "Membujuk ibu saya dengan cara menggunakan popok hanya saat tidur malam" at bounding box center [364, 262] width 282 height 27
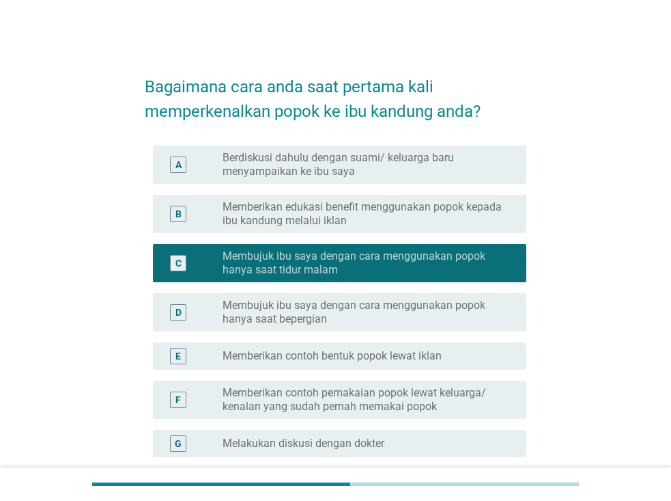
click at [424, 307] on label "Membujuk ibu saya dengan cara menggunakan popok hanya saat bepergian" at bounding box center [364, 312] width 282 height 27
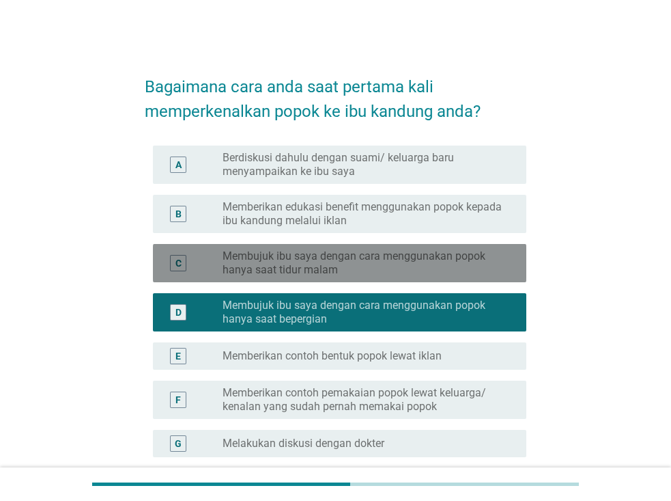
drag, startPoint x: 346, startPoint y: 268, endPoint x: 307, endPoint y: 268, distance: 39.6
click at [307, 268] on label "Membujuk ibu saya dengan cara menggunakan popok hanya saat tidur malam" at bounding box center [364, 262] width 282 height 27
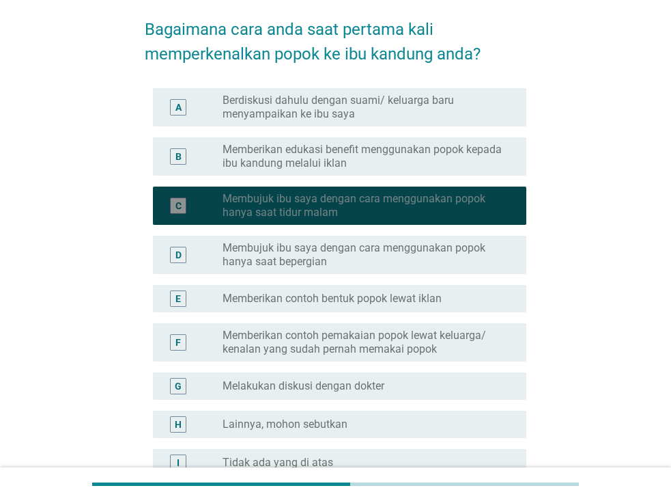
scroll to position [137, 0]
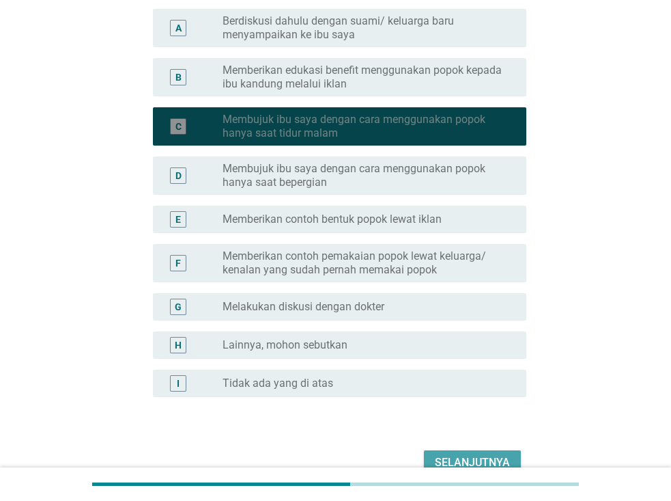
click at [471, 458] on div "Selanjutnya" at bounding box center [472, 462] width 75 height 16
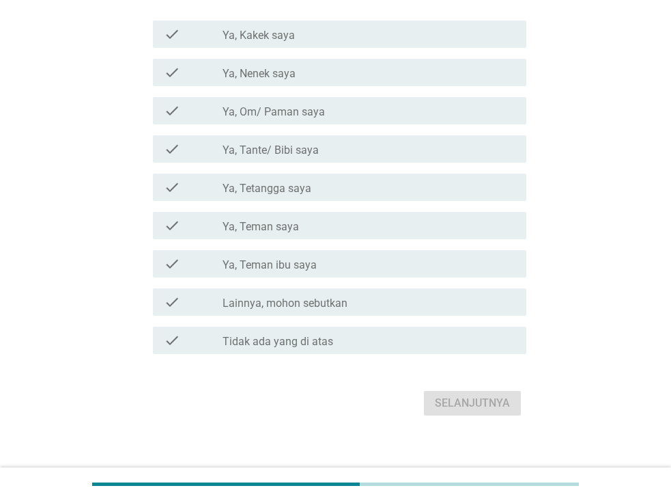
scroll to position [182, 0]
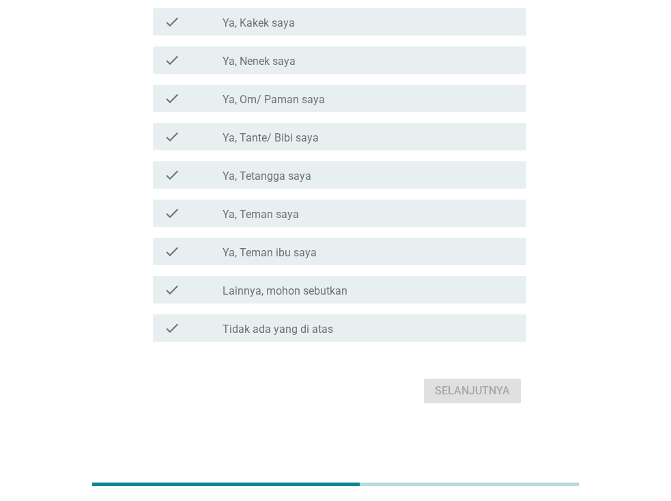
click at [277, 324] on label "Tidak ada yang di atas" at bounding box center [278, 329] width 111 height 14
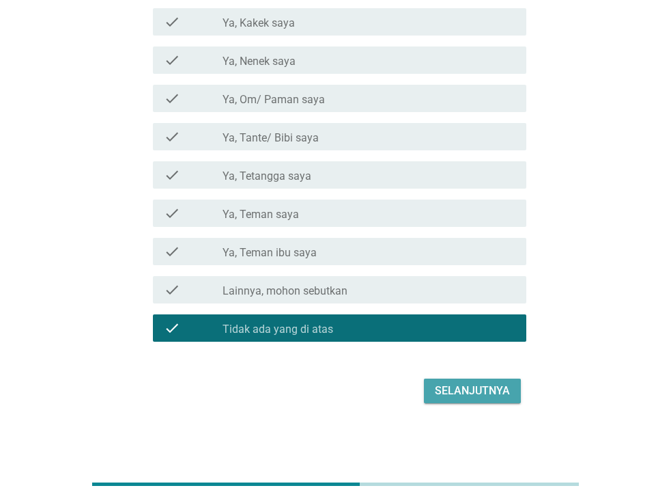
drag, startPoint x: 277, startPoint y: 324, endPoint x: 468, endPoint y: 394, distance: 202.9
click at [468, 394] on div "Selanjutnya" at bounding box center [472, 391] width 75 height 16
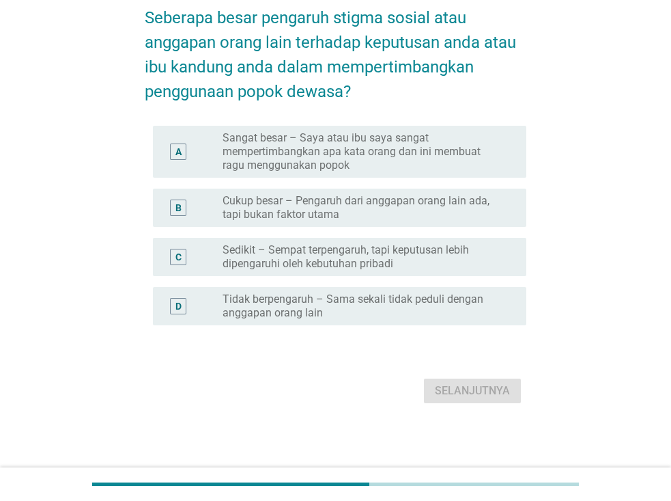
scroll to position [0, 0]
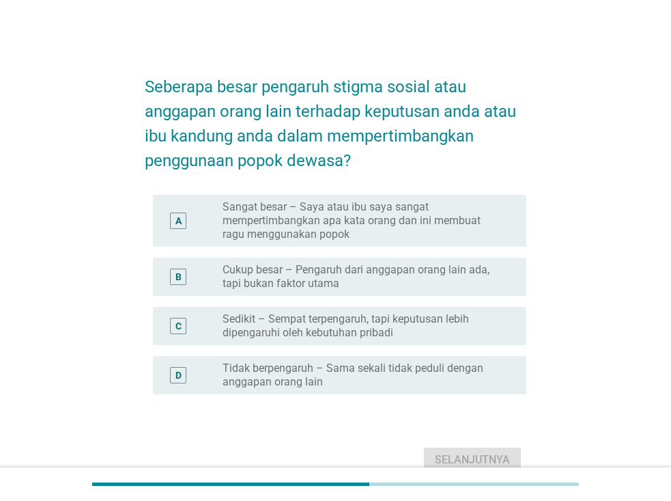
click at [278, 367] on label "Tidak berpengaruh – Sama sekali tidak peduli dengan anggapan orang lain" at bounding box center [364, 374] width 282 height 27
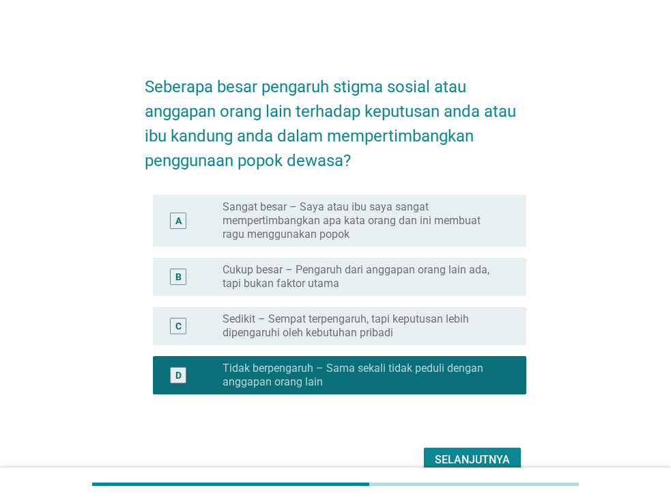
click at [445, 458] on div "Selanjutnya" at bounding box center [472, 460] width 75 height 16
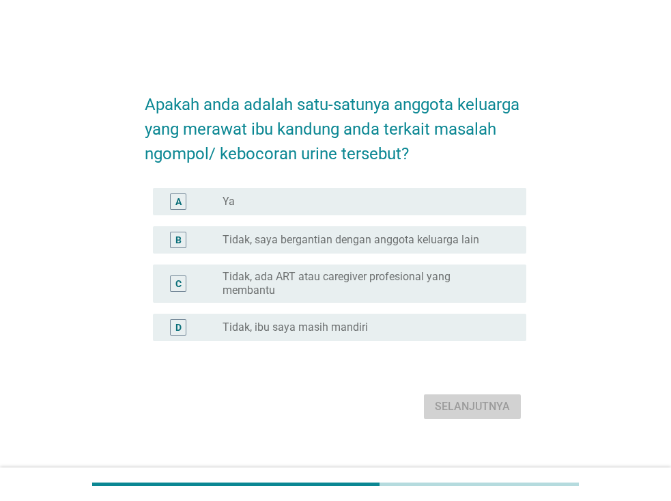
click at [291, 243] on label "Tidak, saya bergantian dengan anggota keluarga lain" at bounding box center [351, 240] width 257 height 14
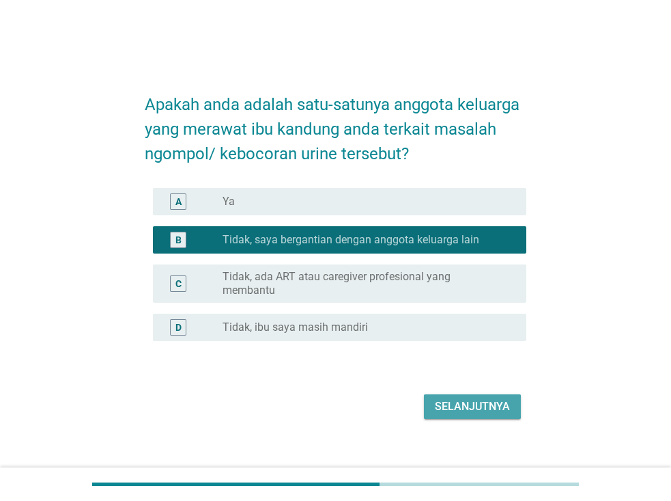
click at [442, 403] on div "Selanjutnya" at bounding box center [472, 406] width 75 height 16
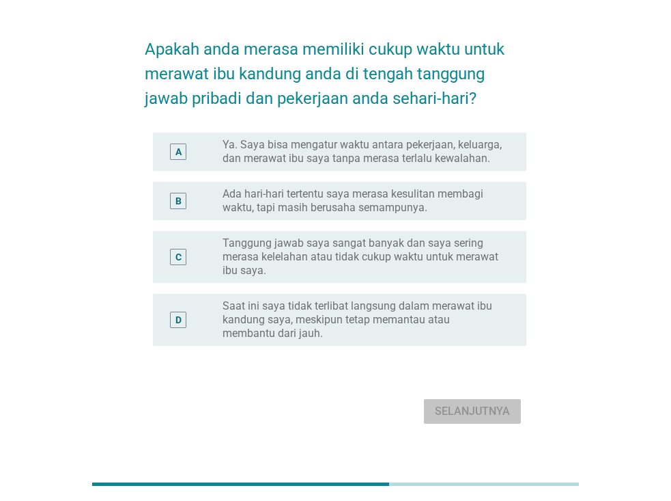
scroll to position [58, 0]
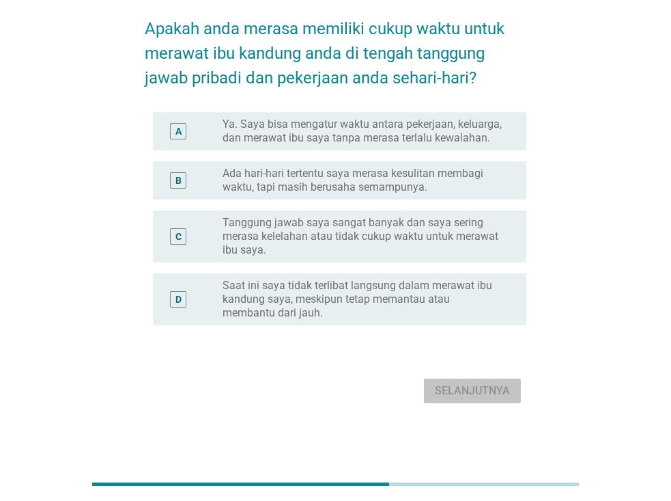
click at [309, 189] on label "Ada hari-hari tertentu saya merasa kesulitan membagi waktu, tapi masih berusaha…" at bounding box center [364, 180] width 282 height 27
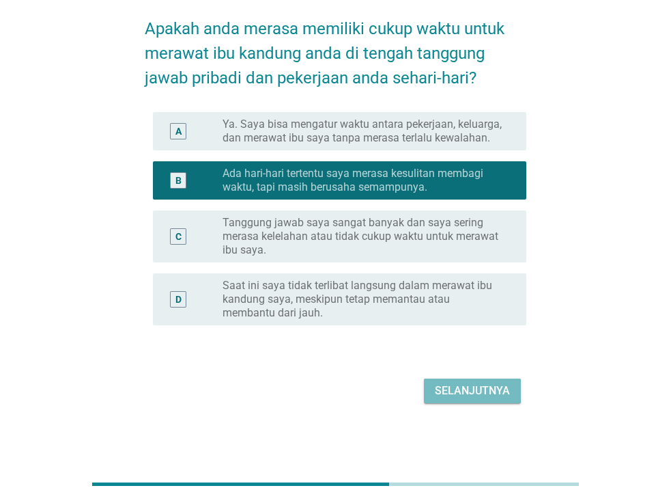
click at [442, 390] on div "Selanjutnya" at bounding box center [472, 391] width 75 height 16
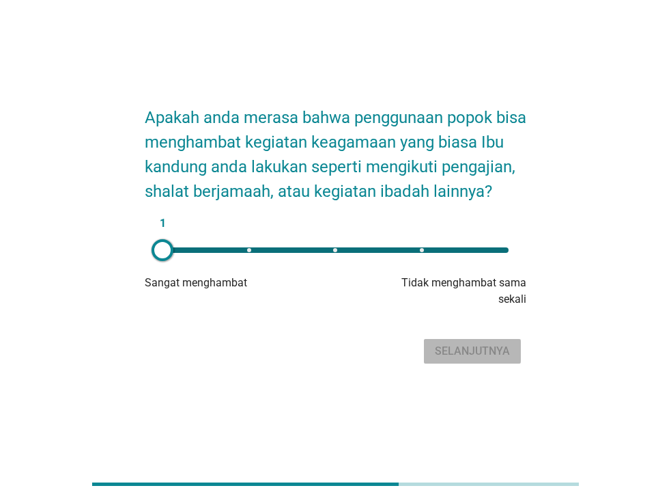
scroll to position [33, 0]
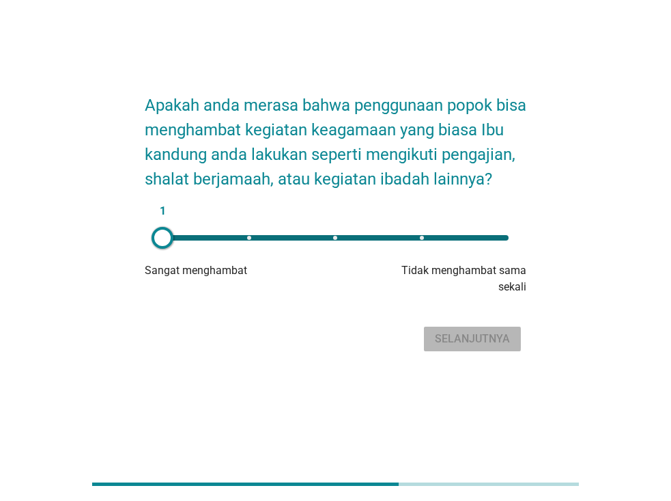
click at [503, 240] on div "1" at bounding box center [336, 237] width 368 height 27
click at [466, 339] on div "Selanjutnya" at bounding box center [472, 339] width 75 height 16
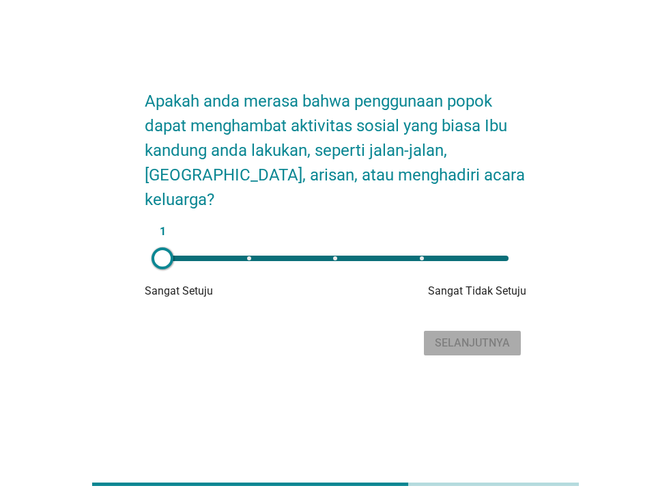
click at [499, 255] on div "1" at bounding box center [336, 257] width 346 height 5
type input "5"
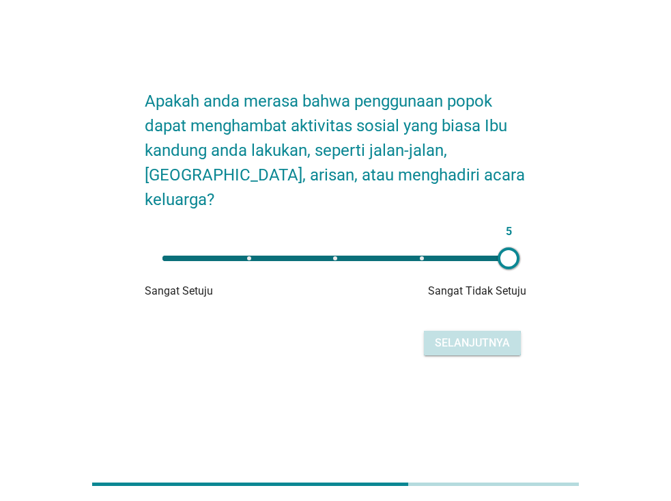
click at [471, 335] on div "Selanjutnya" at bounding box center [472, 343] width 75 height 16
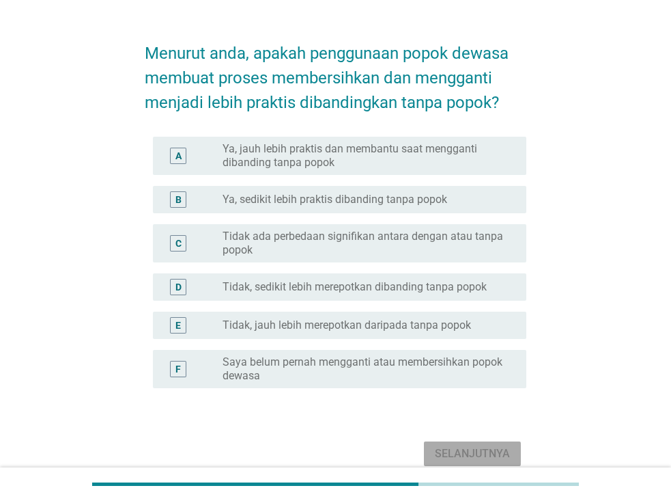
scroll to position [0, 0]
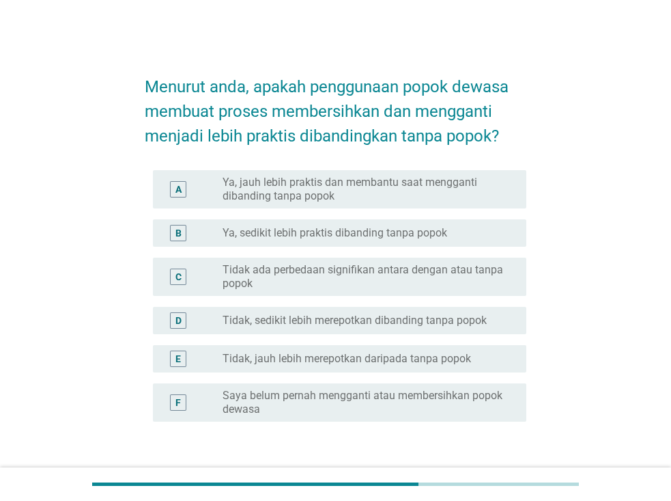
click at [438, 196] on label "Ya, jauh lebih praktis dan membantu saat mengganti dibanding tanpa popok" at bounding box center [364, 189] width 282 height 27
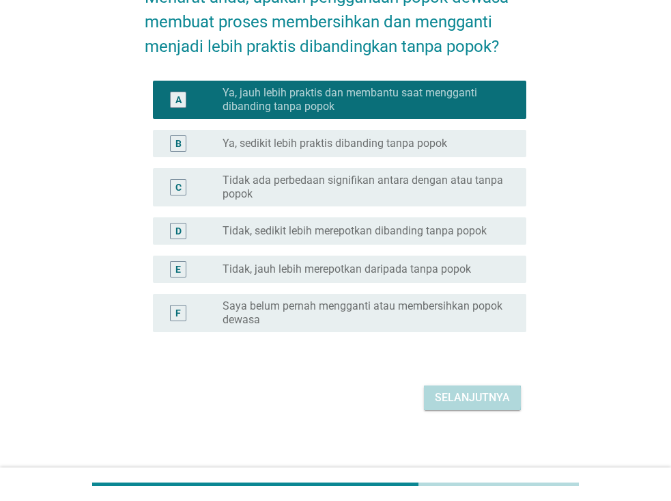
scroll to position [96, 0]
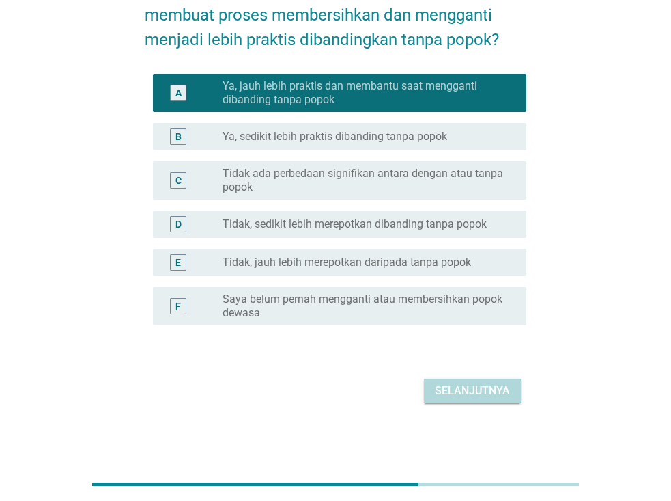
click at [471, 395] on div "Selanjutnya" at bounding box center [472, 391] width 75 height 16
click at [471, 395] on div "Selanjutnya" at bounding box center [336, 390] width 382 height 33
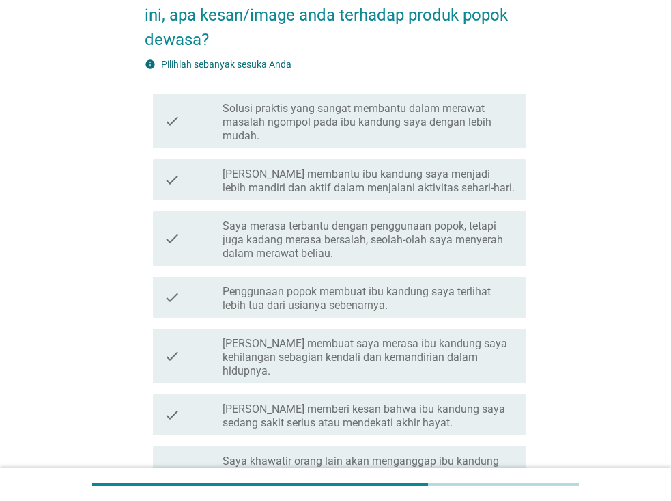
scroll to position [0, 0]
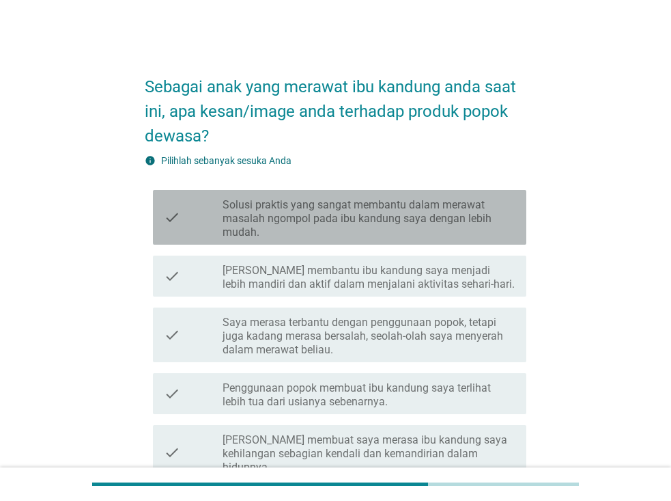
click at [458, 232] on label "Solusi praktis yang sangat membantu dalam merawat masalah ngompol pada ibu kand…" at bounding box center [369, 218] width 293 height 41
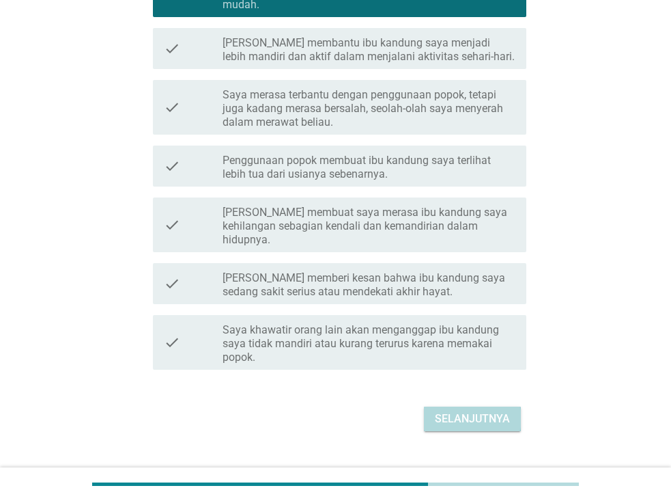
scroll to position [242, 0]
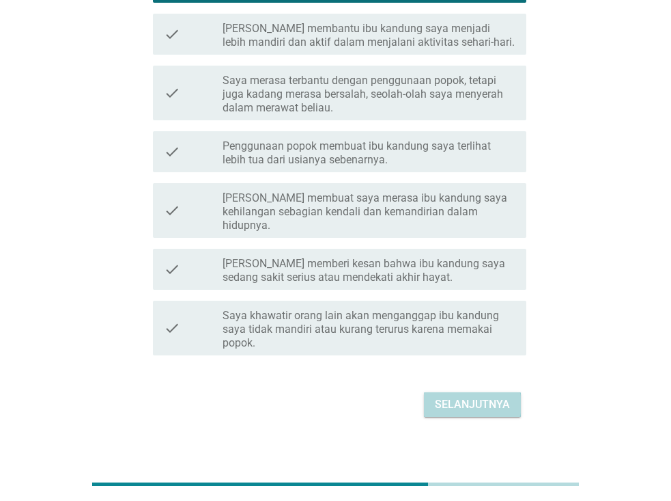
click at [494, 396] on div "Selanjutnya" at bounding box center [472, 404] width 75 height 16
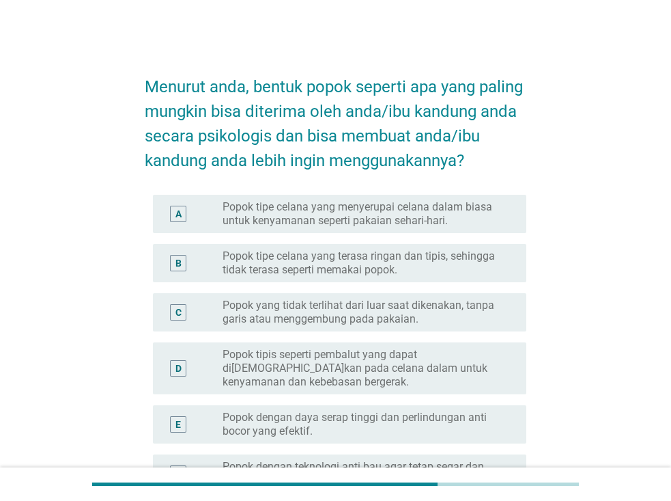
click at [447, 223] on label "Popok tipe celana yang menyerupai celana dalam biasa untuk kenyamanan seperti p…" at bounding box center [364, 213] width 282 height 27
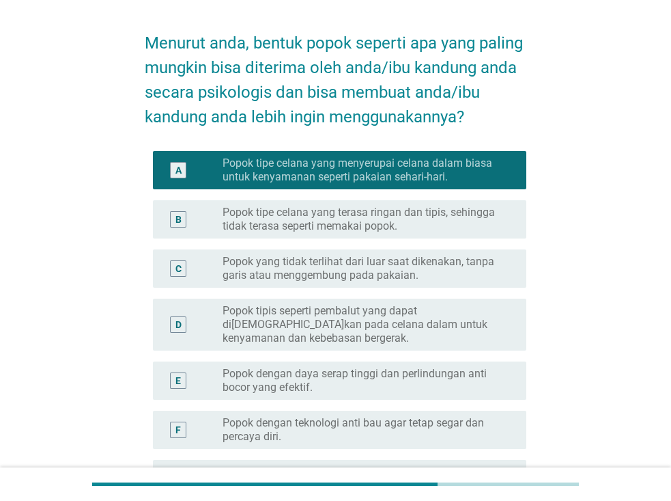
scroll to position [68, 0]
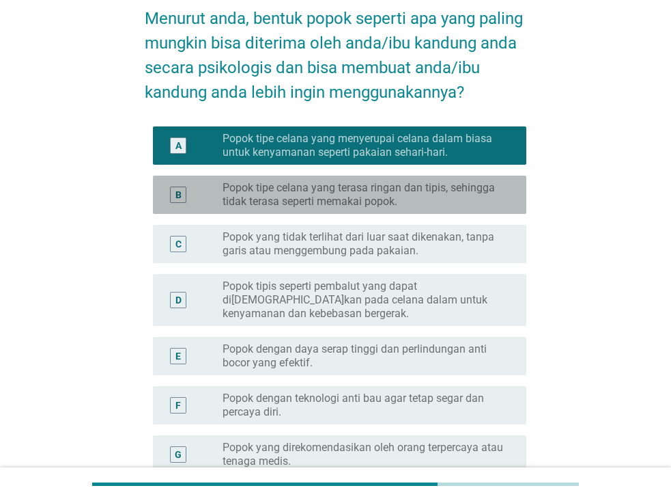
click at [413, 203] on label "Popok tipe celana yang terasa ringan dan tipis, sehingga tidak terasa seperti m…" at bounding box center [364, 194] width 282 height 27
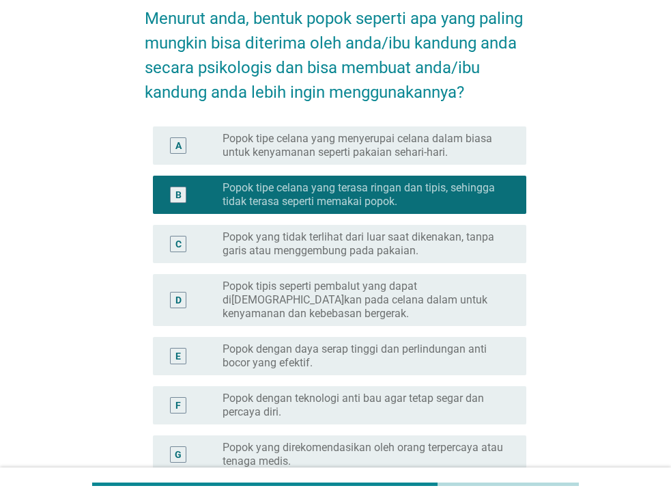
click at [445, 155] on label "Popok tipe celana yang menyerupai celana dalam biasa untuk kenyamanan seperti p…" at bounding box center [364, 145] width 282 height 27
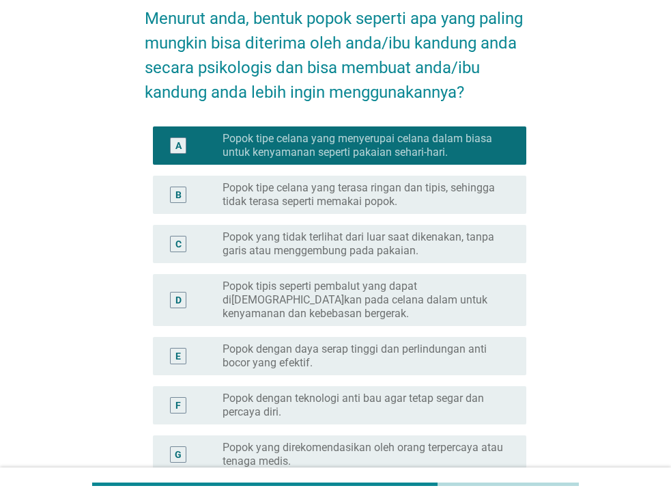
click at [443, 197] on label "Popok tipe celana yang terasa ringan dan tipis, sehingga tidak terasa seperti m…" at bounding box center [364, 194] width 282 height 27
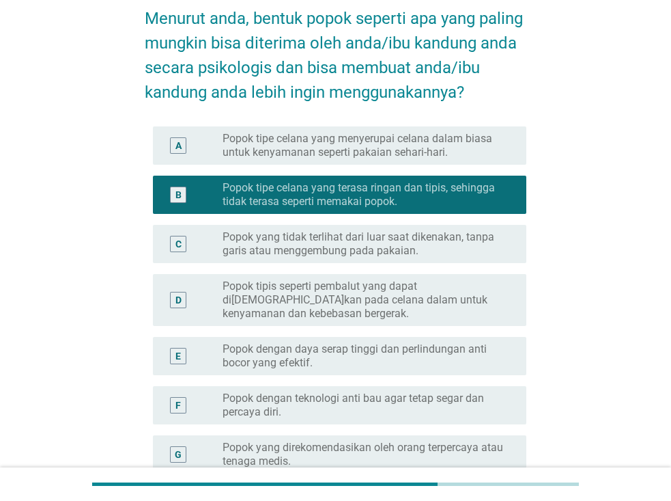
click at [443, 152] on label "Popok tipe celana yang menyerupai celana dalam biasa untuk kenyamanan seperti p…" at bounding box center [364, 145] width 282 height 27
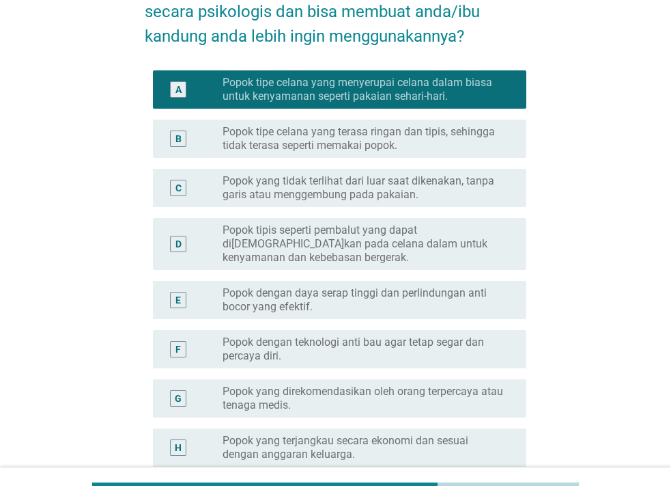
scroll to position [0, 0]
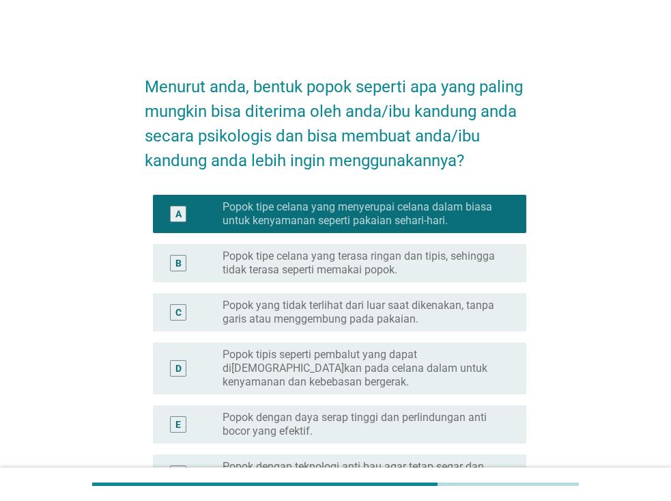
click at [404, 421] on label "Popok dengan daya serap tinggi dan perlindungan anti bocor yang efektif." at bounding box center [364, 424] width 282 height 27
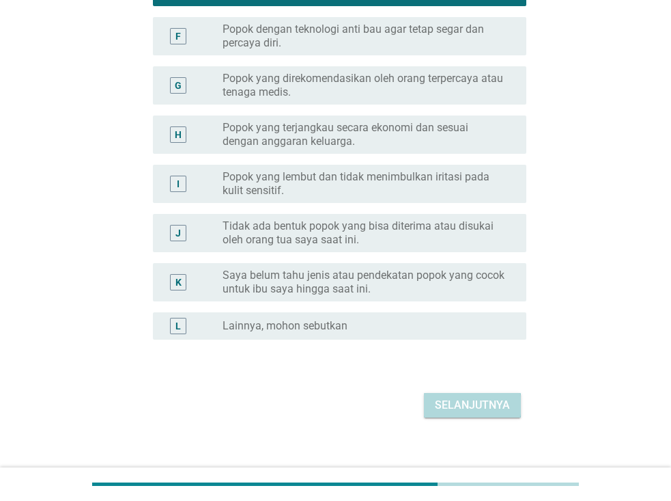
scroll to position [452, 0]
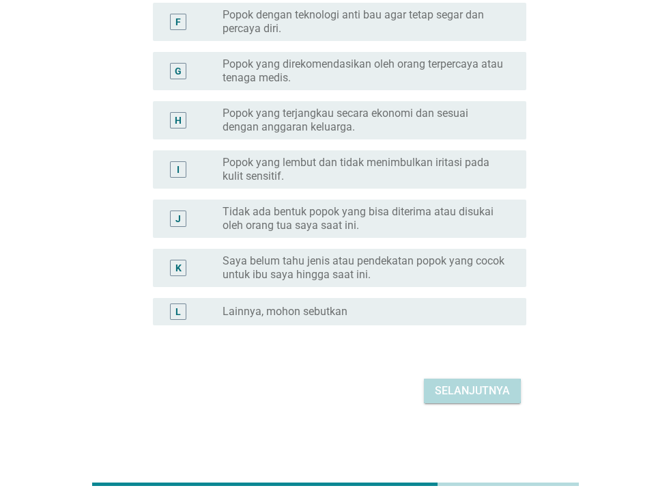
click at [467, 390] on div "Selanjutnya" at bounding box center [472, 391] width 75 height 16
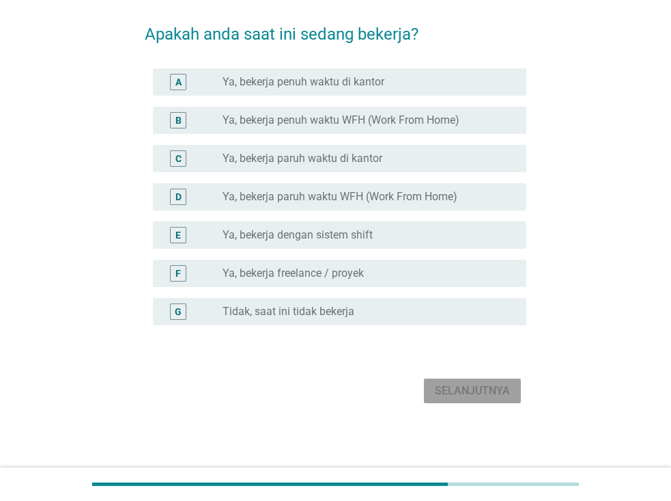
scroll to position [0, 0]
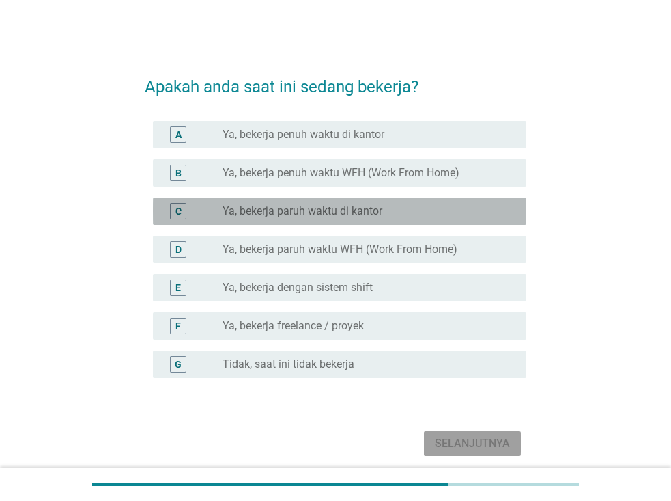
click at [353, 217] on label "Ya, bekerja paruh waktu di kantor" at bounding box center [303, 211] width 160 height 14
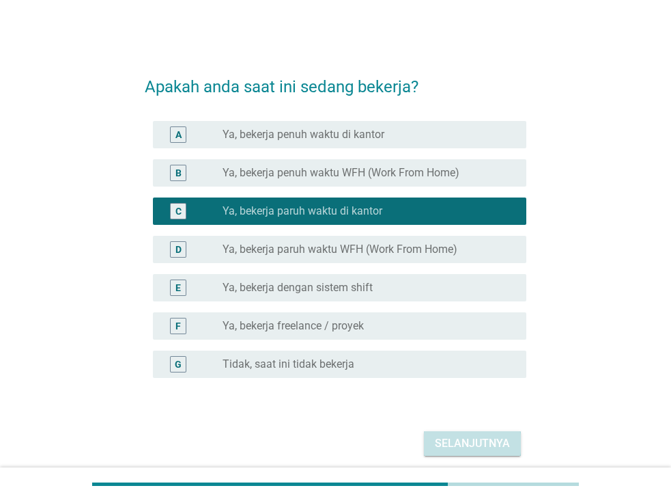
click at [447, 446] on div "Selanjutnya" at bounding box center [472, 443] width 75 height 16
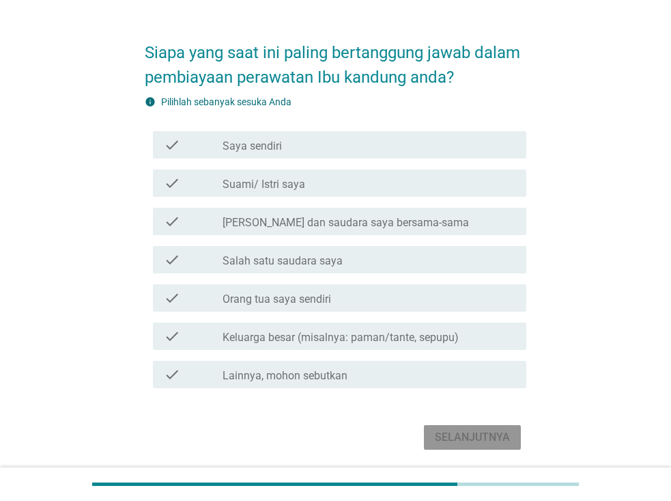
scroll to position [68, 0]
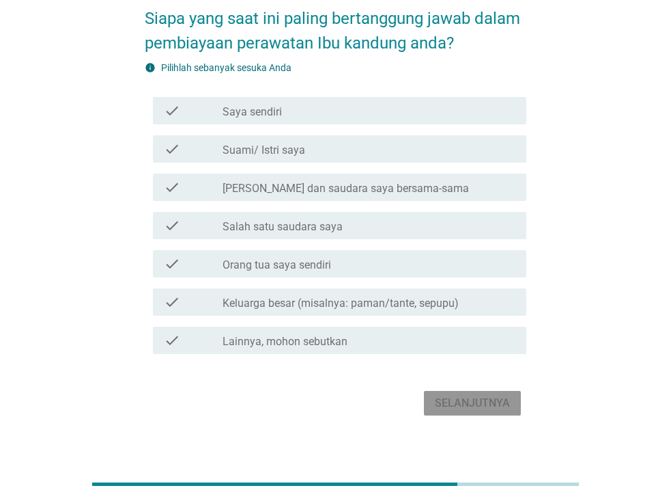
click at [389, 187] on label "[PERSON_NAME] dan saudara saya bersama-sama" at bounding box center [346, 189] width 247 height 14
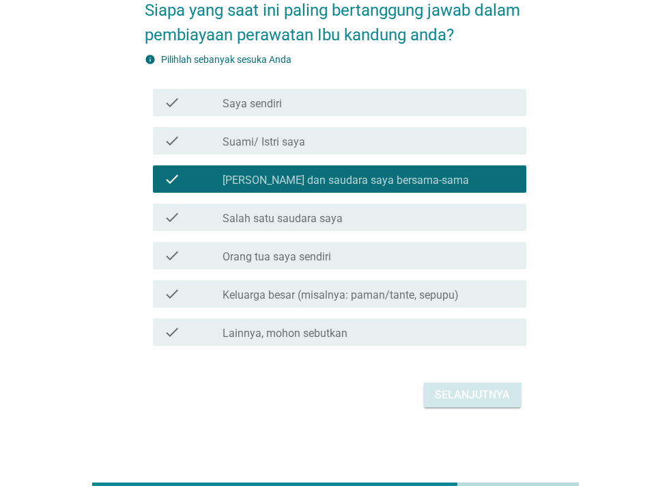
scroll to position [81, 0]
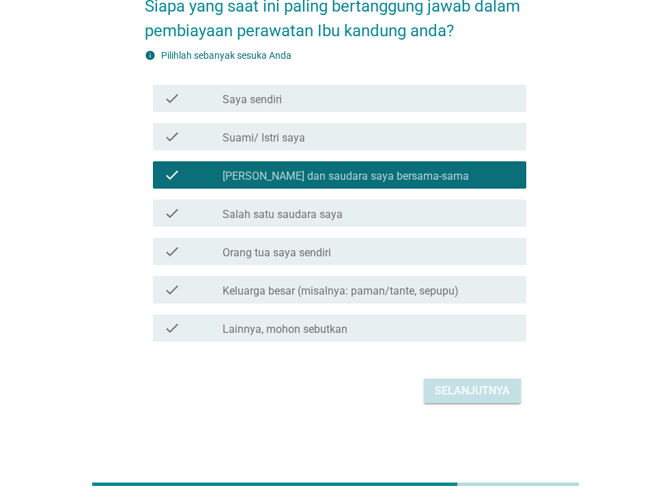
click at [462, 391] on div "Selanjutnya" at bounding box center [472, 391] width 75 height 16
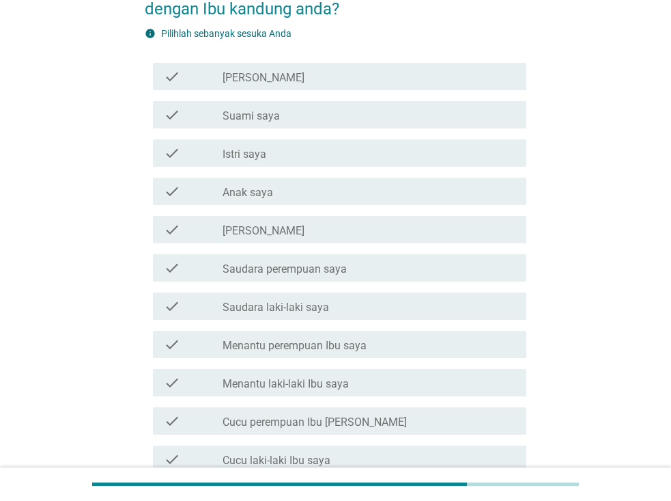
scroll to position [137, 0]
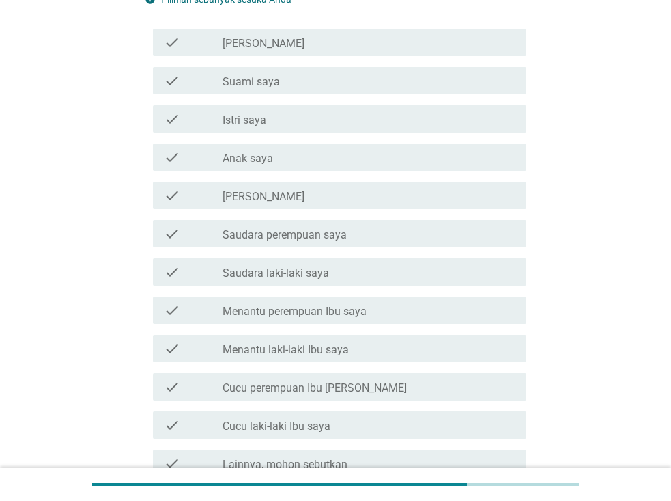
click at [348, 234] on div "check_box_outline_blank Saudara perempuan saya" at bounding box center [369, 233] width 293 height 16
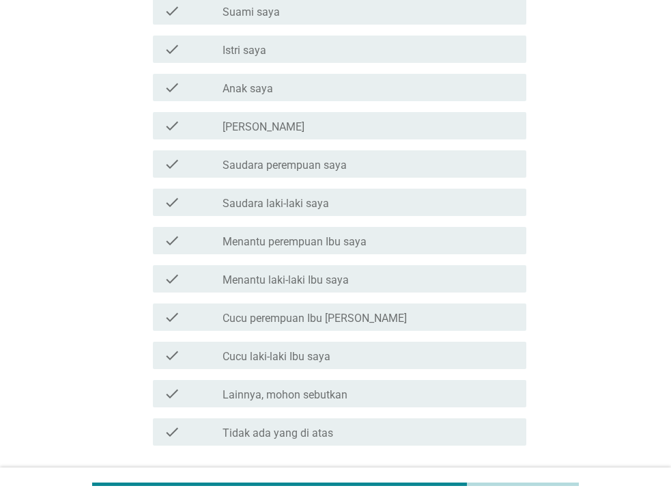
scroll to position [273, 0]
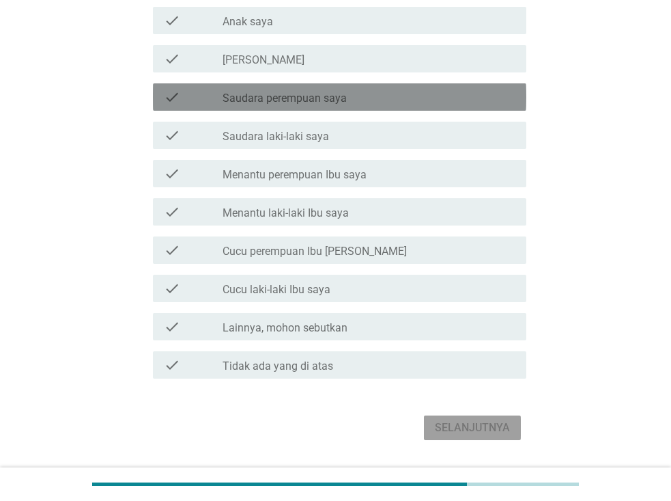
click at [324, 90] on div "check_box_outline_blank Saudara perempuan saya" at bounding box center [369, 97] width 293 height 16
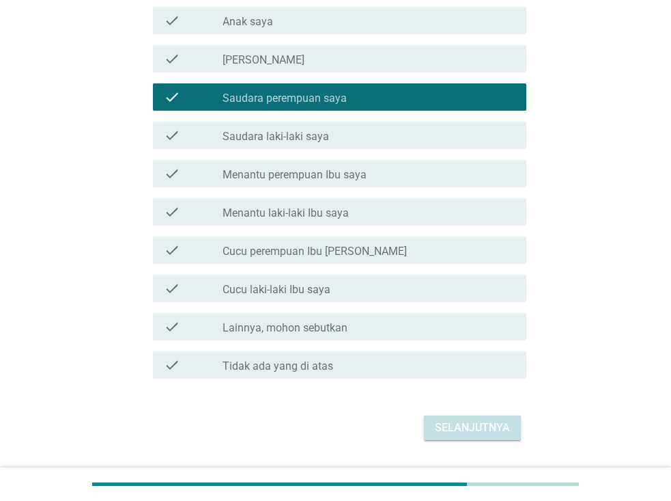
scroll to position [310, 0]
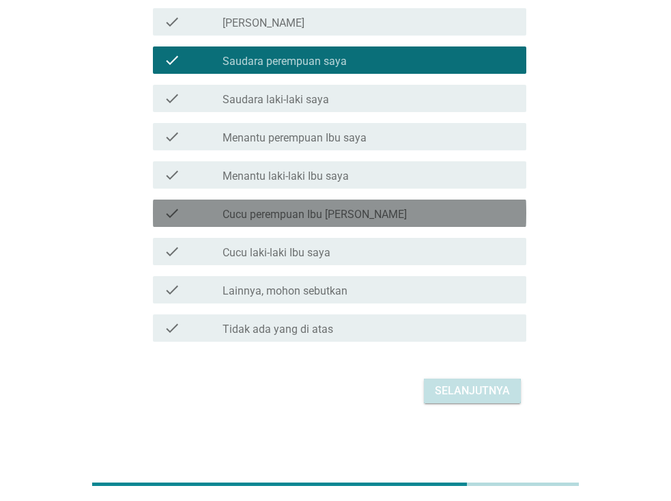
click at [334, 214] on label "Cucu perempuan Ibu [PERSON_NAME]" at bounding box center [315, 215] width 184 height 14
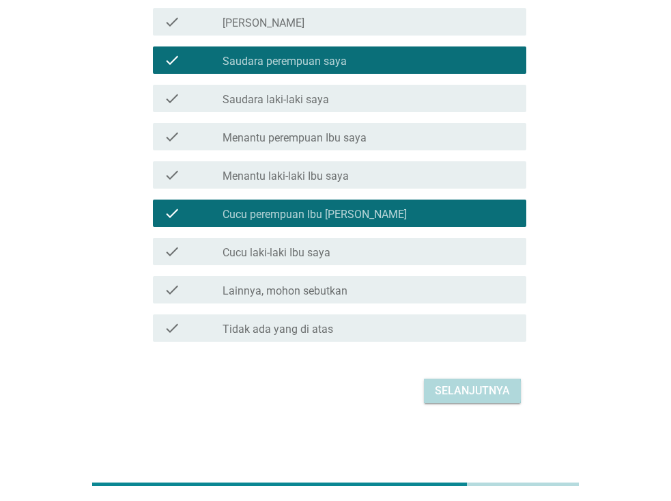
click at [464, 391] on div "Selanjutnya" at bounding box center [472, 391] width 75 height 16
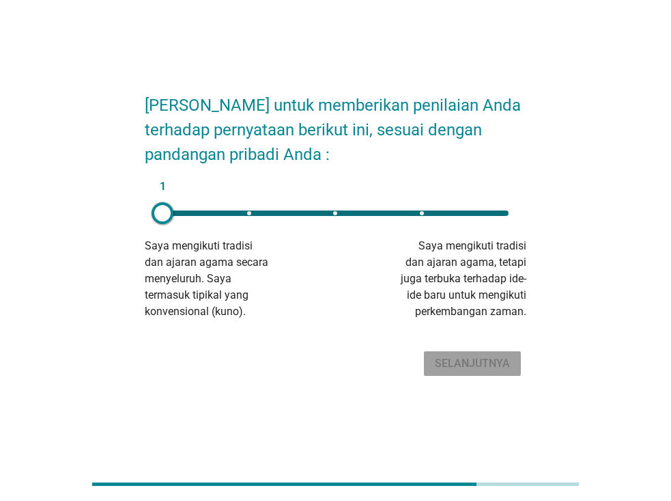
scroll to position [33, 0]
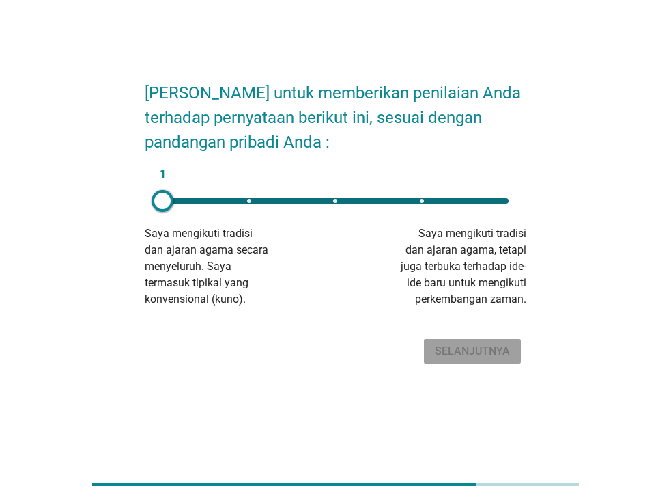
click at [503, 202] on div "1" at bounding box center [336, 200] width 346 height 5
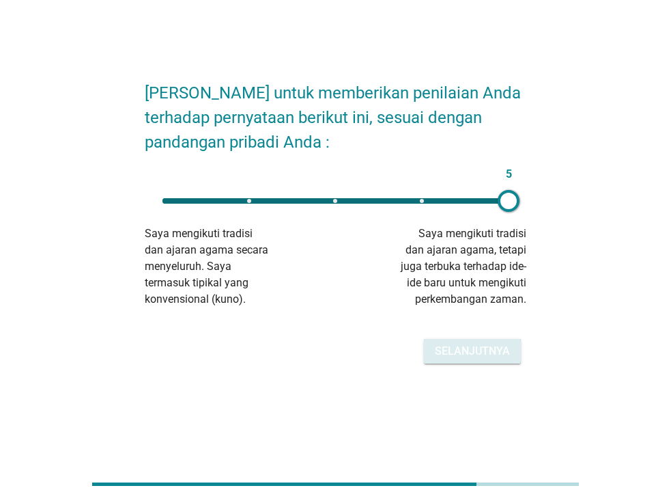
click at [453, 355] on div "Selanjutnya" at bounding box center [472, 351] width 75 height 16
type input "1"
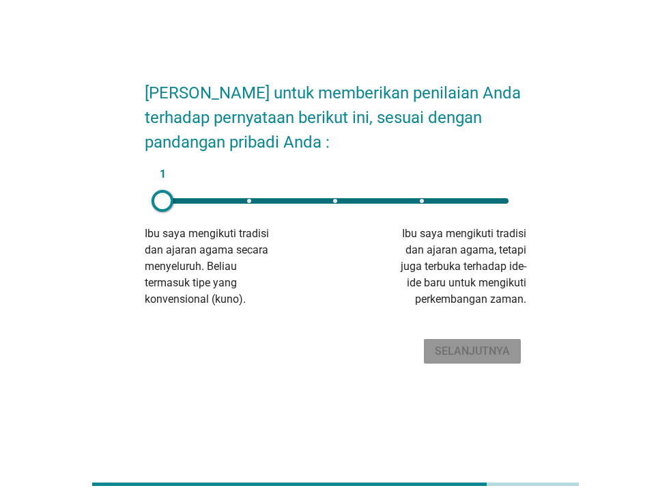
click at [171, 202] on div at bounding box center [163, 201] width 22 height 22
click at [169, 203] on div at bounding box center [163, 201] width 22 height 22
drag, startPoint x: 159, startPoint y: 202, endPoint x: 169, endPoint y: 202, distance: 9.6
click at [129, 385] on div "[PERSON_NAME] untuk memberikan penilaian Anda terhadap pernyataan berikut ini, …" at bounding box center [335, 217] width 639 height 355
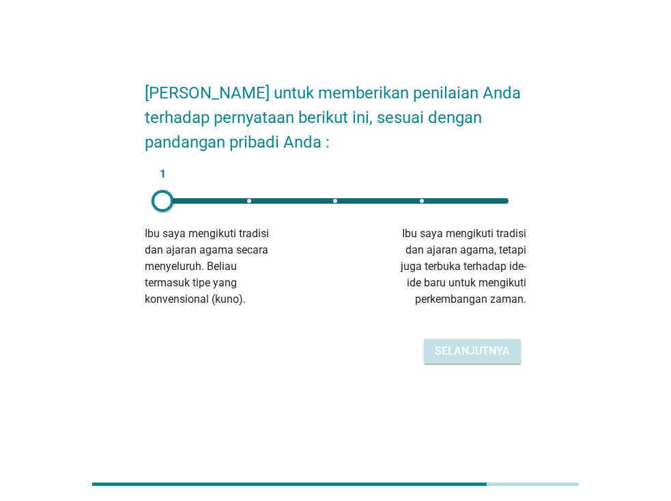
drag, startPoint x: 129, startPoint y: 385, endPoint x: 400, endPoint y: 412, distance: 272.6
click at [400, 412] on div "[PERSON_NAME] untuk memberikan penilaian Anda terhadap pernyataan berikut ini, …" at bounding box center [335, 217] width 671 height 501
click at [457, 353] on div "Selanjutnya" at bounding box center [472, 351] width 75 height 16
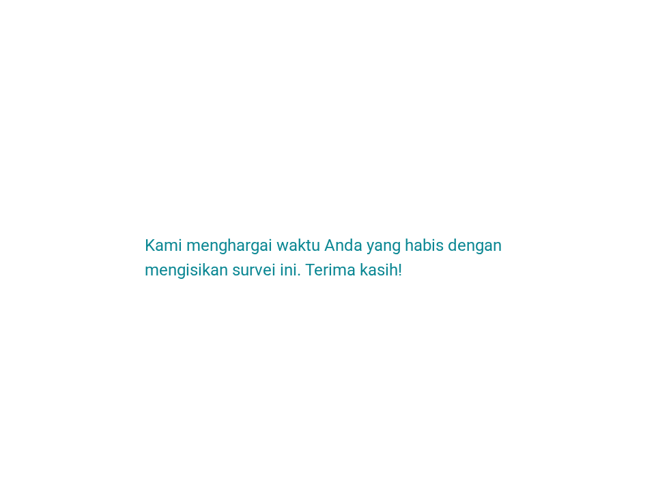
scroll to position [0, 0]
